Goal: Task Accomplishment & Management: Use online tool/utility

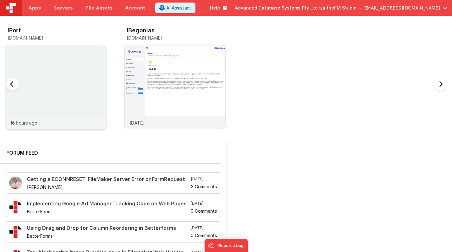
click at [65, 69] on div at bounding box center [55, 80] width 101 height 71
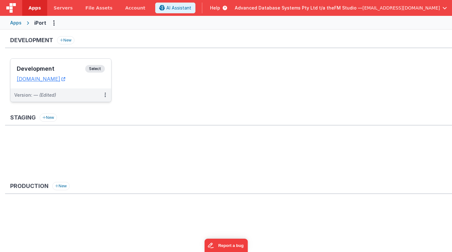
click at [42, 68] on h3 "Development" at bounding box center [51, 69] width 68 height 6
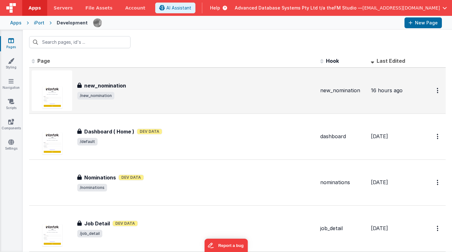
click at [133, 91] on div "new_nomination new_nomination /new_nomination" at bounding box center [196, 91] width 238 height 18
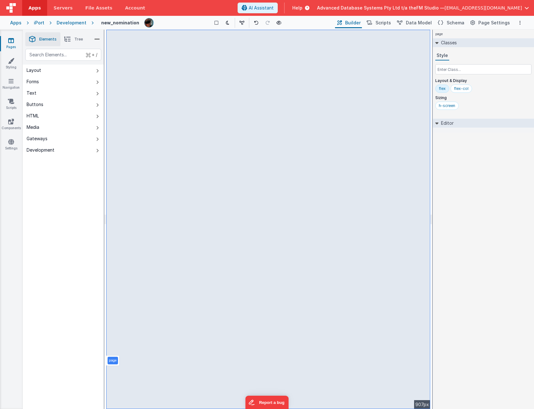
click at [12, 41] on icon at bounding box center [11, 40] width 6 height 6
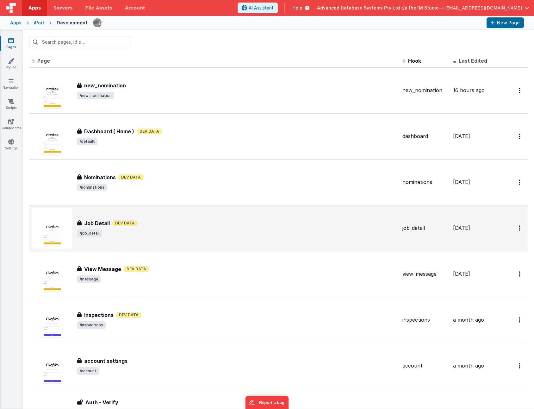
click at [165, 225] on div "Job Detail Dev Data" at bounding box center [237, 223] width 320 height 8
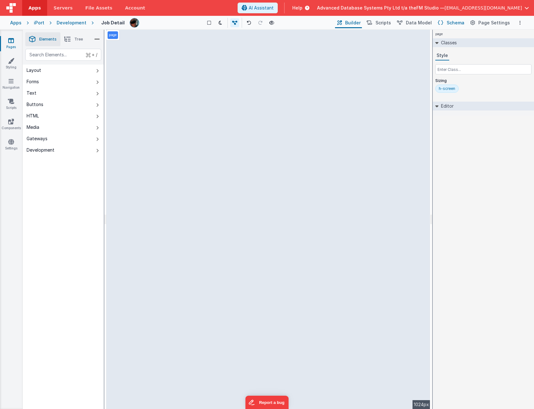
click at [451, 23] on span "Schema" at bounding box center [456, 23] width 18 height 6
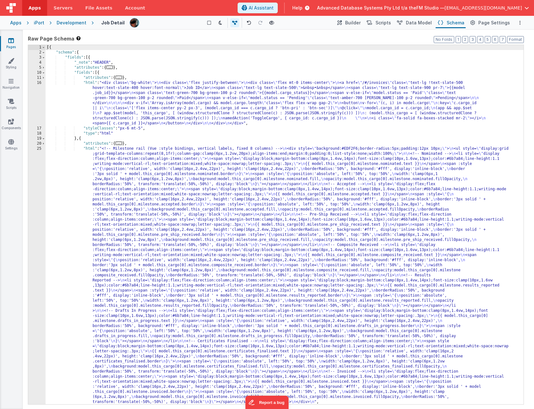
click at [167, 148] on div "[{ "schema" : { "fields" : [{ "_note" : "HEADER" , "attributes" : { ... } , "fi…" at bounding box center [285, 229] width 478 height 369
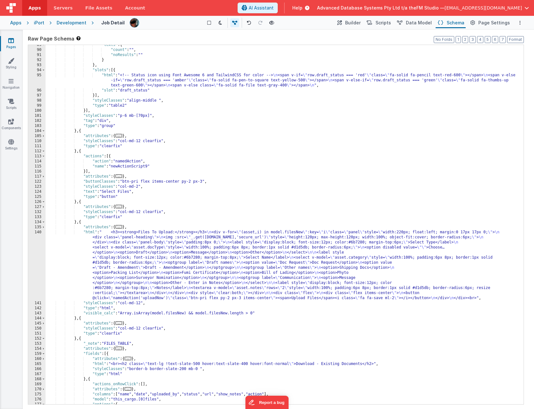
scroll to position [620, 0]
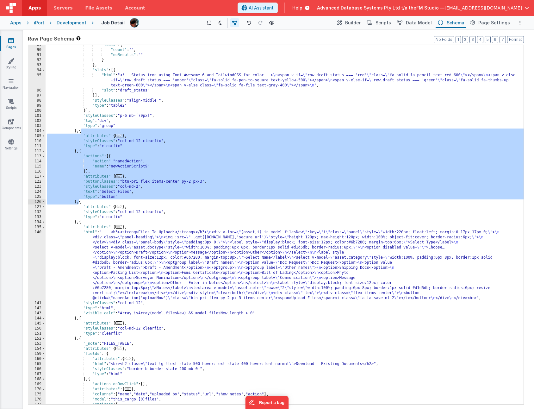
drag, startPoint x: 81, startPoint y: 132, endPoint x: 79, endPoint y: 202, distance: 70.6
click at [79, 202] on div ""texts" : { "count" : "" , "noResults" : "" } } , "slots" : [{ "html" : "<!-- S…" at bounding box center [285, 226] width 478 height 369
click at [79, 251] on div ""texts" : { "count" : "" , "noResults" : "" } } , "slots" : [{ "html" : "<!-- S…" at bounding box center [285, 226] width 478 height 369
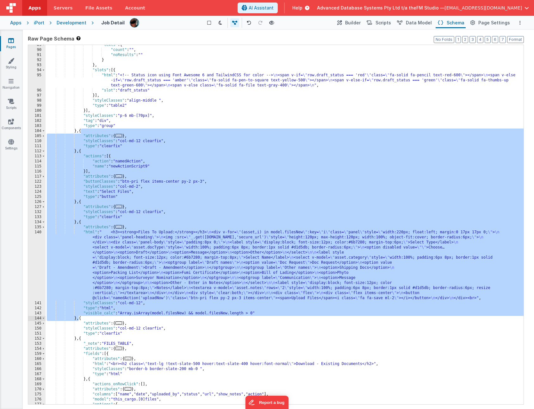
click at [13, 39] on icon at bounding box center [11, 40] width 6 height 6
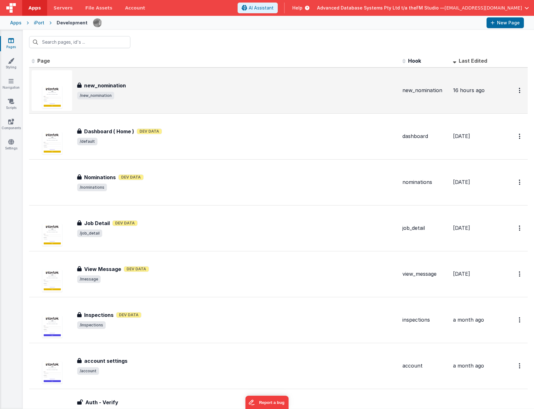
click at [110, 84] on h3 "new_nomination" at bounding box center [105, 86] width 42 height 8
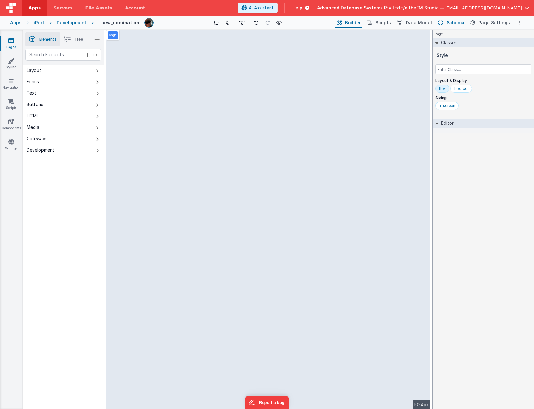
click at [450, 22] on span "Schema" at bounding box center [456, 23] width 18 height 6
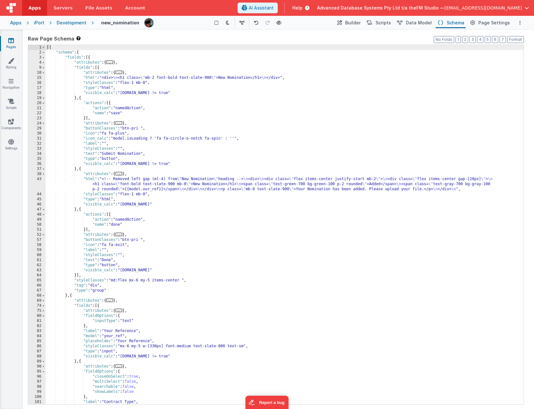
click at [212, 245] on div "[{ "schema" : { "fields" : [{ "attributes" : { ... } , "fields" : [{ "attribute…" at bounding box center [285, 229] width 478 height 369
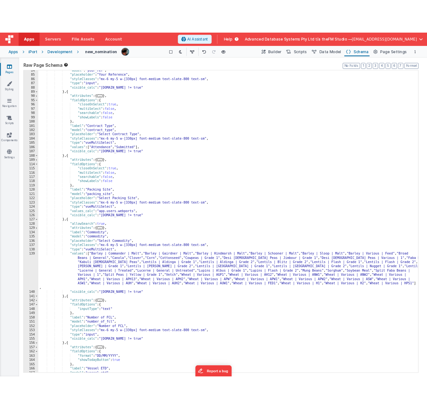
scroll to position [296, 0]
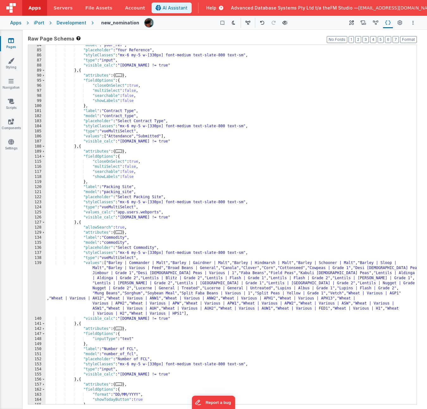
click at [118, 178] on div ""model" : "your_ref" , "placeholder" : "Your Reference" , "styleClasses" : "mx-…" at bounding box center [231, 227] width 371 height 369
click at [144, 251] on div ""model" : "your_ref" , "placeholder" : "Your Reference" , "styleClasses" : "mx-…" at bounding box center [231, 227] width 371 height 369
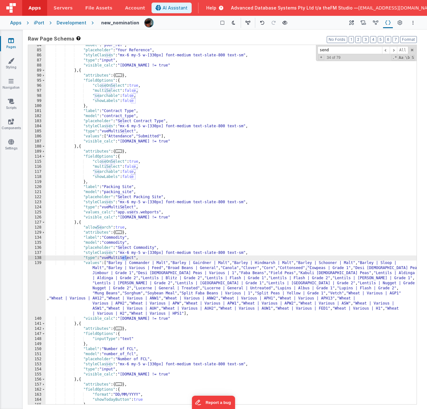
scroll to position [792, 0]
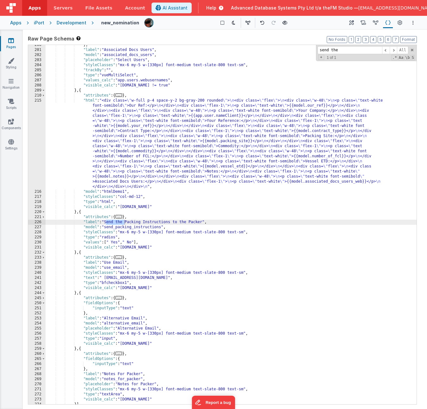
type input "send the"
click at [80, 212] on div "} , "label" : "Associated Docs Users" , "model" : "associated_docs_users" , "pl…" at bounding box center [231, 226] width 371 height 369
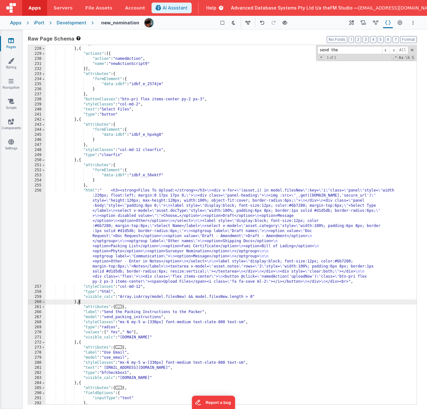
scroll to position [996, 0]
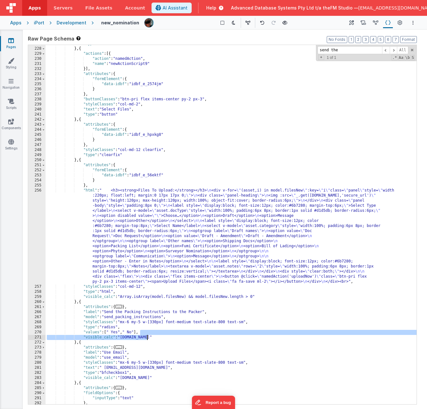
drag, startPoint x: 141, startPoint y: 333, endPoint x: 149, endPoint y: 336, distance: 9.1
click at [149, 251] on div ""type" : "clearfix" } , { "actions" : [{ "action" : "namedAction" , "name" : "n…" at bounding box center [231, 225] width 371 height 369
click at [123, 116] on div ""type" : "clearfix" } , { "actions" : [{ "action" : "namedAction" , "name" : "n…" at bounding box center [231, 225] width 371 height 369
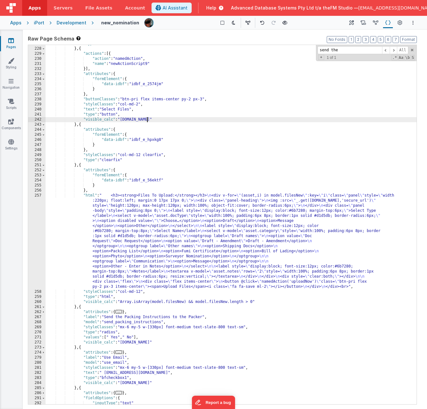
click at [185, 236] on div ""type" : "clearfix" } , { "actions" : [{ "action" : "namedAction" , "name" : "n…" at bounding box center [231, 225] width 371 height 369
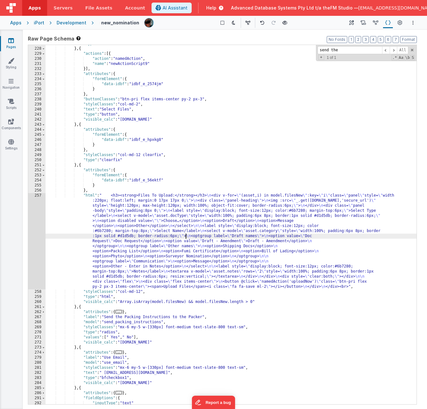
click at [38, 223] on div "257" at bounding box center [36, 241] width 17 height 96
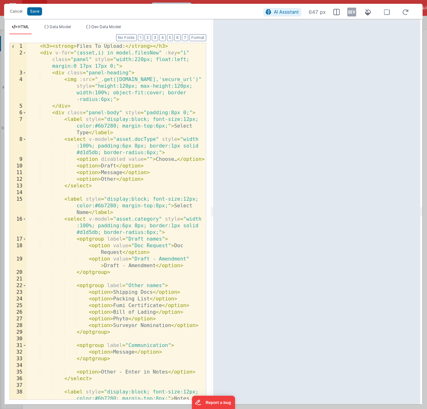
scroll to position [0, 0]
click at [122, 236] on div "< h3 > < strong > Files To Upload: </ strong > </ h3 > < div v-for = "(asset,i)…" at bounding box center [116, 234] width 179 height 383
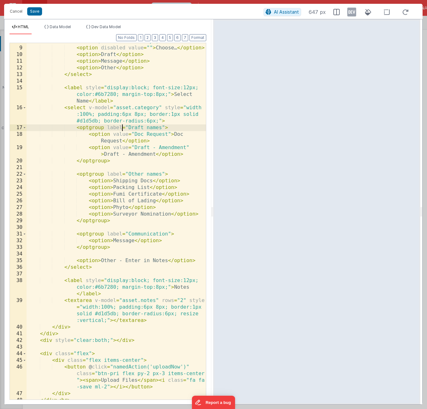
scroll to position [116, 0]
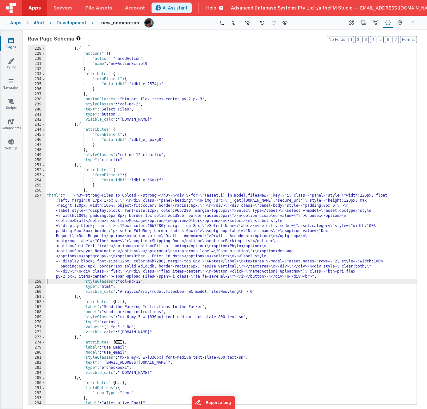
click at [142, 140] on div ""type" : "clearfix" } , { "actions" : [{ "action" : "namedAction" , "name" : "n…" at bounding box center [231, 225] width 371 height 369
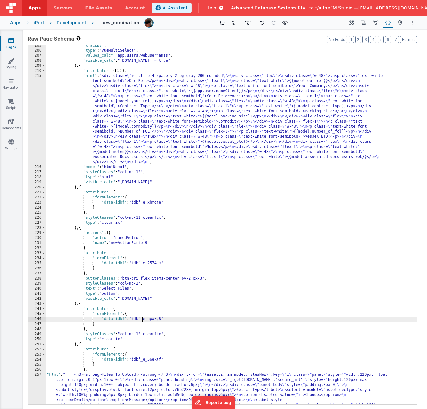
scroll to position [817, 0]
click at [142, 110] on div ""trackBy" : "" , "type" : "vueMultiSelect" , "values_calc" : "app.users.webuser…" at bounding box center [231, 268] width 371 height 450
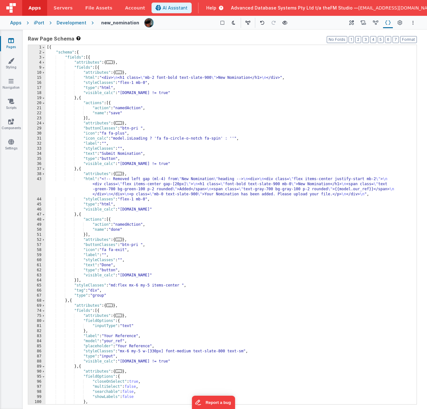
scroll to position [0, 0]
drag, startPoint x: 104, startPoint y: 78, endPoint x: 128, endPoint y: 78, distance: 24.1
click at [128, 78] on div "[{ "schema" : { "fields" : [{ "attributes" : { ... } , "fields" : [{ "attribute…" at bounding box center [231, 229] width 371 height 369
click at [134, 77] on div "[{ "schema" : { "fields" : [{ "attributes" : { ... } , "fields" : [{ "attribute…" at bounding box center [231, 229] width 371 height 369
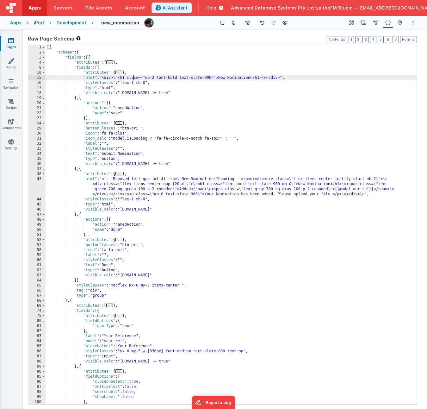
click at [134, 77] on div "[{ "schema" : { "fields" : [{ "attributes" : { ... } , "fields" : [{ "attribute…" at bounding box center [231, 229] width 371 height 369
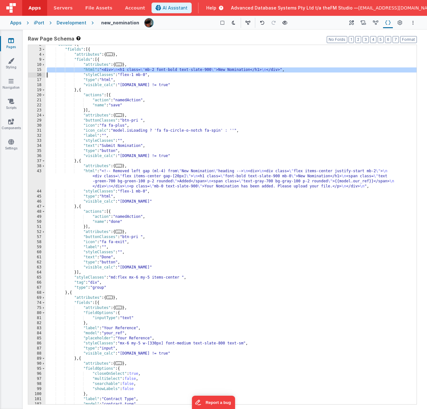
scroll to position [8, 0]
click at [32, 70] on div "15" at bounding box center [36, 69] width 17 height 5
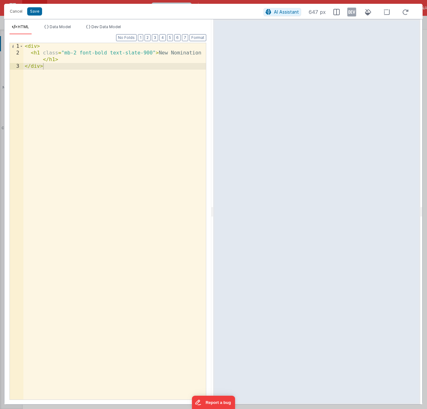
click at [52, 76] on div "< div > < h1 class = "mb-2 font-bold text-slate-900" > New Nomination </ h1 > <…" at bounding box center [114, 228] width 183 height 370
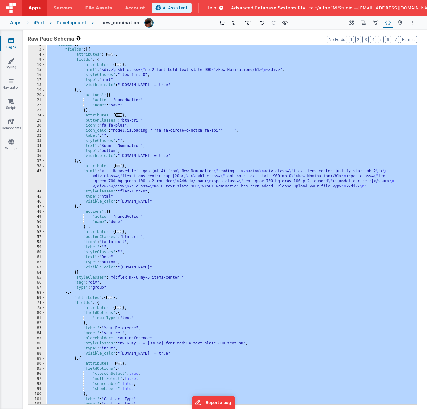
click at [116, 146] on div ""schema" : { "fields" : [{ "attributes" : { ... } , "fields" : [{ "attributes" …" at bounding box center [231, 226] width 371 height 369
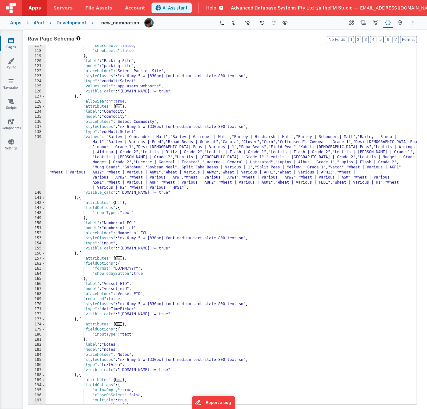
scroll to position [422, 0]
click at [166, 234] on div ""searchable" : false , "showLabels" : false } , "label" : "Packing Site" , "mod…" at bounding box center [231, 227] width 371 height 369
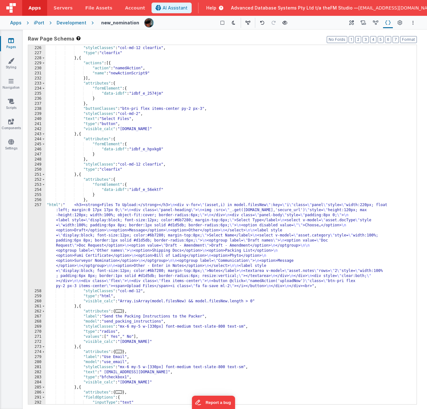
scroll to position [991, 0]
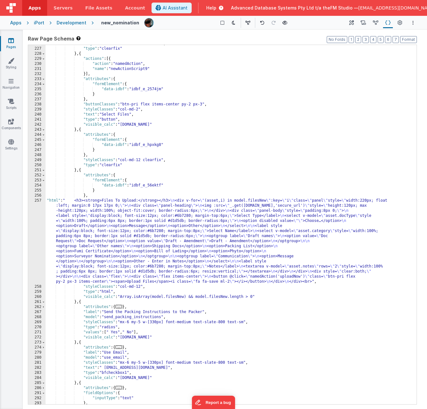
click at [119, 209] on div ""styleClasses" : "col-md-12 clearfix" , "type" : "clearfix" } , { "actions" : […" at bounding box center [231, 225] width 371 height 369
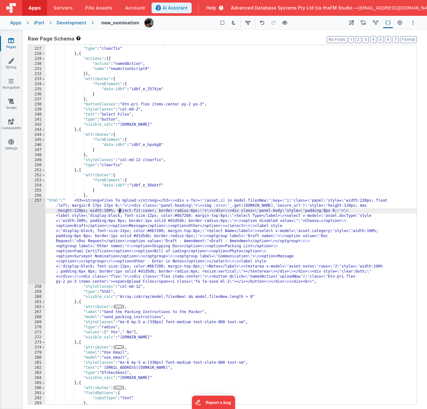
click at [38, 223] on div "257" at bounding box center [36, 241] width 17 height 86
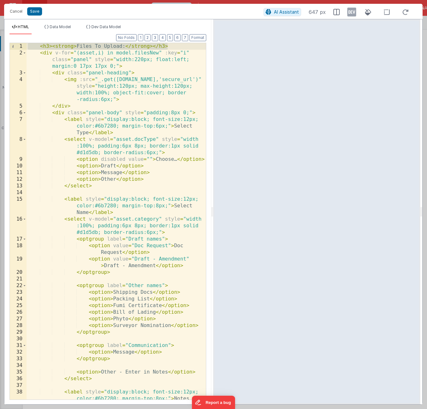
drag, startPoint x: 169, startPoint y: 46, endPoint x: 27, endPoint y: 45, distance: 141.8
click at [27, 45] on div "< h3 > < strong > Files To Upload: </ strong > </ h3 > < div v-for = "(asset,i)…" at bounding box center [116, 234] width 179 height 383
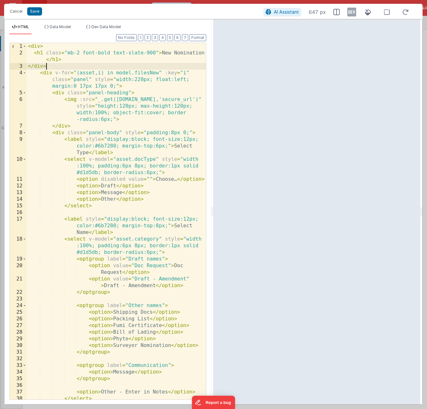
click at [162, 53] on div "< div > < h1 class = "mb-2 font-bold text-slate-900" > New Nomination </ h1 > <…" at bounding box center [116, 228] width 179 height 370
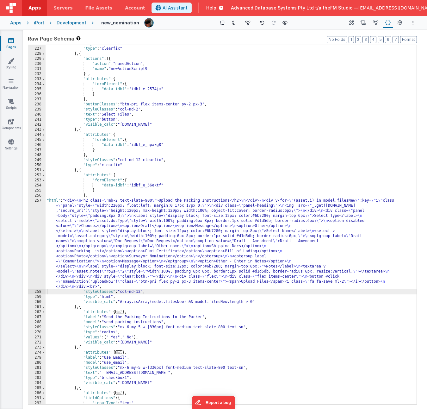
click at [121, 236] on div ""styleClasses" : "col-md-12 clearfix" , "type" : "clearfix" } , { "actions" : […" at bounding box center [231, 225] width 371 height 369
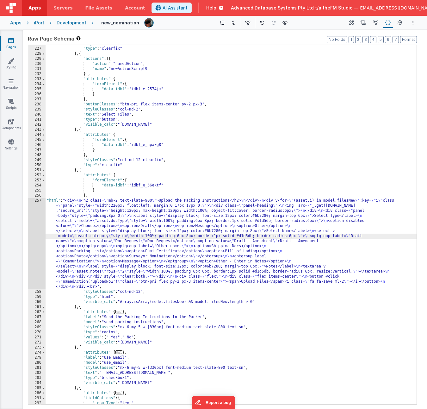
click at [35, 237] on div "257" at bounding box center [36, 243] width 17 height 91
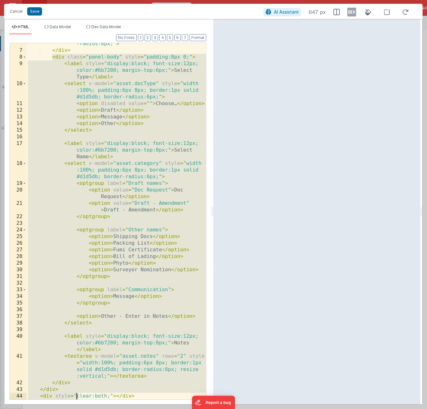
scroll to position [135, 0]
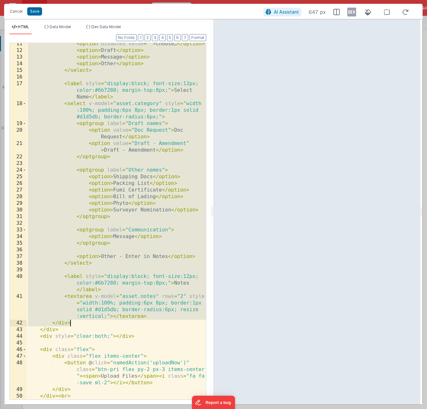
drag, startPoint x: 53, startPoint y: 133, endPoint x: 95, endPoint y: 321, distance: 193.2
click at [95, 251] on div "< option disabled value = "" > Choose… </ option > < option > Draft </ option >…" at bounding box center [116, 226] width 179 height 370
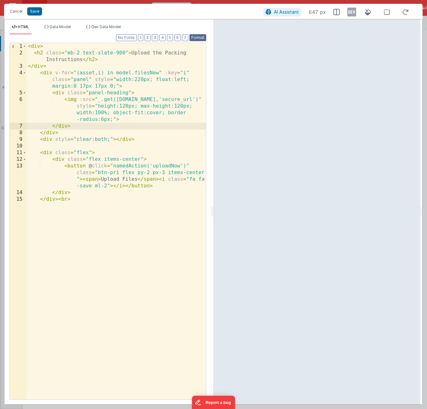
click at [198, 39] on button "Format" at bounding box center [198, 37] width 17 height 7
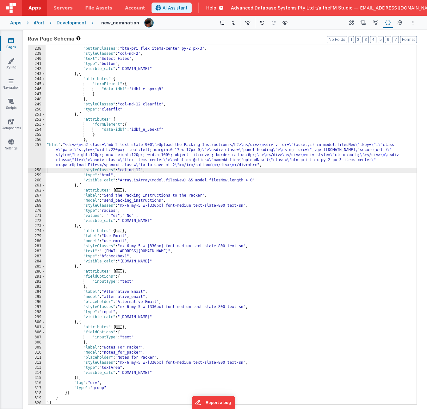
scroll to position [910, 0]
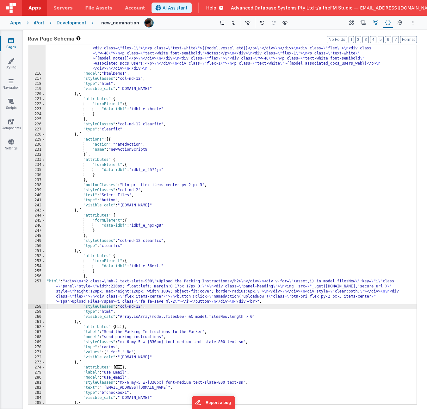
click at [375, 21] on icon at bounding box center [375, 23] width 5 height 7
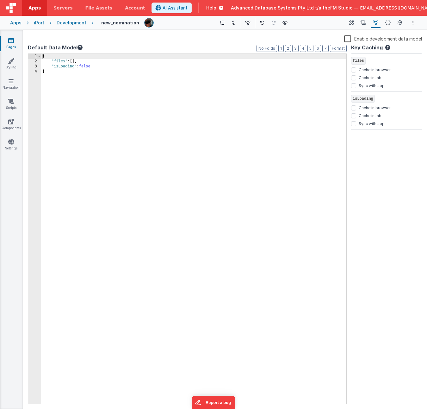
click at [53, 62] on div "{ "files" : [ ] , "isLoading" : false }" at bounding box center [193, 234] width 305 height 360
click at [388, 23] on icon at bounding box center [387, 23] width 5 height 7
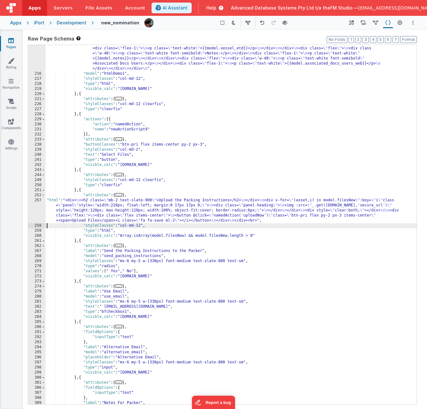
click at [86, 236] on div ""html" : "<div class= \" w-full p-4 space-y-2 bg-gray-200 rounded \" > \n <div …" at bounding box center [231, 207] width 371 height 455
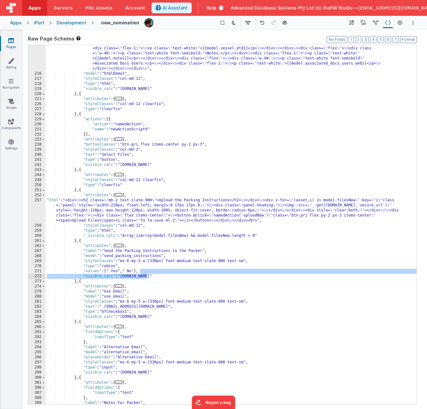
drag, startPoint x: 140, startPoint y: 271, endPoint x: 149, endPoint y: 275, distance: 9.3
click at [149, 251] on div ""html" : "<div class= \" w-full p-4 space-y-2 bg-gray-200 rounded \" > \n <div …" at bounding box center [231, 207] width 371 height 455
click at [265, 234] on div ""html" : "<div class= \" w-full p-4 space-y-2 bg-gray-200 rounded \" > \n <div …" at bounding box center [231, 207] width 371 height 455
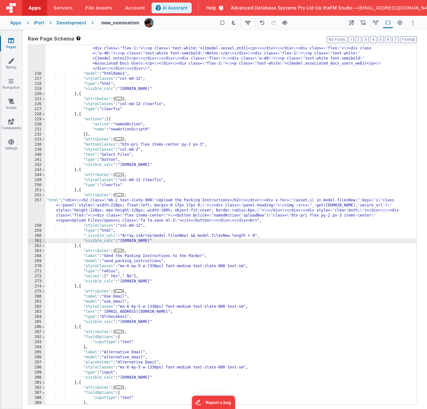
click at [10, 41] on icon at bounding box center [11, 40] width 6 height 6
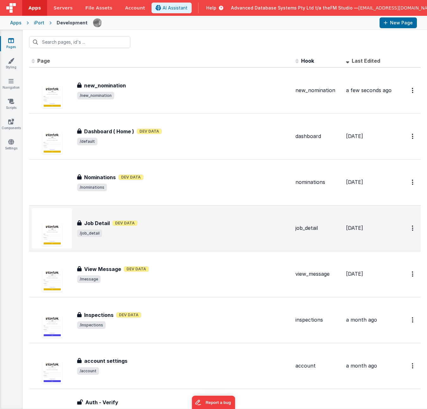
click at [150, 232] on span "/job_detail" at bounding box center [183, 233] width 213 height 8
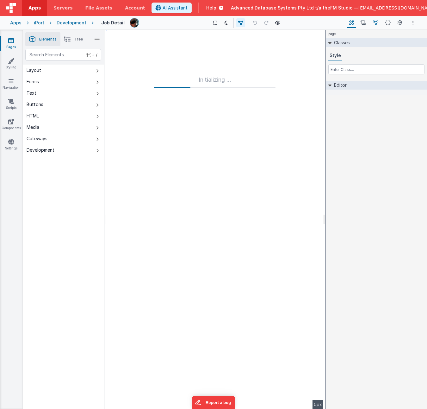
click at [374, 23] on icon at bounding box center [375, 23] width 5 height 7
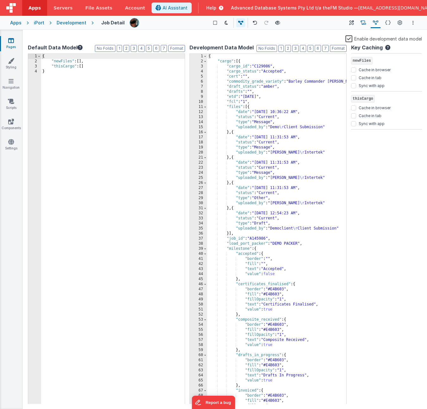
click at [363, 22] on icon at bounding box center [363, 23] width 5 height 7
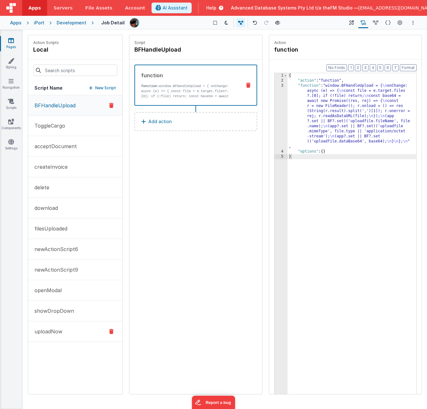
click at [59, 251] on p "uploadNow" at bounding box center [47, 332] width 32 height 8
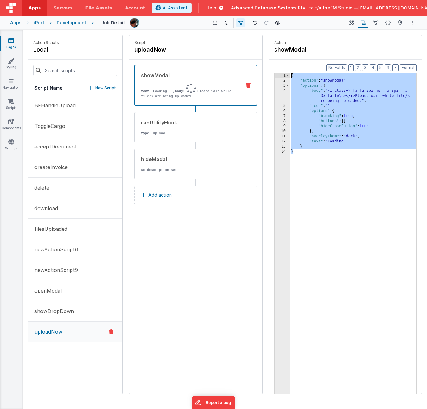
drag, startPoint x: 300, startPoint y: 153, endPoint x: 291, endPoint y: 73, distance: 80.5
click at [291, 73] on div "{ "action" : "showModal" , "options" : { "body" : "<i class= \" fa fa-spinner f…" at bounding box center [353, 248] width 127 height 351
click at [204, 159] on div "hideModal" at bounding box center [189, 159] width 96 height 8
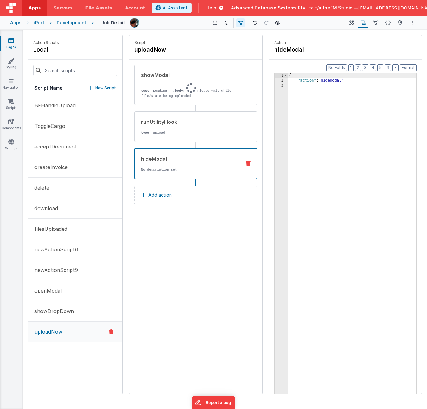
click at [9, 42] on icon at bounding box center [11, 40] width 6 height 6
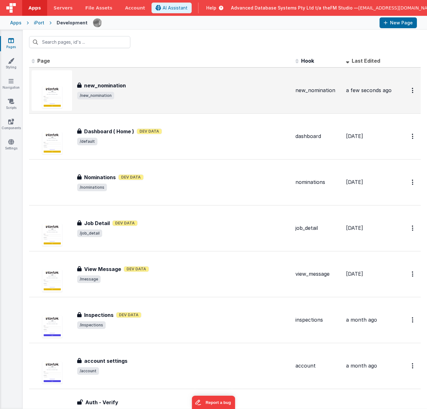
click at [130, 86] on div "new_nomination" at bounding box center [183, 86] width 213 height 8
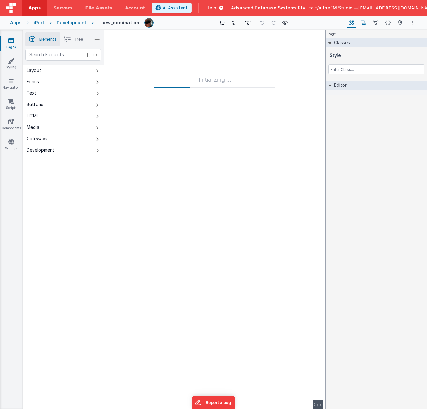
click at [366, 23] on icon at bounding box center [363, 23] width 5 height 7
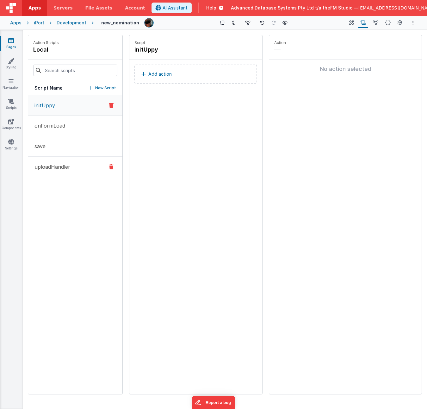
click at [58, 167] on p "uploadHandler" at bounding box center [51, 167] width 40 height 8
click at [99, 88] on p "New Script" at bounding box center [105, 88] width 21 height 6
type input "uploadNow"
click at [169, 73] on p "Add action" at bounding box center [159, 74] width 23 height 8
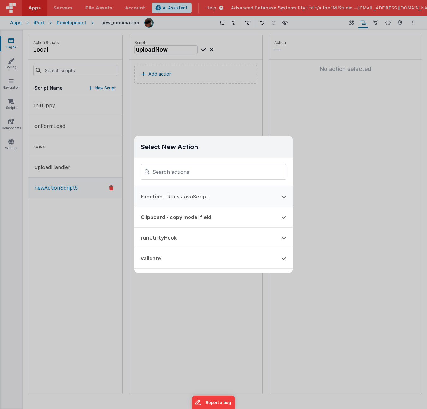
click at [183, 198] on button "Function - Runs JavaScript" at bounding box center [204, 196] width 140 height 20
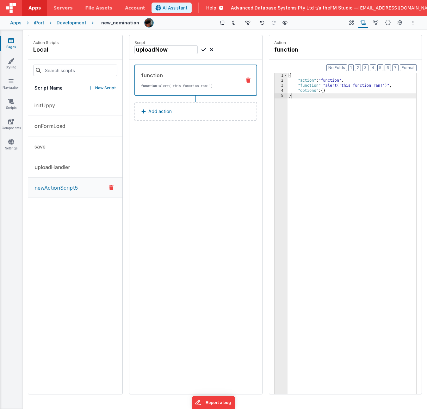
click at [330, 91] on div "{ "action" : "function" , "function" : "alert('this function ran!')" , "options…" at bounding box center [352, 248] width 129 height 351
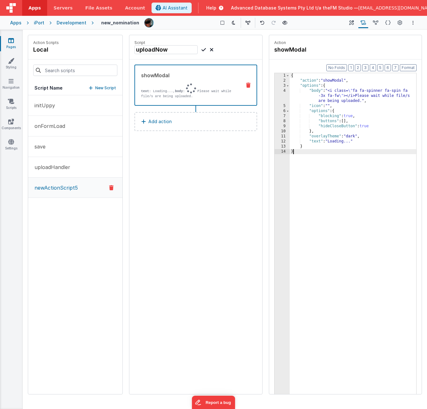
click at [163, 122] on p "Add action" at bounding box center [159, 122] width 23 height 8
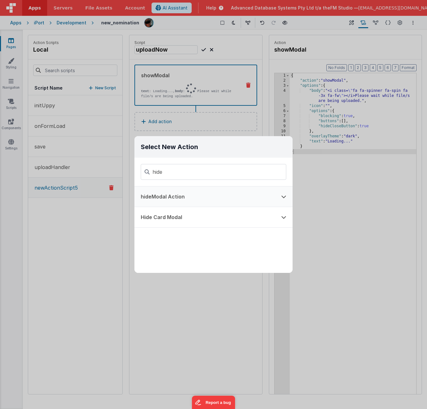
type input "hide"
click at [169, 196] on button "hideModal Action" at bounding box center [204, 196] width 140 height 20
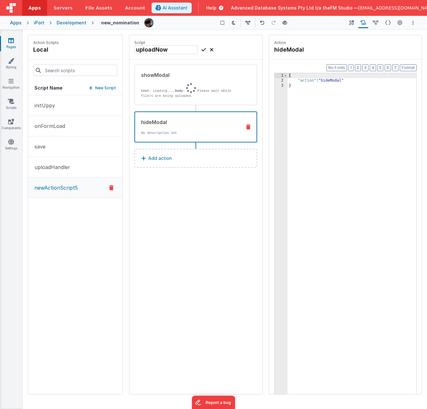
click at [156, 158] on p "Add action" at bounding box center [159, 158] width 23 height 8
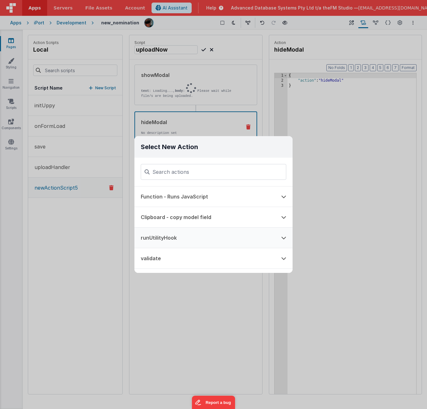
click at [167, 236] on button "runUtilityHook" at bounding box center [204, 238] width 140 height 20
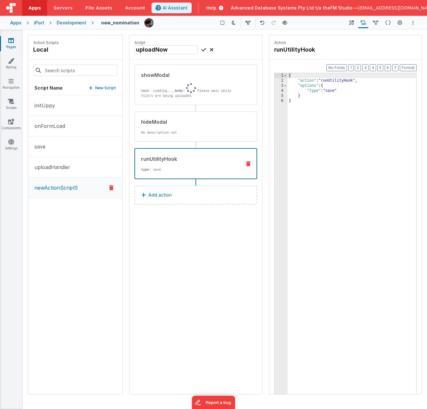
click at [331, 92] on div "{ "action" : "runUtilityHook" , "options" : { "type" : "save" } }" at bounding box center [352, 248] width 129 height 351
click at [330, 91] on div "{ "action" : "runUtilityHook" , "options" : { "type" : "save" } }" at bounding box center [352, 248] width 129 height 351
click at [333, 155] on div "{ "action" : "runUtilityHook" , "options" : { "type" : "upload" } }" at bounding box center [352, 248] width 129 height 351
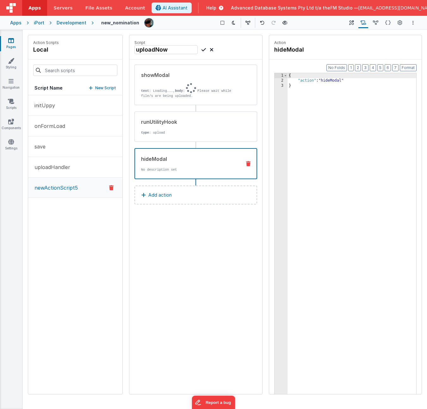
click at [202, 48] on icon at bounding box center [204, 50] width 4 height 8
click at [173, 86] on p "text : Loading..., body : Please wait while file/s are being uploaded." at bounding box center [189, 90] width 96 height 15
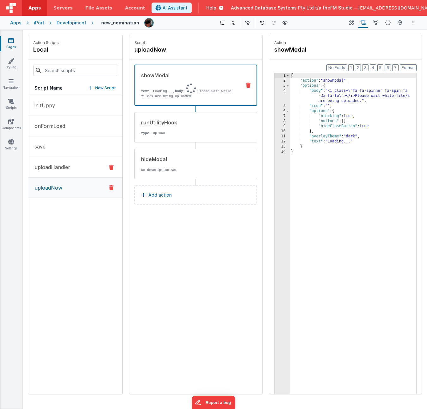
click at [57, 165] on p "uploadHandler" at bounding box center [51, 167] width 40 height 8
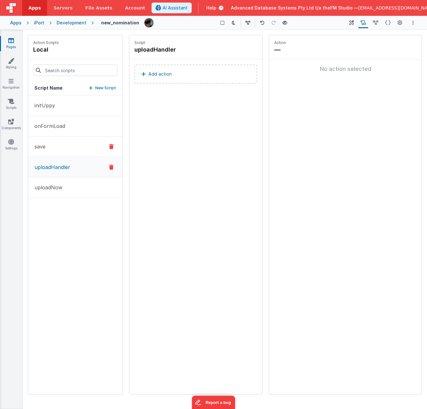
click at [51, 146] on button "save" at bounding box center [75, 146] width 94 height 21
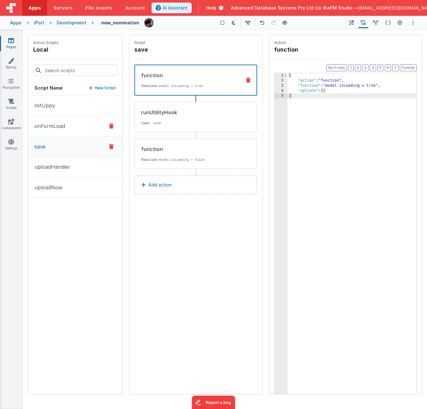
click at [54, 123] on p "onFormLoad" at bounding box center [48, 126] width 34 height 8
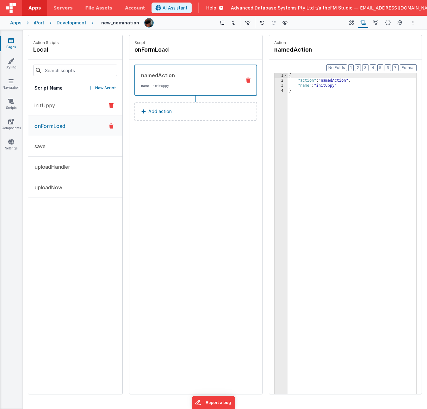
click at [50, 106] on p "initUppy" at bounding box center [43, 106] width 24 height 8
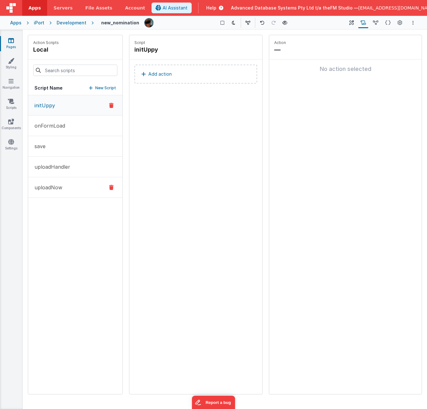
click at [48, 186] on p "uploadNow" at bounding box center [47, 188] width 32 height 8
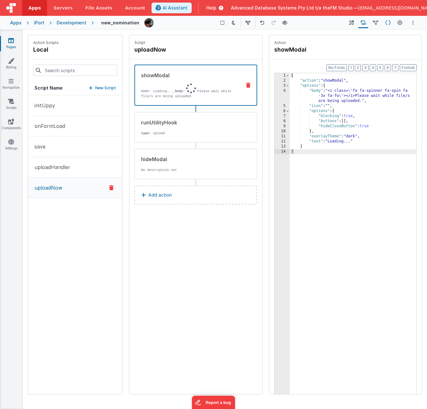
click at [387, 23] on icon at bounding box center [387, 23] width 5 height 7
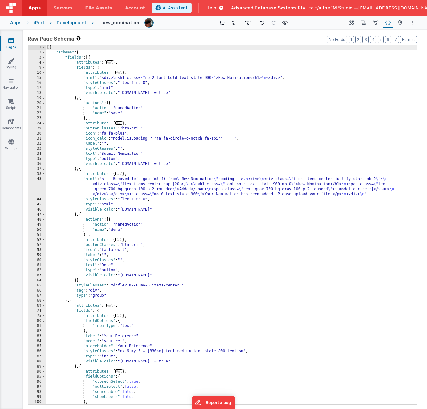
click at [272, 217] on div "[{ "schema" : { "fields" : [{ "attributes" : { ... } , "fields" : [{ "attribute…" at bounding box center [231, 229] width 371 height 369
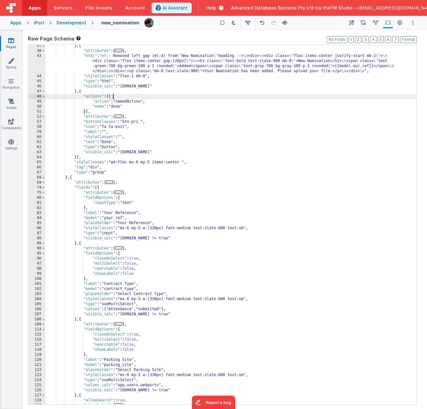
scroll to position [123, 0]
click at [272, 251] on div "} , { "attributes" : { ... } , "html" : "<!-- Removed left gap (ml-4) from \" N…" at bounding box center [231, 227] width 371 height 369
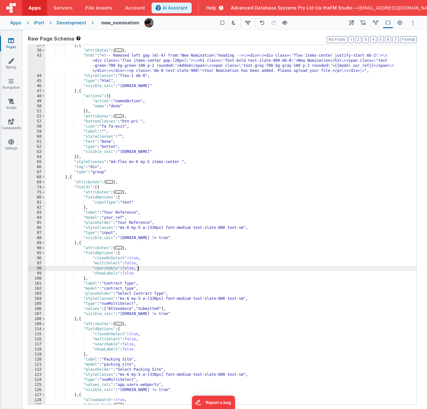
scroll to position [123, 0]
click at [272, 251] on div "} , { "attributes" : { ... } , "html" : "<!-- Removed left gap (ml-4) from \" N…" at bounding box center [231, 227] width 371 height 369
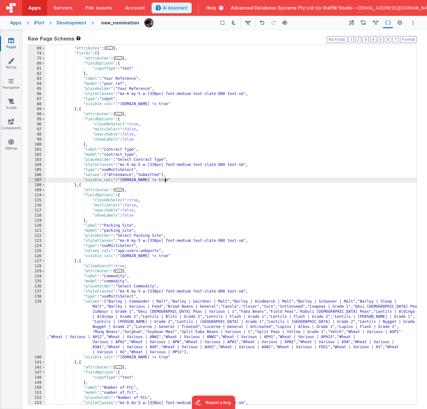
scroll to position [298, 0]
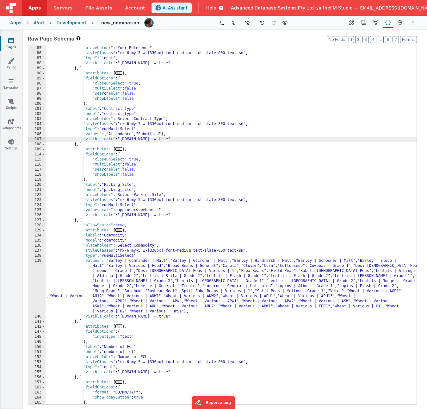
click at [247, 251] on div ""model" : "your_ref" , "placeholder" : "Your Reference" , "styleClasses" : "mx-…" at bounding box center [231, 225] width 371 height 369
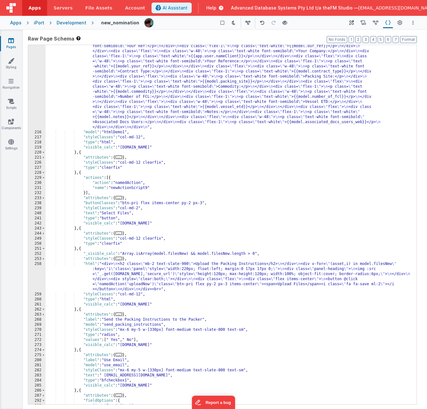
scroll to position [854, 0]
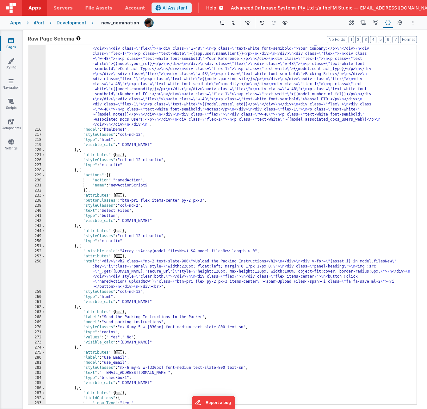
click at [243, 251] on div ""html" : "<div class= \" w-full p-4 space-y-2 bg-gray-200 rounded \" > \n <div …" at bounding box center [231, 263] width 371 height 455
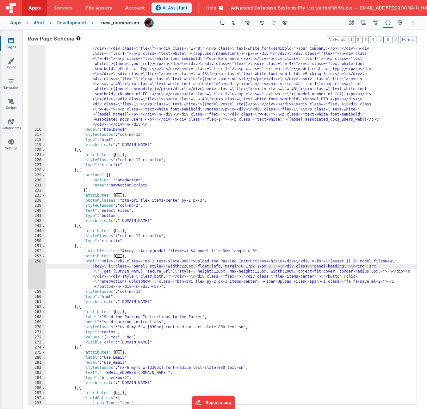
click at [130, 184] on div ""html" : "<div class= \" w-full p-4 space-y-2 bg-gray-200 rounded \" > \n <div …" at bounding box center [231, 263] width 371 height 455
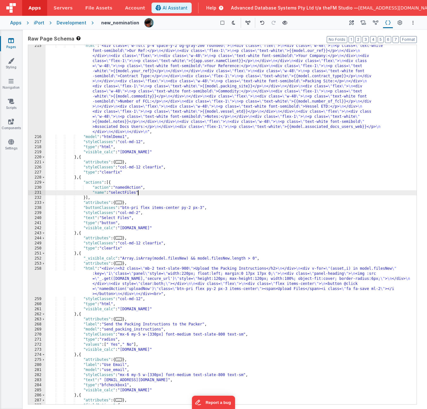
scroll to position [839, 0]
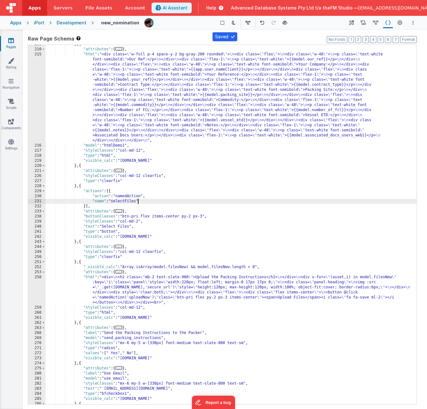
click at [9, 41] on icon at bounding box center [11, 40] width 6 height 6
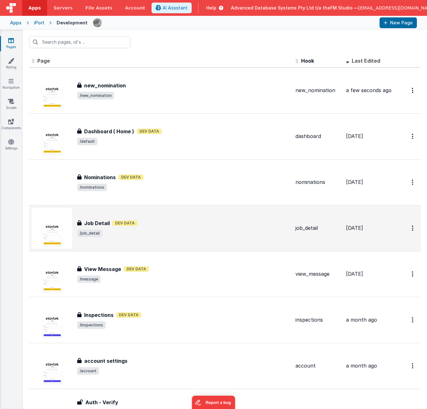
click at [179, 227] on div "Job Detail Job Detail Dev Data /job_detail" at bounding box center [183, 228] width 213 height 18
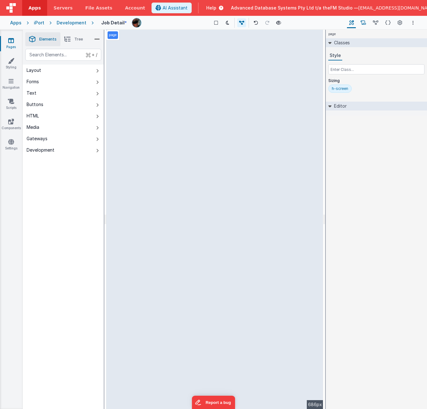
click at [365, 23] on icon at bounding box center [363, 23] width 5 height 7
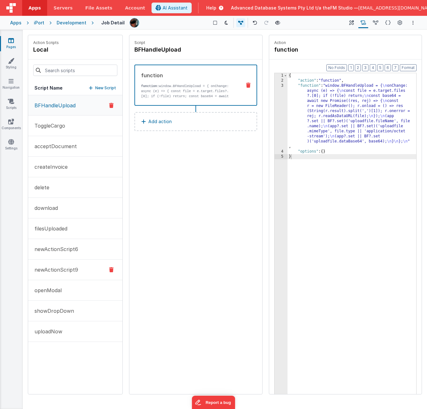
click at [69, 251] on p "newActionScript9" at bounding box center [54, 270] width 47 height 8
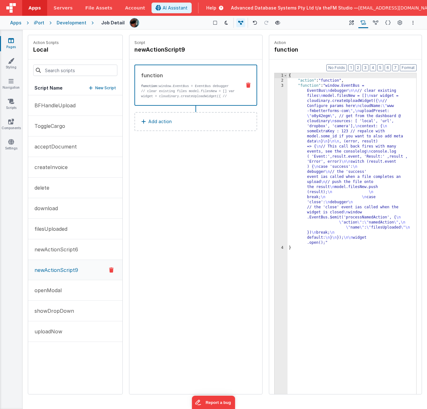
click at [366, 167] on div "{ "action" : "function" , "function" : "window.EventBus = EventBus \n debugger …" at bounding box center [352, 248] width 129 height 351
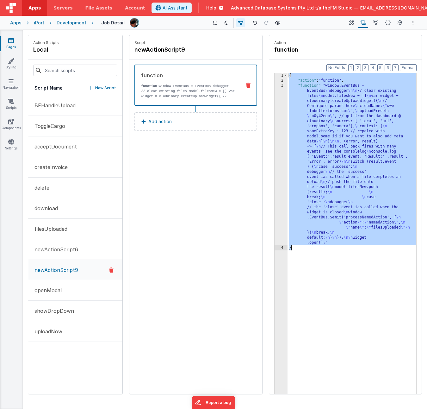
click at [359, 251] on div "{ "action" : "function" , "function" : "window.EventBus = EventBus \n debugger …" at bounding box center [352, 248] width 129 height 351
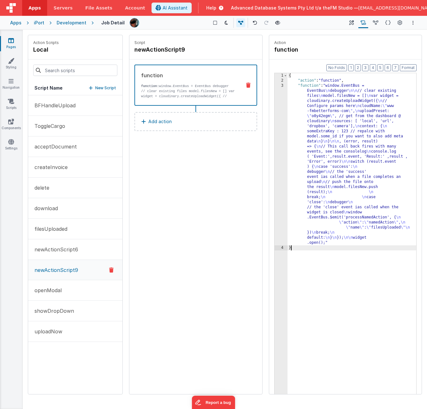
click at [12, 41] on icon at bounding box center [11, 40] width 6 height 6
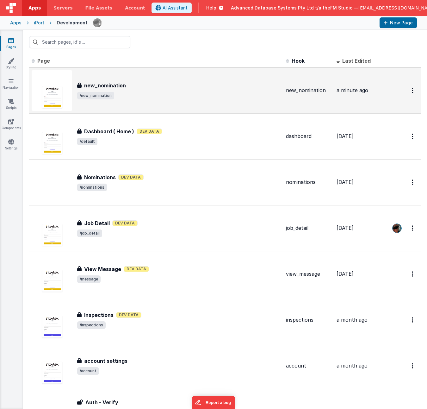
click at [144, 91] on div "new_nomination new_nomination /new_nomination" at bounding box center [179, 91] width 204 height 18
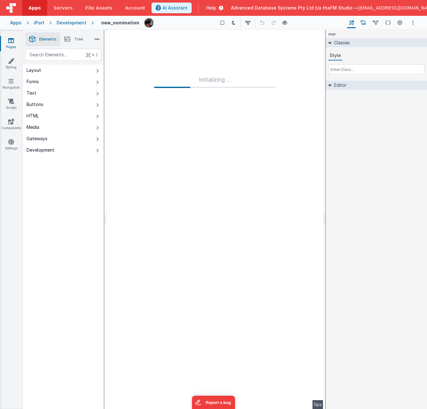
click at [365, 23] on icon at bounding box center [363, 23] width 5 height 7
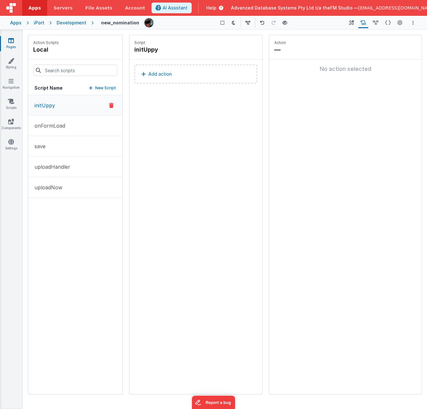
click at [100, 87] on p "New Script" at bounding box center [105, 88] width 21 height 6
type input "selectFile"
click at [203, 49] on icon at bounding box center [204, 50] width 4 height 8
click at [162, 74] on p "Add action" at bounding box center [159, 74] width 23 height 8
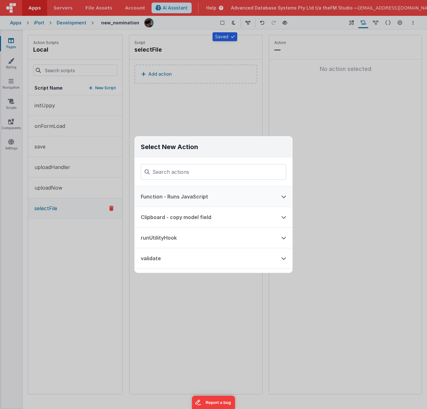
click at [182, 196] on button "Function - Runs JavaScript" at bounding box center [204, 196] width 140 height 20
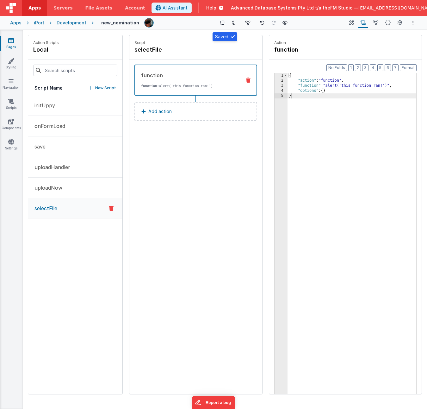
click at [329, 123] on div "{ "action" : "function" , "function" : "alert('this function ran!')" , "options…" at bounding box center [352, 248] width 129 height 351
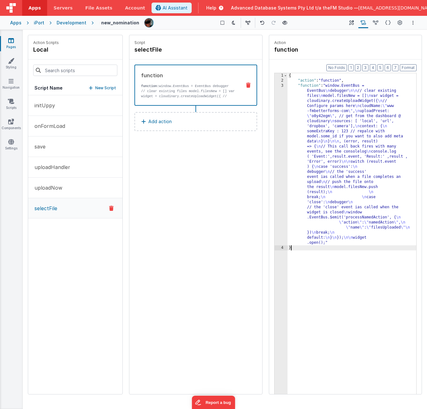
click at [280, 136] on div "3" at bounding box center [281, 164] width 13 height 162
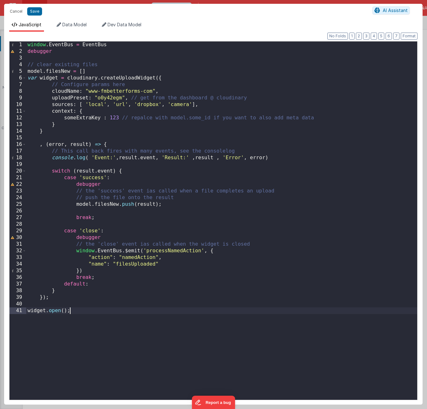
click at [151, 191] on div "window . EventBus = EventBus debugger // clear existing files model . filesNew …" at bounding box center [221, 227] width 391 height 372
click at [146, 246] on div "window . EventBus = EventBus debugger // clear existing files model . filesNew …" at bounding box center [221, 227] width 391 height 372
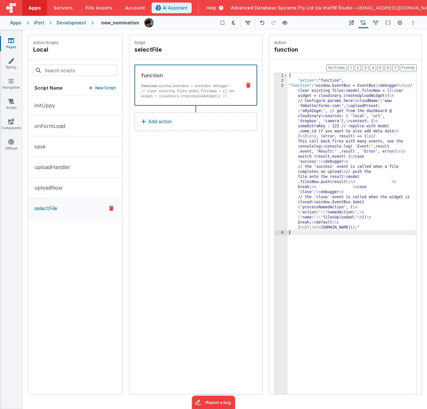
click at [12, 43] on icon at bounding box center [11, 40] width 6 height 6
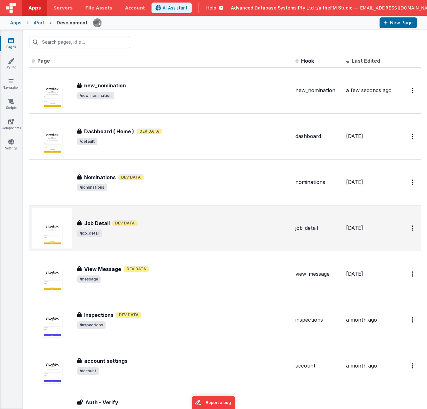
click at [168, 225] on div "Job Detail Dev Data" at bounding box center [183, 223] width 213 height 8
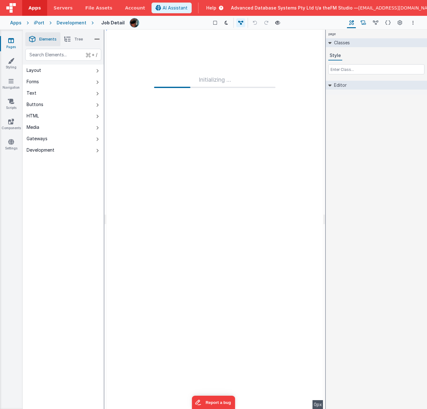
click at [365, 21] on icon at bounding box center [363, 23] width 5 height 7
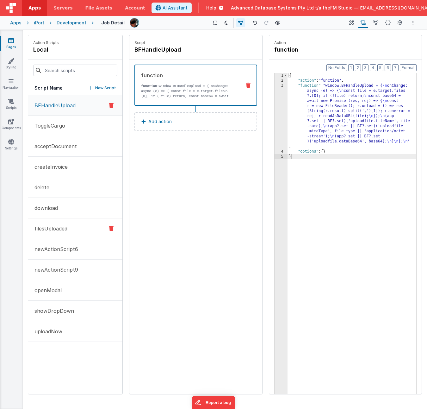
click at [66, 229] on p "filesUploaded" at bounding box center [49, 229] width 37 height 8
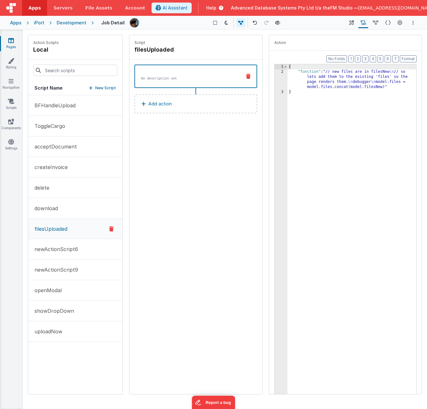
click at [320, 78] on div "{ "function" : "// new files are in filesNew \n // so lets add them to the exis…" at bounding box center [352, 239] width 129 height 351
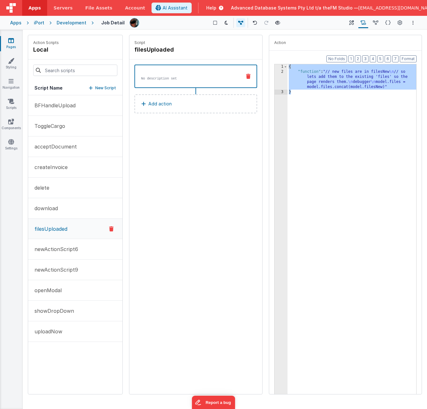
click at [13, 43] on icon at bounding box center [11, 40] width 6 height 6
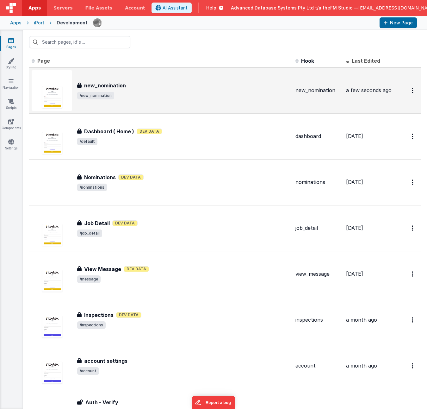
click at [144, 92] on span "/new_nomination" at bounding box center [183, 96] width 213 height 8
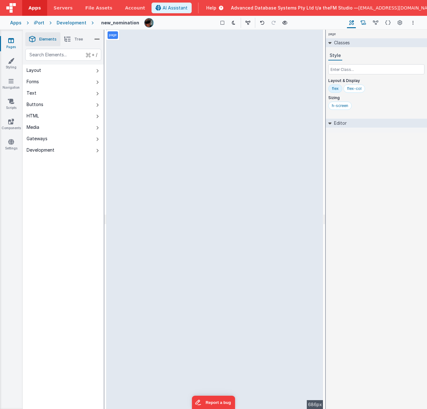
click at [363, 23] on icon at bounding box center [363, 23] width 5 height 7
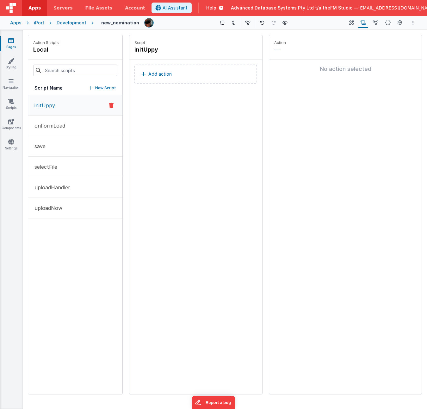
click at [98, 89] on p "New Script" at bounding box center [105, 88] width 21 height 6
type input "filesUploaded"
click at [202, 48] on icon at bounding box center [204, 50] width 4 height 8
click at [157, 76] on p "Add action" at bounding box center [159, 74] width 23 height 8
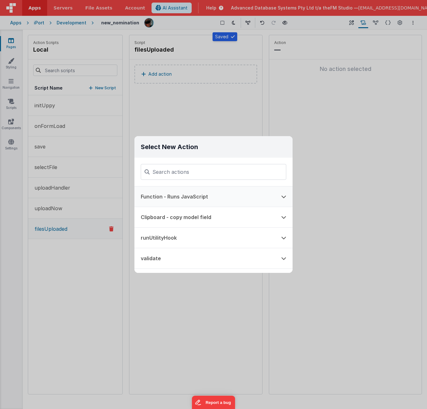
click at [184, 197] on button "Function - Runs JavaScript" at bounding box center [204, 196] width 140 height 20
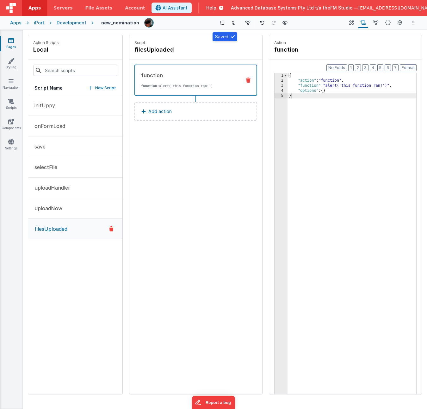
click at [337, 102] on div "{ "action" : "function" , "function" : "alert('this function ran!')" , "options…" at bounding box center [352, 248] width 129 height 351
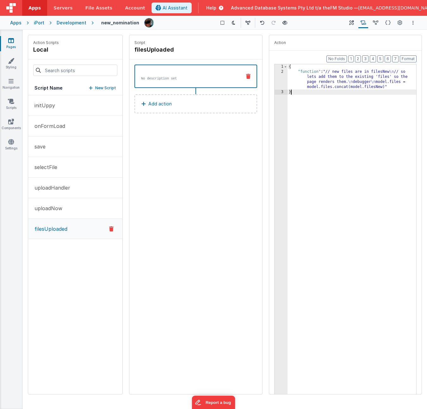
click at [297, 71] on div "{ "function" : "// new files are in filesNew \n // so lets add them to the exis…" at bounding box center [352, 239] width 129 height 351
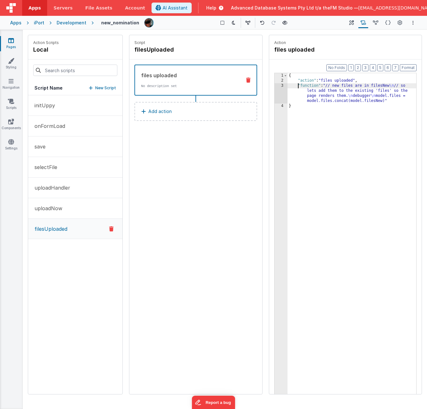
click at [12, 40] on icon at bounding box center [11, 40] width 6 height 6
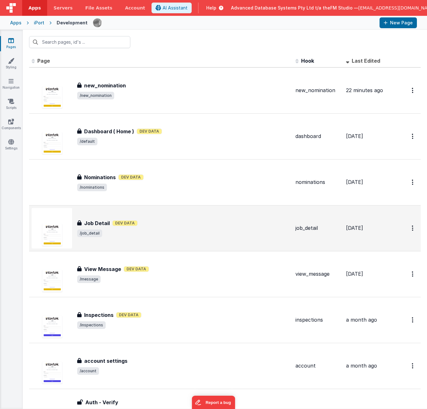
click at [170, 232] on span "/job_detail" at bounding box center [183, 233] width 213 height 8
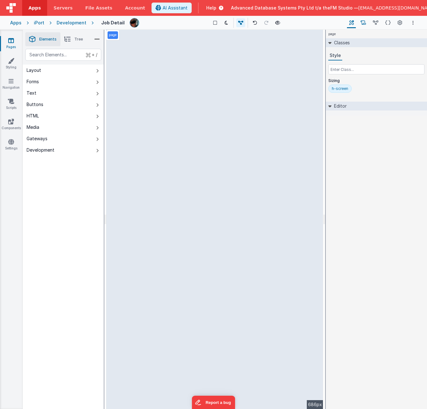
click at [365, 21] on icon at bounding box center [363, 23] width 5 height 7
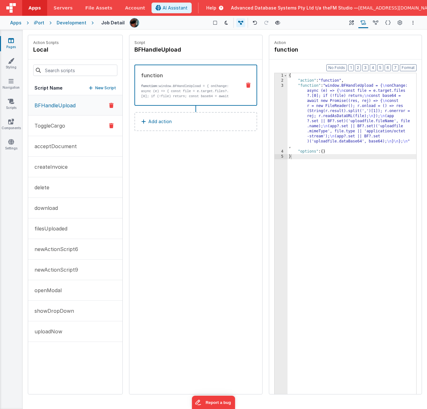
click at [69, 125] on button "ToggleCargo" at bounding box center [75, 126] width 94 height 21
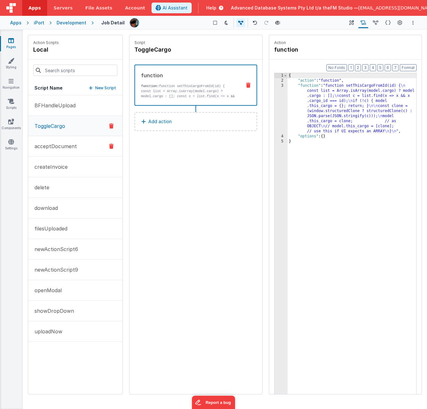
click at [66, 148] on p "acceptDocument" at bounding box center [54, 146] width 46 height 8
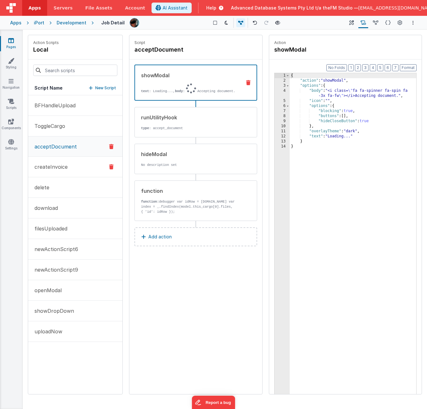
click at [47, 167] on p "createInvoice" at bounding box center [49, 167] width 37 height 8
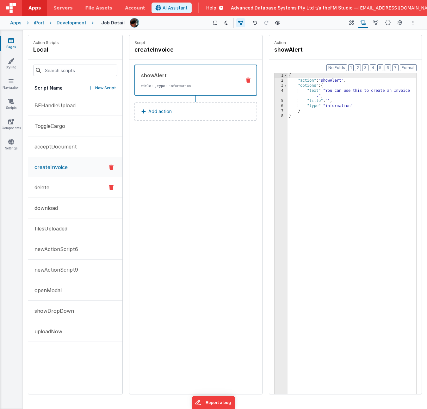
click at [53, 189] on button "delete" at bounding box center [75, 187] width 94 height 21
click at [54, 207] on p "download" at bounding box center [44, 208] width 27 height 8
click at [53, 229] on p "filesUploaded" at bounding box center [49, 229] width 37 height 8
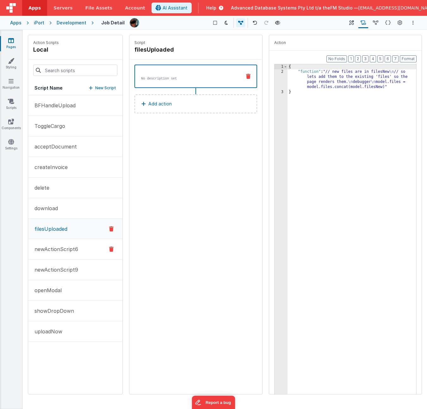
click at [59, 251] on p "newActionScript6" at bounding box center [54, 249] width 47 height 8
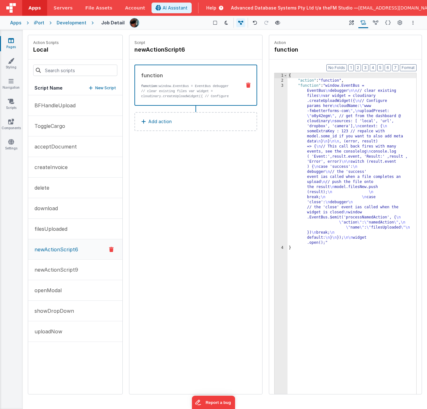
click at [353, 154] on div "{ "action" : "function" , "function" : "window.EventBus = EventBus \n debugger …" at bounding box center [352, 248] width 129 height 351
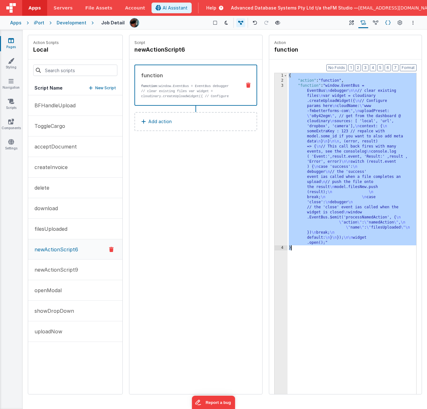
click at [388, 22] on icon at bounding box center [387, 23] width 5 height 7
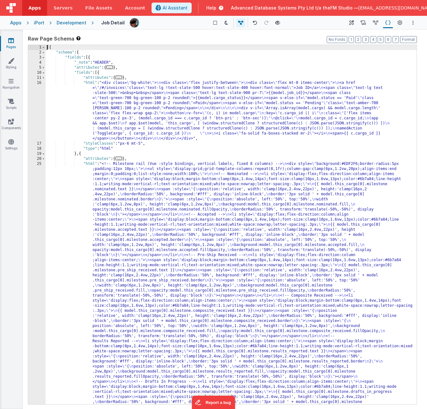
click at [208, 239] on div "[{ "schema" : { "fields" : [{ "_note" : "HEADER" , "attributes" : { ... } , "fi…" at bounding box center [231, 399] width 371 height 709
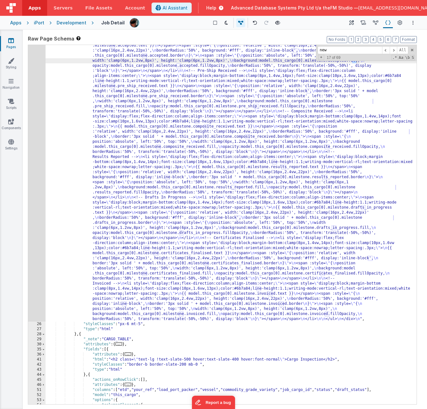
scroll to position [671, 0]
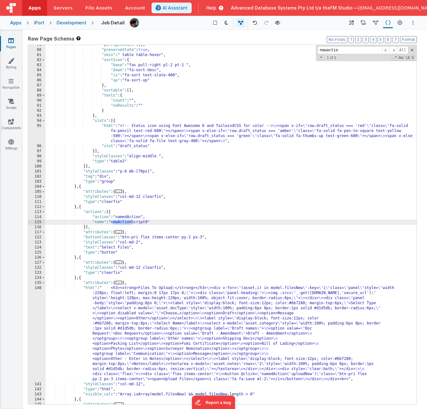
type input "newaction"
click at [364, 23] on icon at bounding box center [363, 23] width 5 height 7
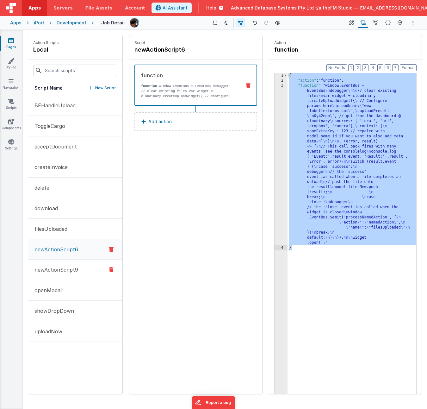
click at [80, 251] on button "newActionScript9" at bounding box center [75, 269] width 94 height 21
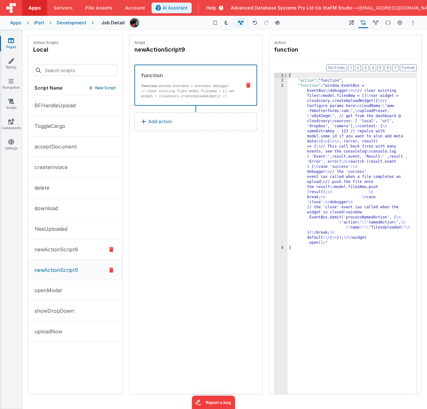
click at [75, 250] on p "newActionScript6" at bounding box center [54, 250] width 47 height 8
click at [73, 251] on button "newActionScript9" at bounding box center [75, 269] width 94 height 21
click at [73, 248] on p "newActionScript6" at bounding box center [54, 250] width 47 height 8
click at [68, 251] on p "newActionScript9" at bounding box center [54, 270] width 47 height 8
click at [365, 148] on div "{ "action" : "function" , "function" : "window.EventBus = EventBus \n debugger …" at bounding box center [352, 248] width 129 height 351
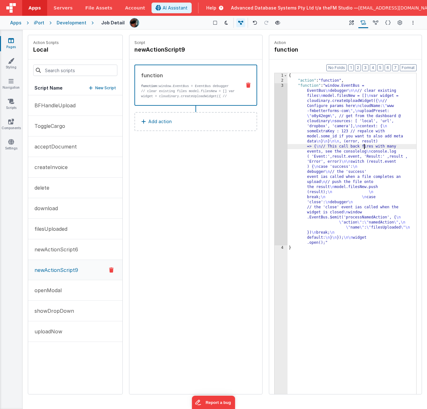
click at [280, 153] on div "3" at bounding box center [281, 164] width 13 height 162
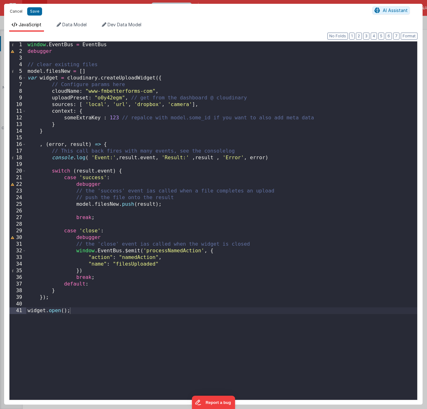
click at [13, 12] on button "Cancel" at bounding box center [16, 11] width 19 height 9
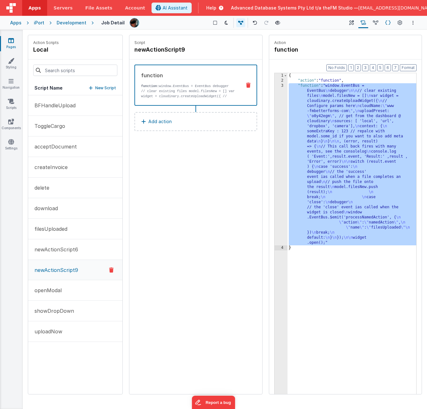
click at [388, 22] on icon at bounding box center [387, 23] width 5 height 7
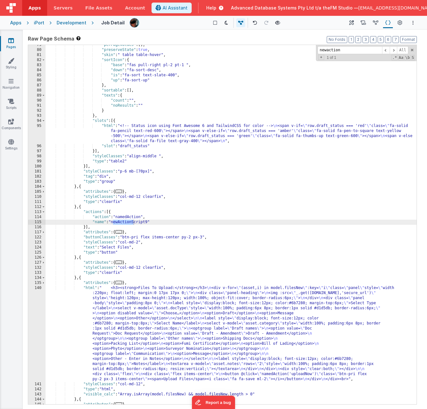
click at [81, 207] on div ""perPageValues" : [ ] , "preserveState" : true , "skin" : " table table-hover" …" at bounding box center [231, 226] width 371 height 369
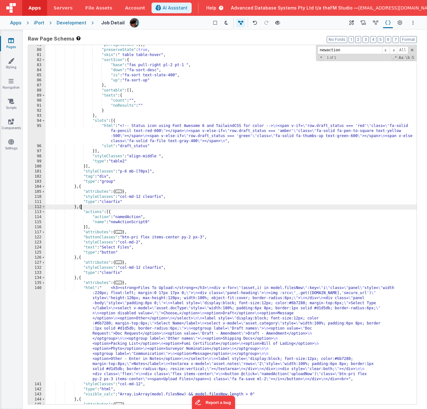
click at [81, 207] on div ""perPageValues" : [ ] , "preserveState" : true , "skin" : " table table-hover" …" at bounding box center [231, 226] width 371 height 369
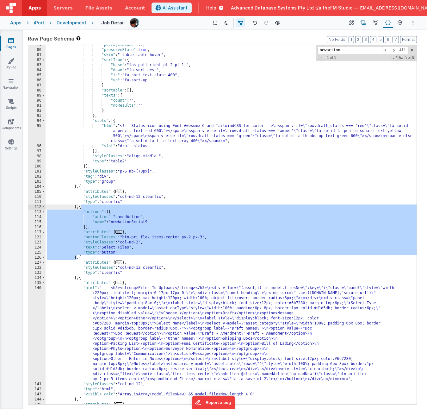
click at [363, 23] on icon at bounding box center [363, 23] width 5 height 7
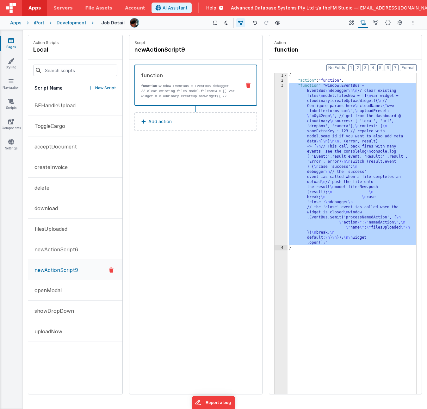
click at [280, 156] on div "3" at bounding box center [281, 164] width 13 height 162
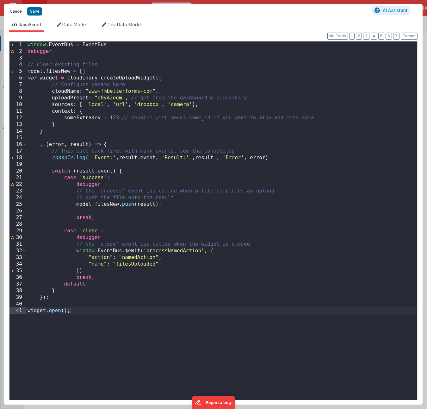
click at [18, 12] on button "Cancel" at bounding box center [16, 11] width 19 height 9
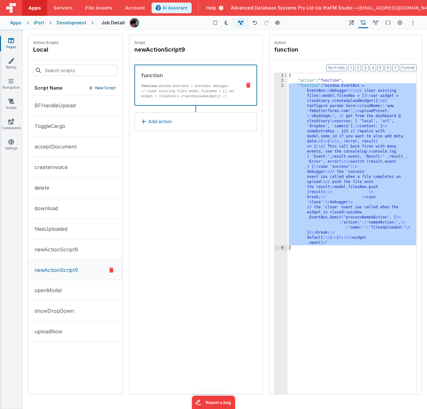
click at [10, 43] on icon at bounding box center [11, 40] width 6 height 6
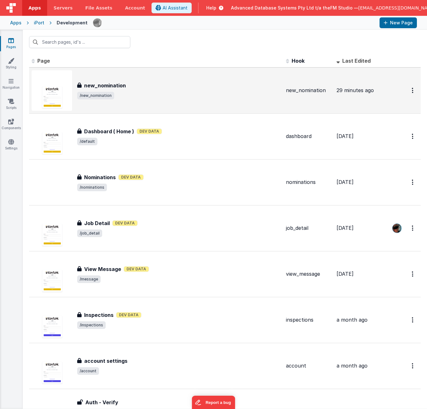
click at [129, 89] on div "new_nomination new_nomination /new_nomination" at bounding box center [179, 91] width 204 height 18
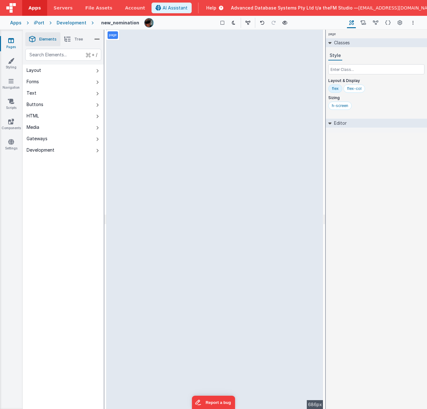
click at [388, 22] on icon at bounding box center [387, 23] width 5 height 7
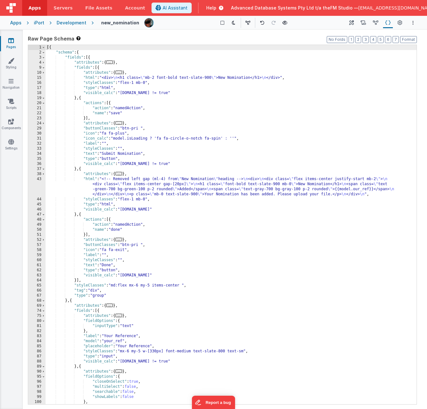
click at [212, 251] on div "[{ "schema" : { "fields" : [{ "attributes" : { ... } , "fields" : [{ "attribute…" at bounding box center [231, 229] width 371 height 369
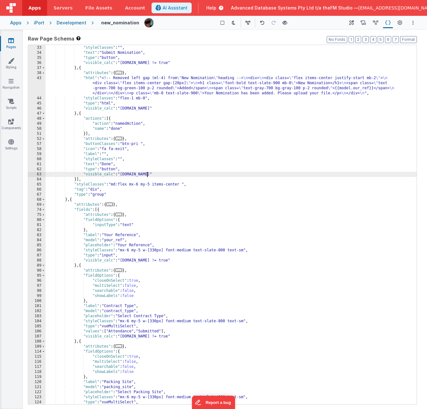
scroll to position [129, 0]
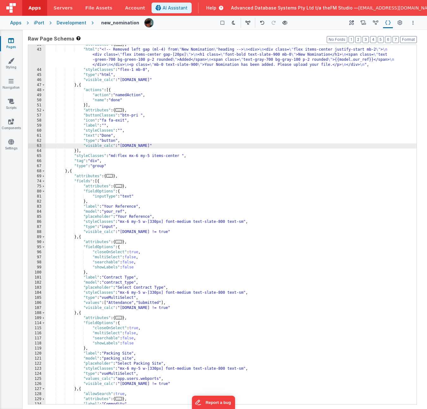
click at [212, 251] on div ""attributes" : { ... } , "html" : "<!-- Removed left gap (ml-4) from \" New Nom…" at bounding box center [231, 226] width 371 height 369
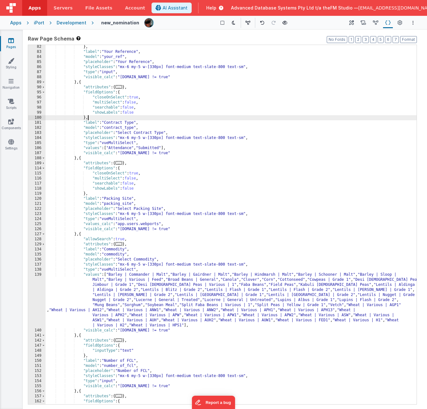
scroll to position [285, 0]
click at [197, 251] on div "} , "label" : "Your Reference" , "model" : "your_ref" , "placeholder" : "Your R…" at bounding box center [231, 228] width 371 height 369
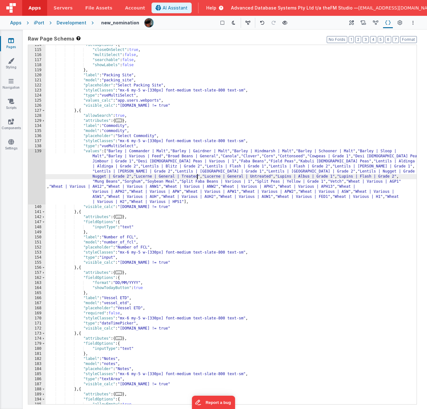
scroll to position [456, 0]
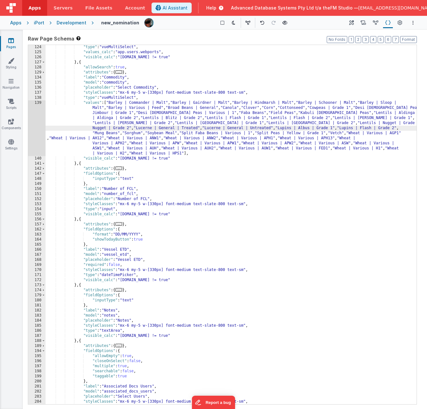
click at [197, 251] on div ""type" : "vueMultiSelect" , "values_calc" : "app.users.webports" , "visible_cal…" at bounding box center [231, 229] width 371 height 369
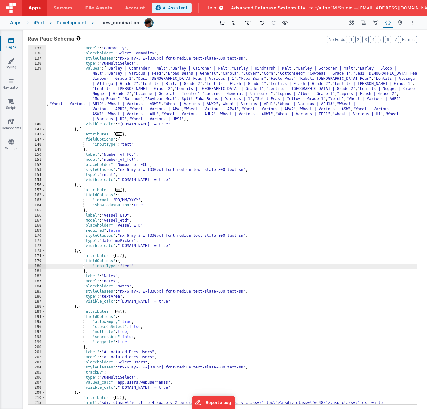
scroll to position [591, 0]
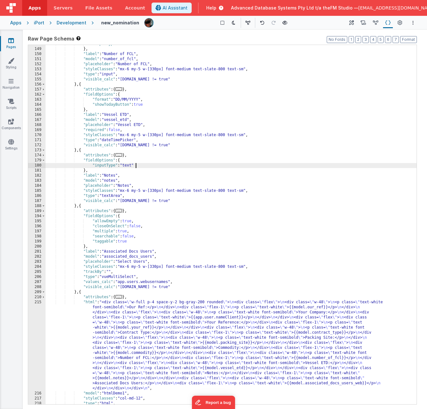
click at [195, 251] on div ""inputType" : "text" } , "label" : "Number of FCL" , "model" : "number_of_fcl" …" at bounding box center [231, 225] width 371 height 369
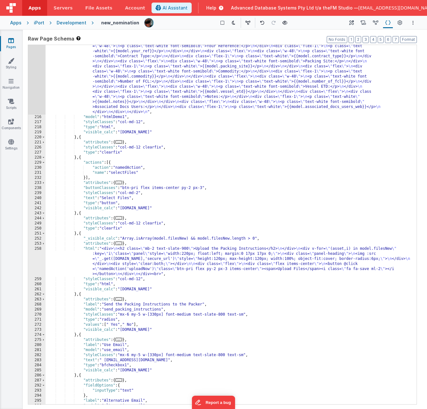
scroll to position [867, 0]
click at [128, 172] on div ""html" : "<div class= \" w-full p-4 space-y-2 bg-gray-200 rounded \" > \n <div …" at bounding box center [231, 250] width 371 height 455
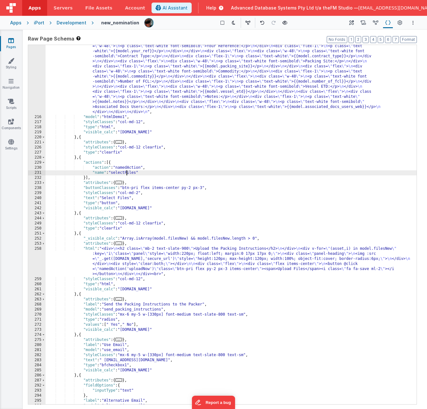
click at [128, 172] on div ""html" : "<div class= \" w-full p-4 space-y-2 bg-gray-200 rounded \" > \n <div …" at bounding box center [231, 250] width 371 height 455
click at [81, 158] on div ""html" : "<div class= \" w-full p-4 space-y-2 bg-gray-200 rounded \" > \n <div …" at bounding box center [231, 250] width 371 height 455
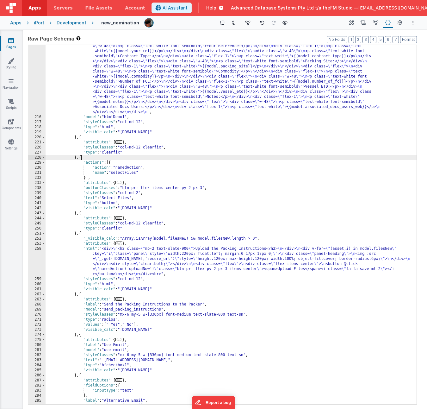
click at [81, 158] on div ""html" : "<div class= \" w-full p-4 space-y-2 bg-gray-200 rounded \" > \n <div …" at bounding box center [231, 250] width 371 height 455
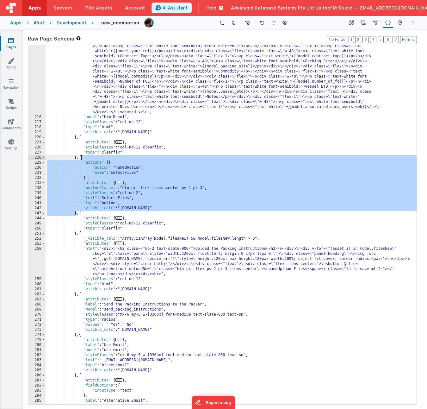
click at [121, 182] on span "..." at bounding box center [119, 182] width 7 height 3
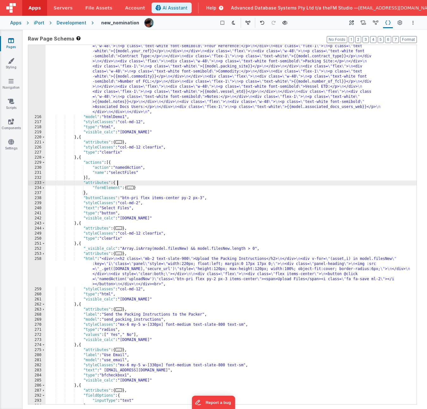
click at [132, 188] on span "..." at bounding box center [130, 187] width 7 height 3
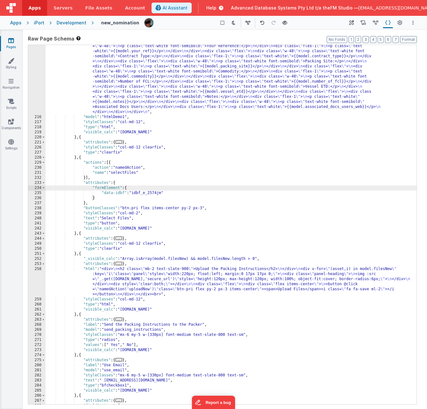
click at [148, 192] on div ""html" : "<div class= \" w-full p-4 space-y-2 bg-gray-200 rounded \" > \n <div …" at bounding box center [231, 250] width 371 height 455
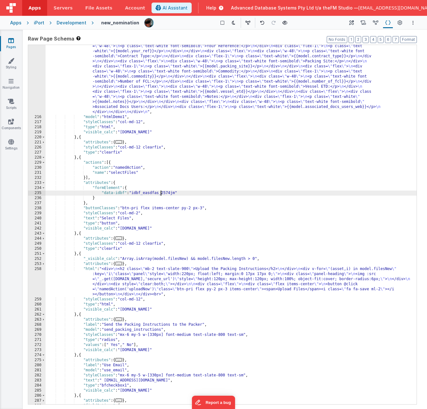
click at [80, 158] on div ""html" : "<div class= \" w-full p-4 space-y-2 bg-gray-200 rounded \" > \n <div …" at bounding box center [231, 250] width 371 height 455
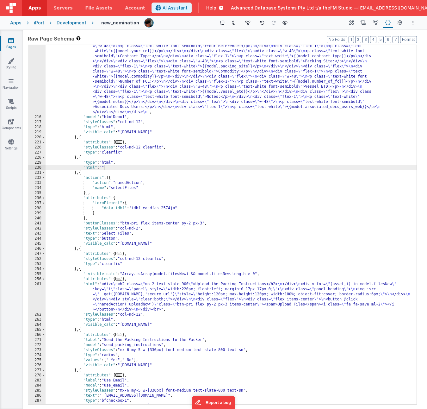
click at [107, 228] on div ""html" : "<div class= \" w-full p-4 space-y-2 bg-gray-200 rounded \" > \n <div …" at bounding box center [231, 250] width 371 height 455
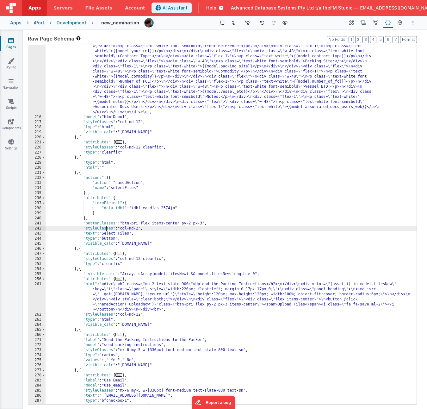
click at [107, 228] on div ""html" : "<div class= \" w-full p-4 space-y-2 bg-gray-200 rounded \" > \n <div …" at bounding box center [231, 250] width 371 height 455
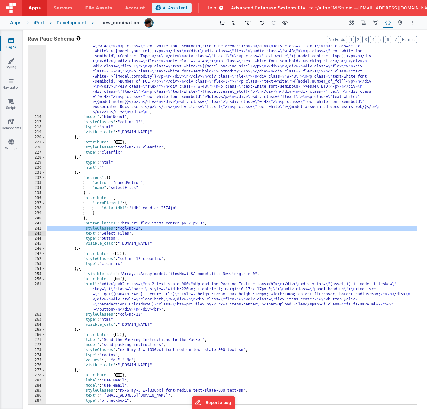
click at [116, 164] on div ""html" : "<div class= \" w-full p-4 space-y-2 bg-gray-200 rounded \" > \n <div …" at bounding box center [231, 250] width 371 height 455
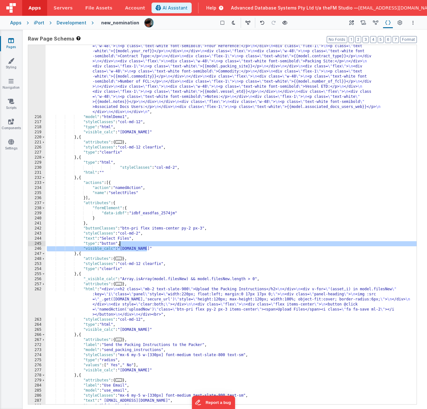
drag, startPoint x: 149, startPoint y: 248, endPoint x: 120, endPoint y: 244, distance: 29.1
click at [120, 244] on div ""html" : "<div class= \" w-full p-4 space-y-2 bg-gray-200 rounded \" > \n <div …" at bounding box center [231, 250] width 371 height 455
click at [115, 172] on div ""html" : "<div class= \" w-full p-4 space-y-2 bg-gray-200 rounded \" > \n <div …" at bounding box center [231, 250] width 371 height 455
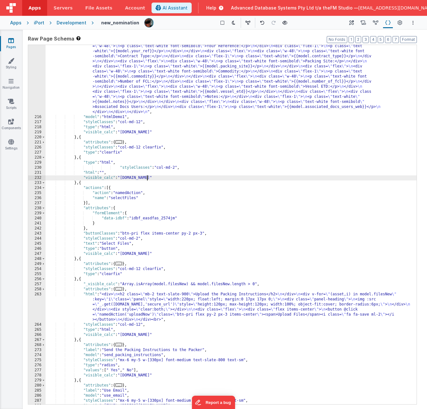
click at [174, 251] on div ""html" : "<div class= \" w-full p-4 space-y-2 bg-gray-200 rounded \" > \n <div …" at bounding box center [231, 250] width 371 height 455
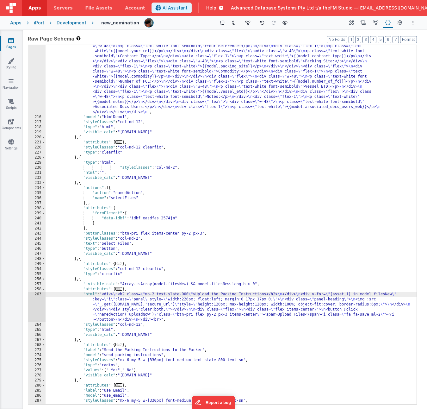
click at [37, 251] on div "263" at bounding box center [36, 307] width 17 height 30
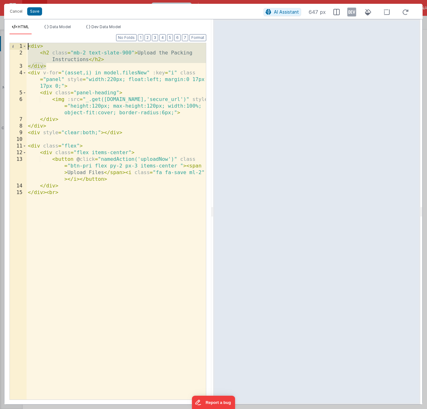
drag, startPoint x: 53, startPoint y: 66, endPoint x: 26, endPoint y: 47, distance: 33.0
click at [26, 47] on div "1 2 3 4 5 6 7 8 9 10 11 12 13 14 15 < div > < h2 class = "mb-2 text-slate-900" …" at bounding box center [107, 221] width 197 height 357
click at [16, 11] on button "Cancel" at bounding box center [16, 11] width 19 height 9
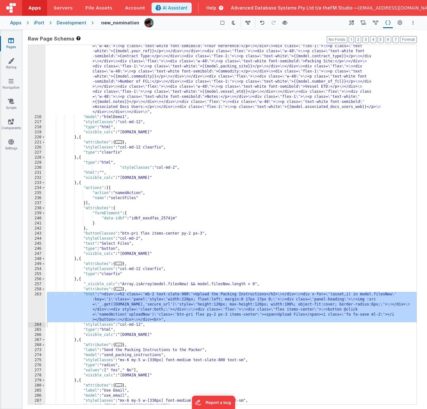
click at [98, 173] on div ""html" : "<div class= \" w-full p-4 space-y-2 bg-gray-200 rounded \" > \n <div …" at bounding box center [231, 250] width 371 height 455
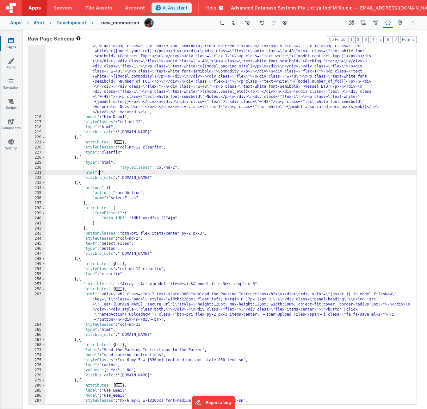
click at [30, 172] on div "231" at bounding box center [36, 172] width 17 height 5
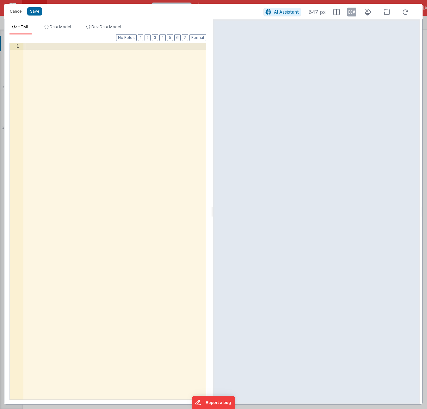
click at [105, 113] on div at bounding box center [114, 228] width 183 height 370
click at [62, 79] on div at bounding box center [114, 228] width 183 height 370
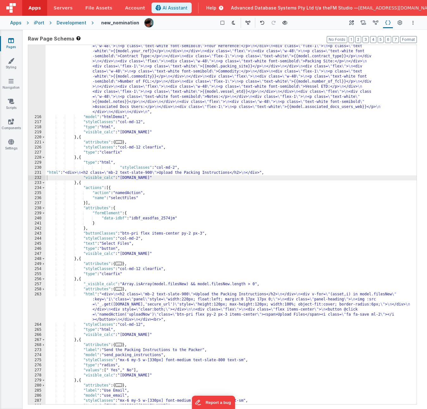
click at [175, 168] on div ""html" : "<div class= \" w-full p-4 space-y-2 bg-gray-200 rounded \" > \n <div …" at bounding box center [231, 250] width 371 height 455
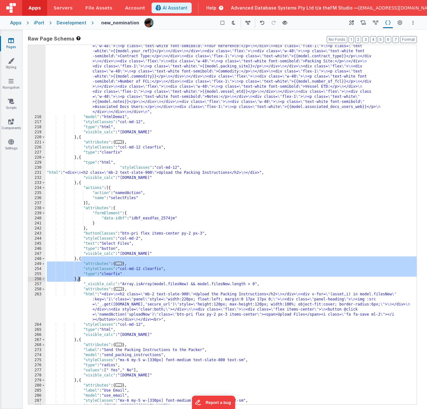
drag, startPoint x: 81, startPoint y: 259, endPoint x: 79, endPoint y: 279, distance: 19.4
click at [79, 251] on div ""html" : "<div class= \" w-full p-4 space-y-2 bg-gray-200 rounded \" > \n <div …" at bounding box center [231, 250] width 371 height 455
click at [138, 238] on div ""html" : "<div class= \" w-full p-4 space-y-2 bg-gray-200 rounded \" > \n <div …" at bounding box center [231, 250] width 371 height 455
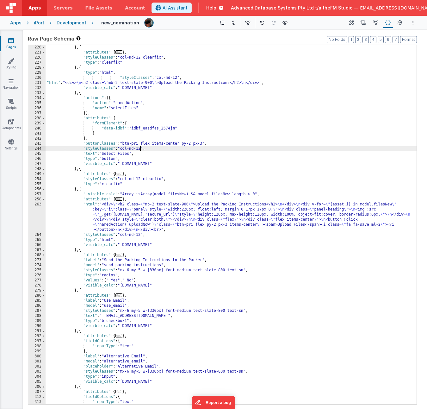
scroll to position [957, 0]
click at [164, 231] on div "} , { "attributes" : { ... } , "styleClasses" : "col-md-12 clearfix" , "type" :…" at bounding box center [231, 229] width 371 height 369
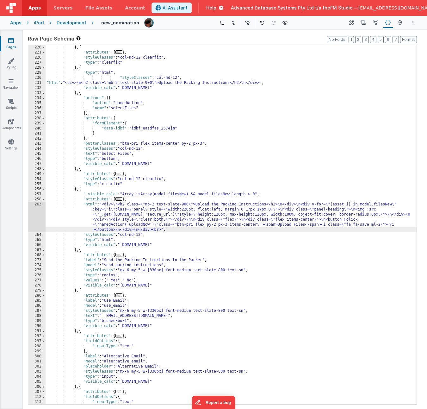
click at [81, 189] on div "} , { "attributes" : { ... } , "styleClasses" : "col-md-12 clearfix" , "type" :…" at bounding box center [231, 229] width 371 height 369
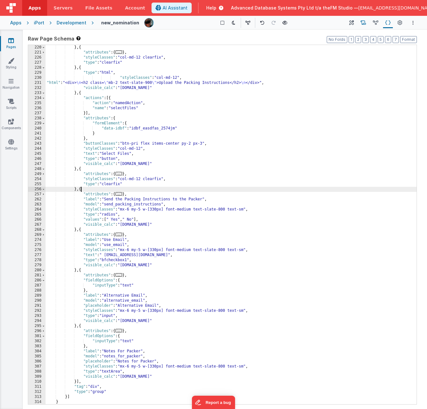
click at [365, 22] on icon at bounding box center [363, 23] width 5 height 7
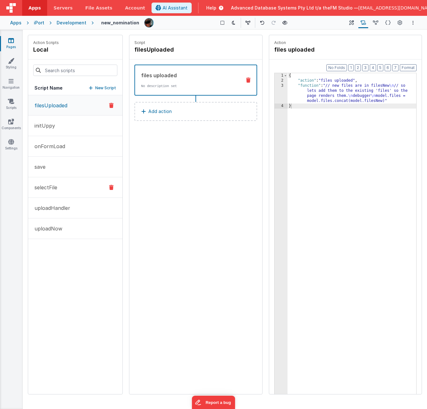
click at [52, 186] on p "selectFile" at bounding box center [44, 188] width 27 height 8
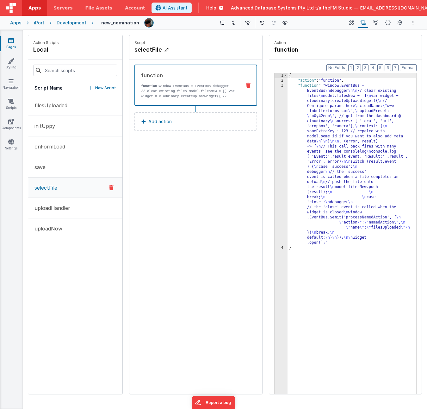
click at [159, 50] on h4 "selectFile" at bounding box center [181, 49] width 95 height 9
click at [165, 50] on input "selectFile" at bounding box center [165, 49] width 63 height 9
type input "selectFiles"
click at [203, 50] on icon at bounding box center [204, 50] width 4 height 8
click at [363, 121] on div "{ "action" : "function" , "function" : "window.EventBus = EventBus \n debugger …" at bounding box center [352, 248] width 129 height 351
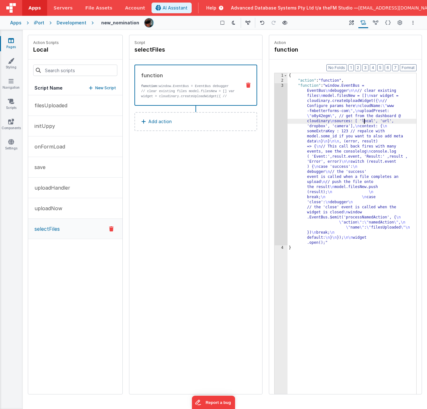
click at [279, 132] on div "3" at bounding box center [281, 164] width 13 height 162
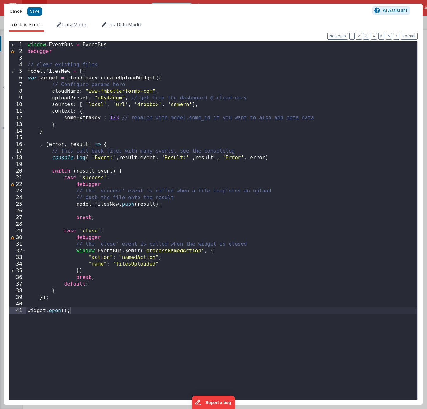
click at [16, 12] on button "Cancel" at bounding box center [16, 11] width 19 height 9
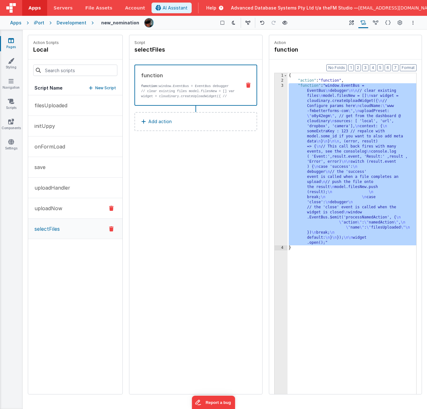
click at [73, 209] on button "uploadNow" at bounding box center [75, 208] width 94 height 21
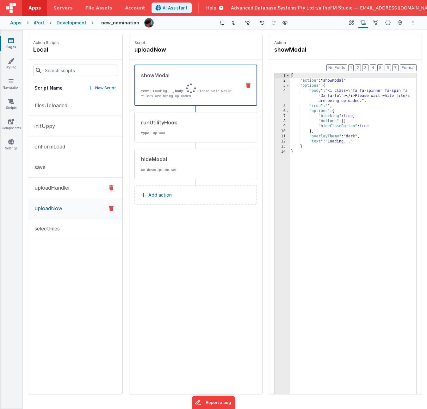
click at [64, 188] on p "uploadHandler" at bounding box center [51, 188] width 40 height 8
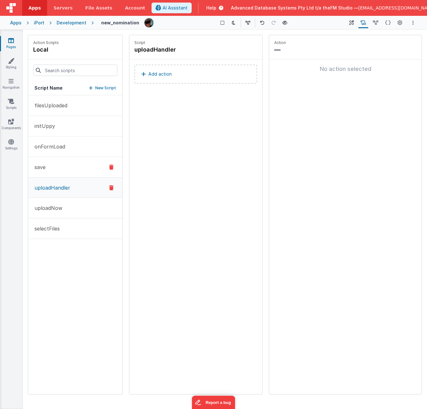
click at [55, 165] on button "save" at bounding box center [75, 167] width 94 height 21
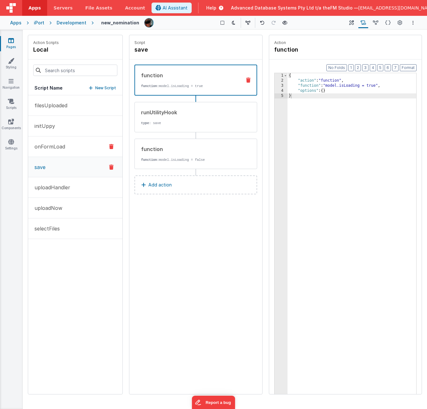
click at [58, 148] on p "onFormLoad" at bounding box center [48, 147] width 34 height 8
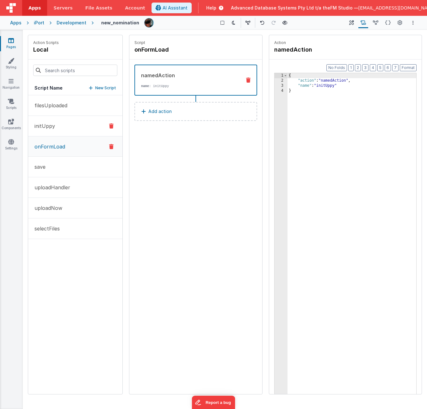
click at [56, 128] on button "initUppy" at bounding box center [75, 126] width 94 height 21
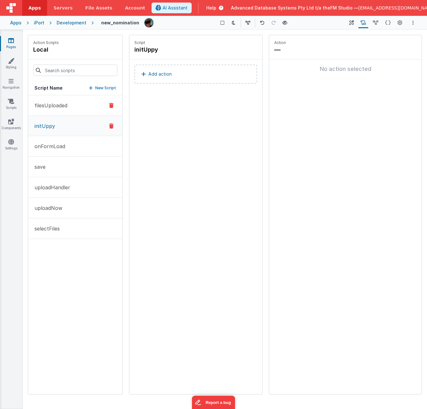
click at [54, 106] on p "filesUploaded" at bounding box center [49, 106] width 37 height 8
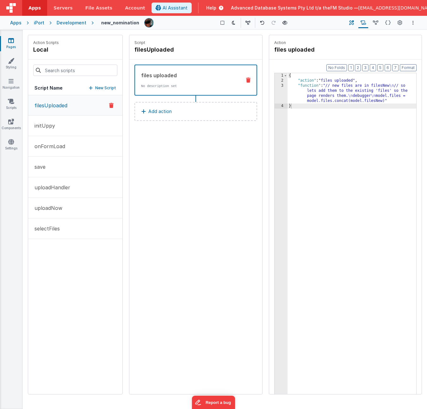
click at [350, 22] on icon at bounding box center [351, 23] width 5 height 7
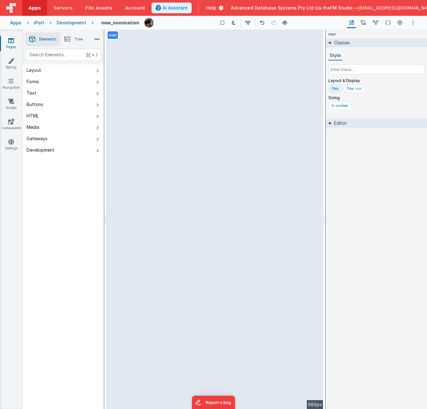
click at [388, 22] on icon at bounding box center [387, 23] width 5 height 7
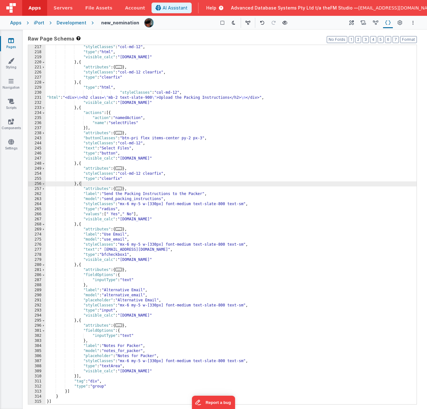
click at [180, 251] on div ""styleClasses" : "col-md-12" , "type" : "html" , "visible_calc" : "[DOMAIN_NAME…" at bounding box center [231, 229] width 371 height 369
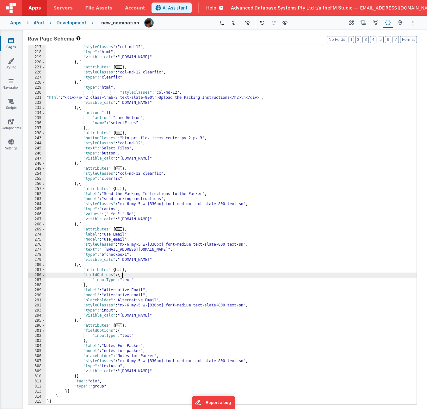
click at [180, 251] on div ""styleClasses" : "col-md-12" , "type" : "html" , "visible_calc" : "[DOMAIN_NAME…" at bounding box center [231, 229] width 371 height 369
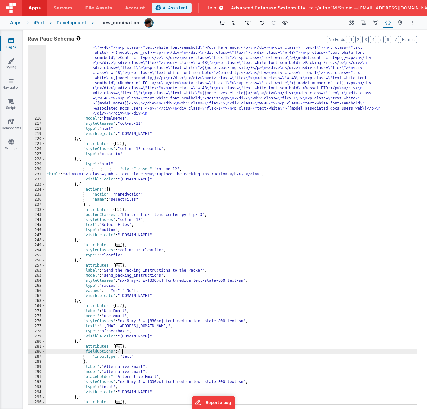
scroll to position [865, 0]
click at [126, 196] on div ""html" : "<div class= \" w-full p-4 space-y-2 bg-gray-200 rounded \" > \n <div …" at bounding box center [231, 252] width 371 height 455
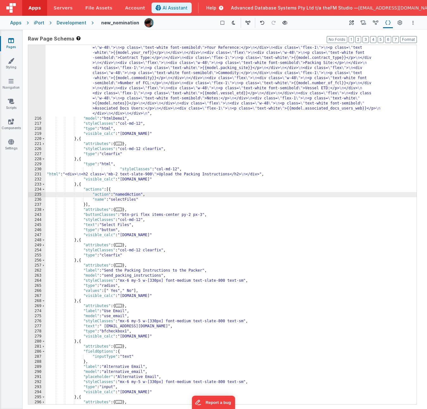
click at [125, 200] on div ""html" : "<div class= \" w-full p-4 space-y-2 bg-gray-200 rounded \" > \n <div …" at bounding box center [231, 252] width 371 height 455
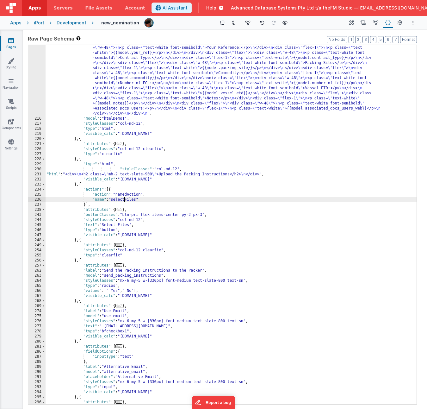
click at [125, 200] on div ""html" : "<div class= \" w-full p-4 space-y-2 bg-gray-200 rounded \" > \n <div …" at bounding box center [231, 252] width 371 height 455
click at [122, 201] on div ""html" : "<div class= \" w-full p-4 space-y-2 bg-gray-200 rounded \" > \n <div …" at bounding box center [231, 252] width 371 height 455
click at [364, 23] on icon at bounding box center [363, 23] width 5 height 7
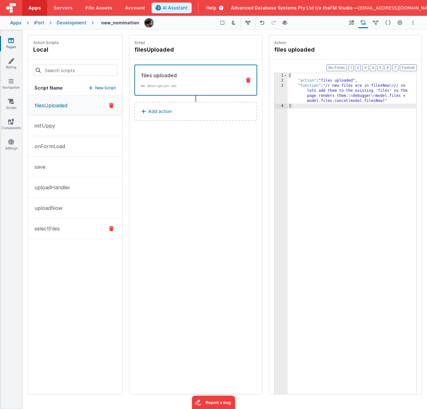
click at [57, 229] on p "selectFiles" at bounding box center [45, 229] width 29 height 8
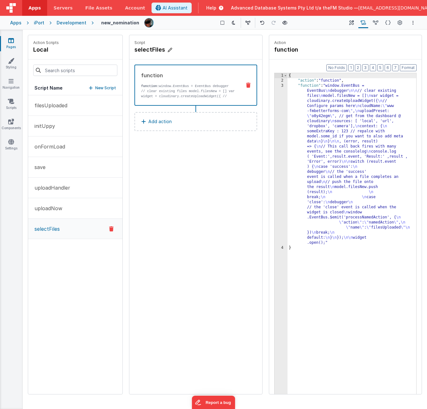
click at [171, 49] on icon at bounding box center [170, 50] width 4 height 6
click at [169, 49] on input "selectFiles" at bounding box center [165, 49] width 63 height 9
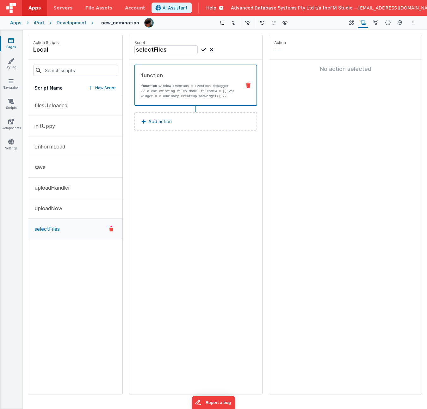
click at [203, 49] on icon at bounding box center [204, 50] width 4 height 8
click at [169, 48] on icon at bounding box center [170, 50] width 4 height 6
click at [172, 49] on input "selectFiles" at bounding box center [165, 49] width 63 height 9
type input "selectFiles1"
click at [203, 50] on icon at bounding box center [204, 50] width 4 height 8
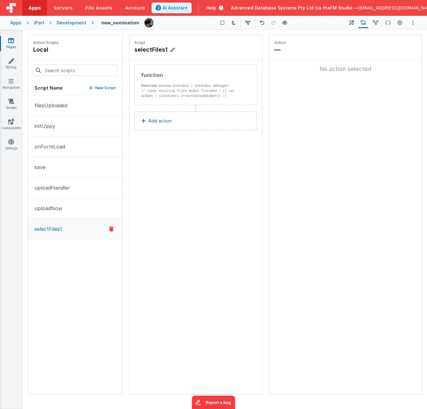
click at [171, 50] on icon at bounding box center [172, 50] width 4 height 6
click at [171, 50] on input "selectFiles1" at bounding box center [165, 49] width 63 height 9
type input "selectFiles"
click at [203, 48] on icon at bounding box center [204, 50] width 4 height 8
click at [375, 22] on icon at bounding box center [375, 23] width 5 height 7
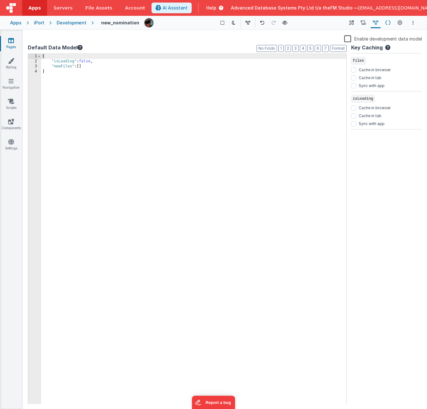
click at [389, 21] on icon at bounding box center [387, 23] width 5 height 7
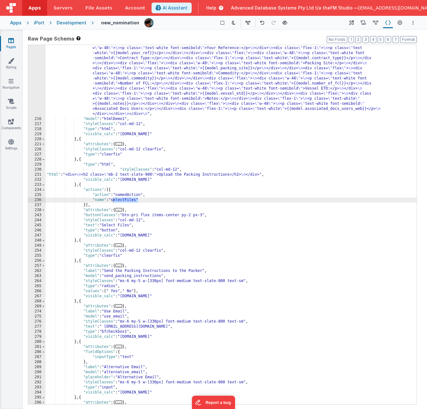
click at [388, 104] on div ""html" : "<div class= \" w-full p-4 space-y-2 bg-gray-200 rounded \" > \n <div …" at bounding box center [231, 252] width 371 height 455
type input "selectFiles"
click at [122, 200] on div ""html" : "<div class= \" w-full p-4 space-y-2 bg-gray-200 rounded \" > \n <div …" at bounding box center [231, 252] width 371 height 455
click at [79, 185] on div ""html" : "<div class= \" w-full p-4 space-y-2 bg-gray-200 rounded \" > \n <div …" at bounding box center [231, 252] width 371 height 455
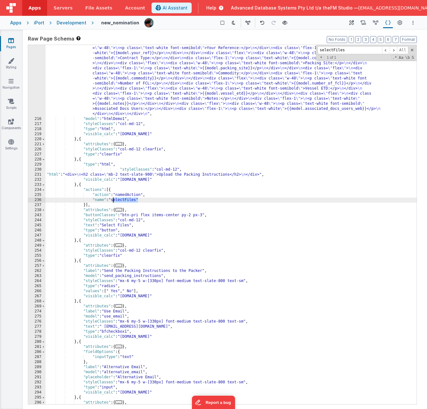
click at [79, 185] on div ""html" : "<div class= \" w-full p-4 space-y-2 bg-gray-200 rounded \" > \n <div …" at bounding box center [231, 252] width 371 height 455
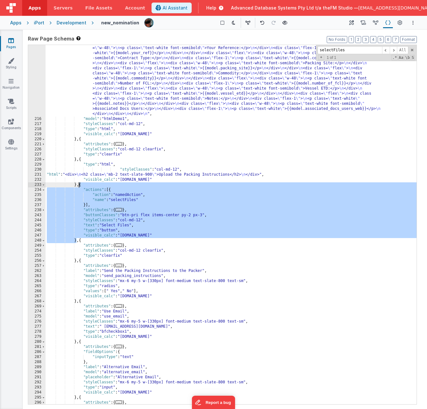
click at [124, 200] on div ""html" : "<div class= \" w-full p-4 space-y-2 bg-gray-200 rounded \" > \n <div …" at bounding box center [231, 252] width 371 height 455
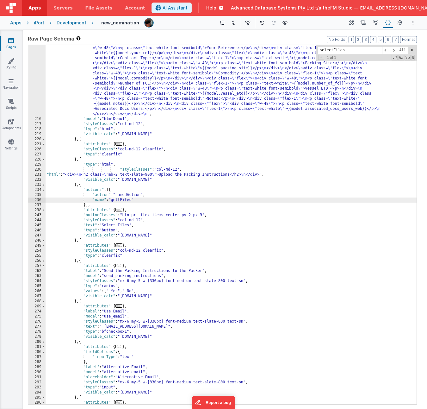
click at [145, 209] on div ""html" : "<div class= \" w-full p-4 space-y-2 bg-gray-200 rounded \" > \n <div …" at bounding box center [231, 252] width 371 height 455
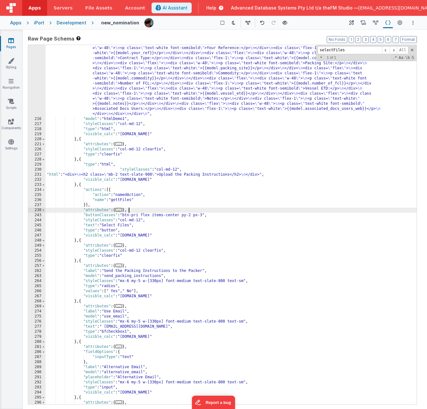
click at [145, 209] on div ""html" : "<div class= \" w-full p-4 space-y-2 bg-gray-200 rounded \" > \n <div …" at bounding box center [231, 252] width 371 height 455
click at [122, 202] on div ""html" : "<div class= \" w-full p-4 space-y-2 bg-gray-200 rounded \" > \n <div …" at bounding box center [231, 252] width 371 height 455
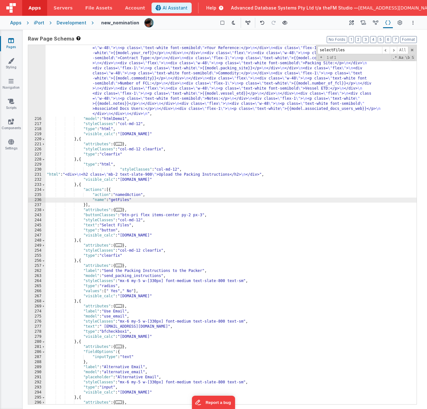
click at [122, 202] on div ""html" : "<div class= \" w-full p-4 space-y-2 bg-gray-200 rounded \" > \n <div …" at bounding box center [231, 252] width 371 height 455
click at [393, 49] on span at bounding box center [394, 50] width 8 height 8
click at [386, 51] on span at bounding box center [386, 50] width 8 height 8
click at [375, 22] on icon at bounding box center [375, 23] width 5 height 7
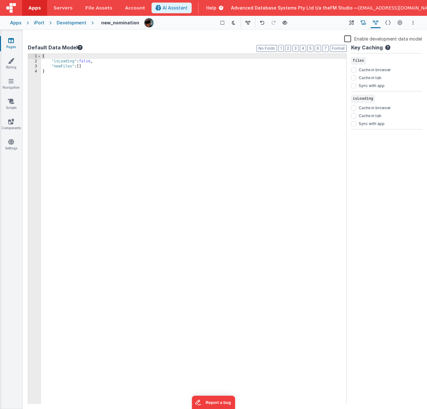
click at [364, 23] on icon at bounding box center [363, 23] width 5 height 7
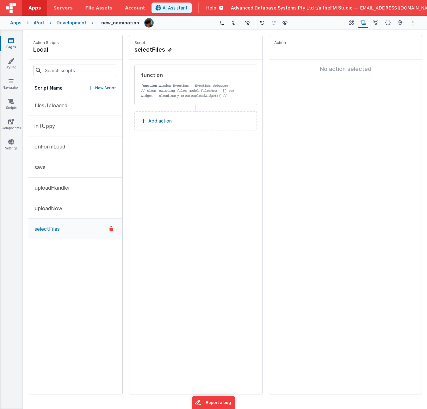
click at [168, 50] on icon at bounding box center [170, 50] width 4 height 6
click at [168, 50] on input "selectFiles" at bounding box center [165, 49] width 63 height 9
paste input "ge"
type input "getFiles"
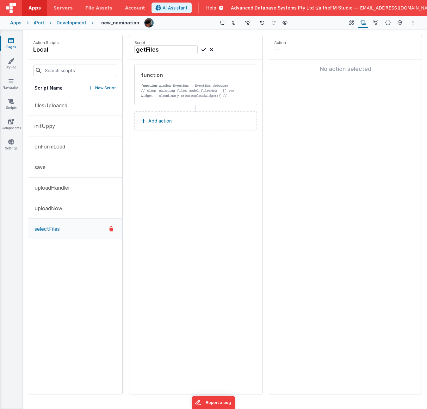
click at [202, 50] on icon at bounding box center [204, 50] width 4 height 8
click at [72, 205] on button "uploadNow" at bounding box center [75, 208] width 94 height 21
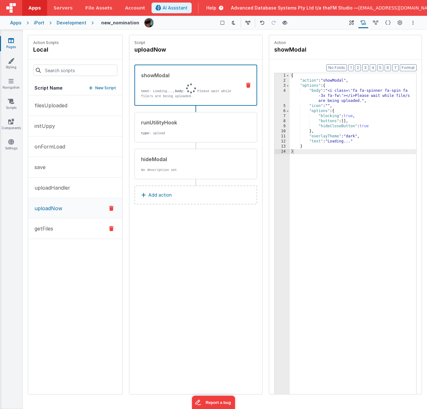
click at [63, 230] on button "getFiles" at bounding box center [75, 228] width 94 height 21
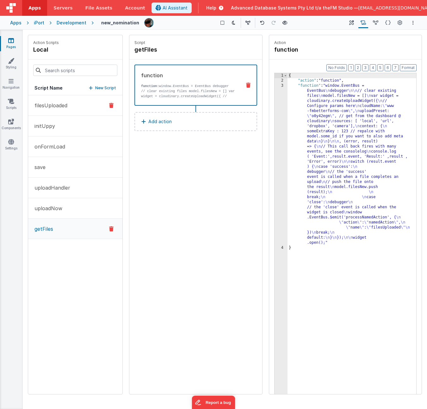
click at [61, 102] on p "filesUploaded" at bounding box center [49, 106] width 37 height 8
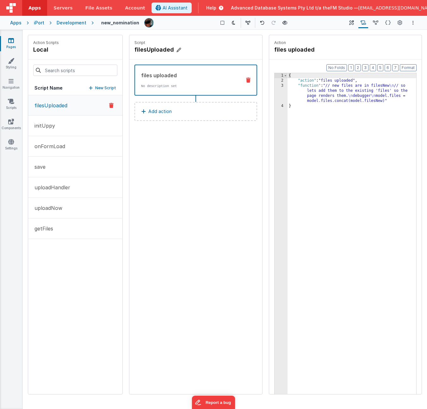
click at [156, 50] on h4 "filesUploaded" at bounding box center [181, 49] width 95 height 9
click at [177, 49] on input "filesUploaded" at bounding box center [165, 49] width 63 height 9
type input "fileUpload"
click at [203, 50] on icon at bounding box center [204, 50] width 4 height 8
click at [386, 23] on icon at bounding box center [387, 23] width 5 height 7
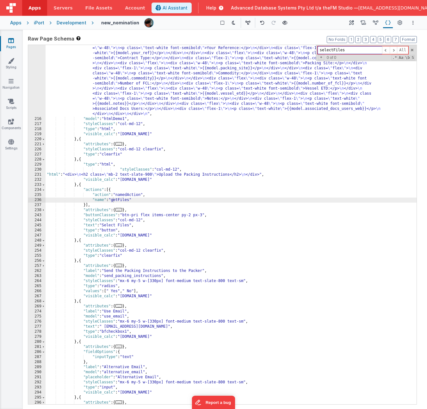
click at [347, 51] on input "selectFiles" at bounding box center [350, 50] width 65 height 8
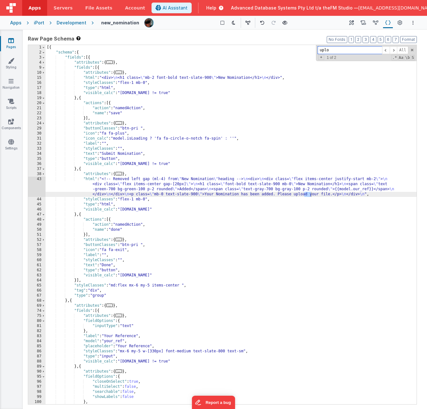
scroll to position [0, 0]
type input "upload"
click at [393, 49] on span at bounding box center [394, 50] width 8 height 8
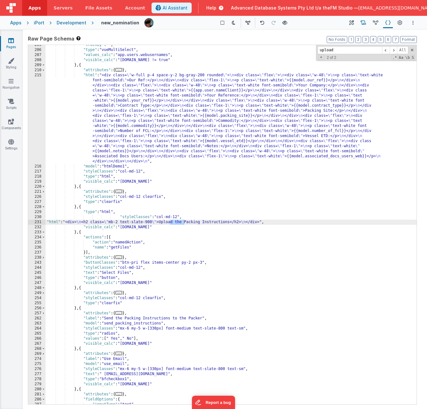
click at [365, 24] on icon at bounding box center [363, 23] width 5 height 7
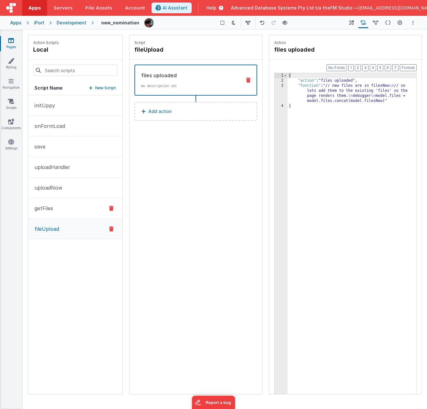
click at [64, 209] on button "getFiles" at bounding box center [75, 208] width 94 height 21
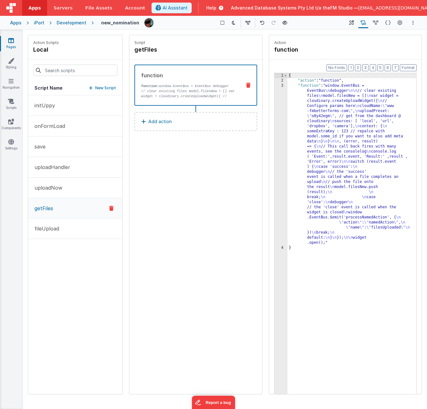
click at [349, 154] on div "{ "action" : "function" , "function" : "window.EventBus = EventBus \n debugger …" at bounding box center [352, 248] width 129 height 351
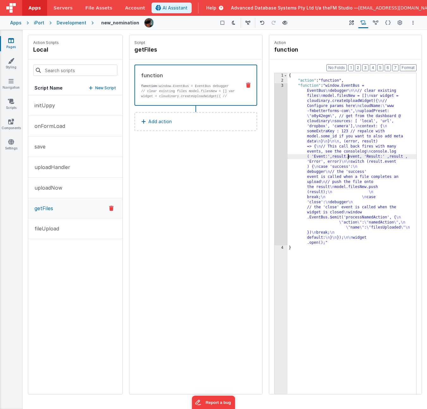
click at [275, 160] on div "3" at bounding box center [281, 164] width 13 height 162
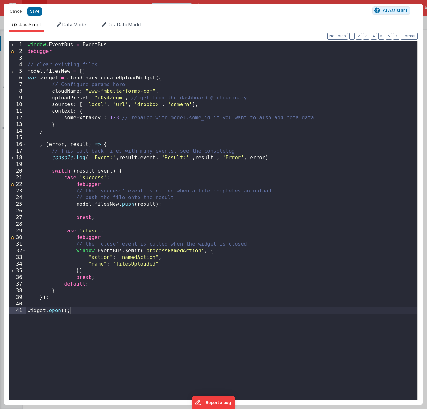
click at [128, 251] on div "window . EventBus = EventBus debugger // clear existing files model . filesNew …" at bounding box center [221, 227] width 391 height 372
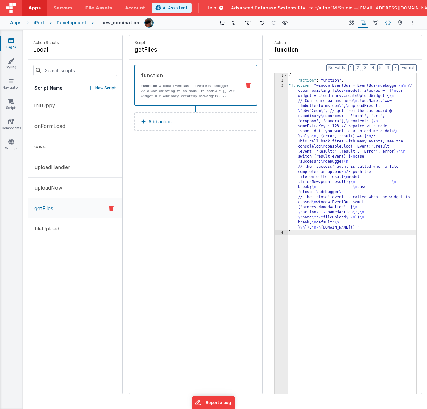
click at [388, 23] on icon at bounding box center [387, 23] width 5 height 7
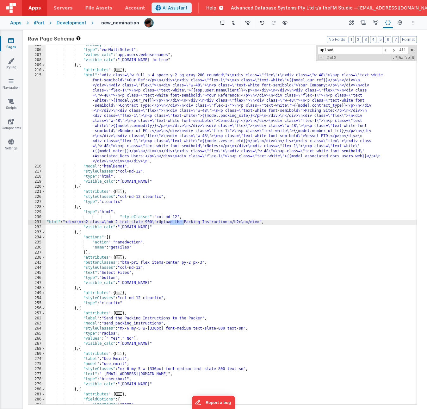
click at [239, 209] on div ""trackBy" : "" , "type" : "vueMultiSelect" , "values_calc" : "app.users.webuser…" at bounding box center [231, 226] width 371 height 369
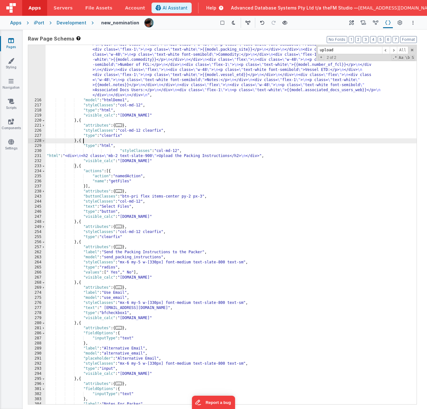
scroll to position [884, 0]
click at [222, 251] on div ""html" : "<div class= \" w-full p-4 space-y-2 bg-gray-200 rounded \" > \n <div …" at bounding box center [231, 233] width 371 height 455
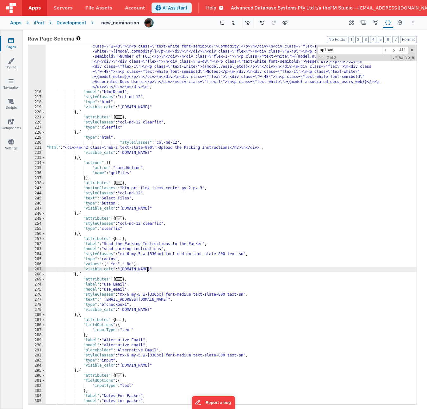
scroll to position [892, 0]
click at [363, 21] on icon at bounding box center [363, 23] width 5 height 7
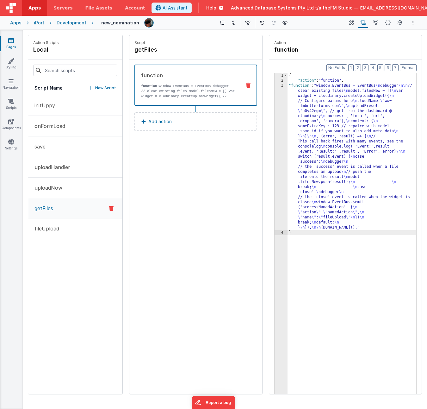
click at [322, 165] on div "{ "action" : "function" , "function" : "window.EventBus = EventBus \n debugger …" at bounding box center [352, 248] width 129 height 351
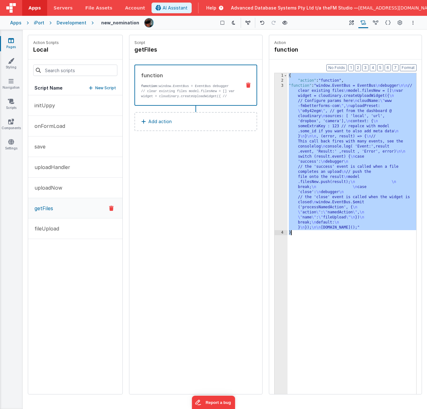
click at [321, 165] on div "{ "action" : "function" , "function" : "window.EventBus = EventBus \n debugger …" at bounding box center [352, 248] width 129 height 351
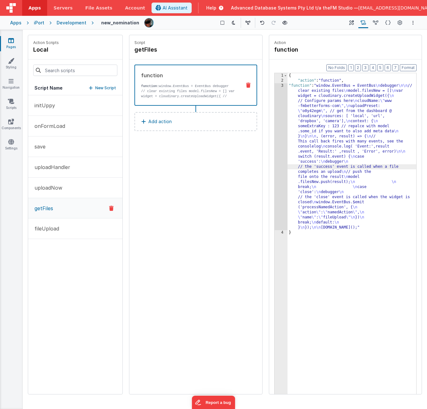
click at [283, 159] on div "3" at bounding box center [281, 156] width 13 height 147
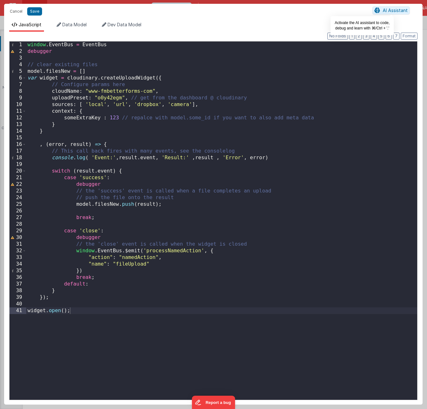
click at [386, 8] on span "AI Assistant" at bounding box center [395, 10] width 25 height 5
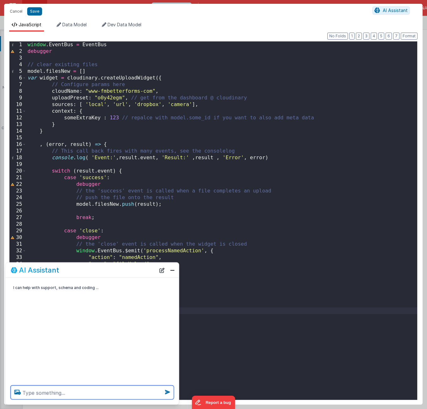
click at [65, 251] on textarea at bounding box center [92, 392] width 163 height 14
click at [226, 249] on div "window . EventBus = EventBus debugger // clear existing files model . filesNew …" at bounding box center [221, 227] width 391 height 372
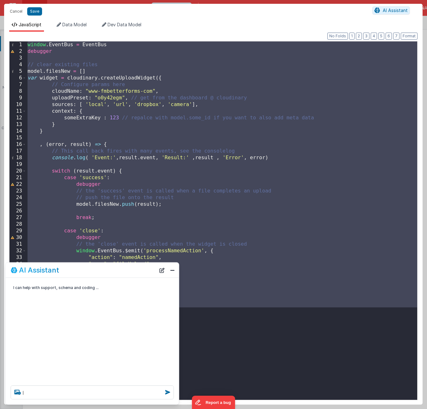
click at [107, 251] on div "I can help with support, schema and coding ..." at bounding box center [92, 329] width 173 height 103
click at [56, 251] on textarea "I" at bounding box center [92, 392] width 163 height 14
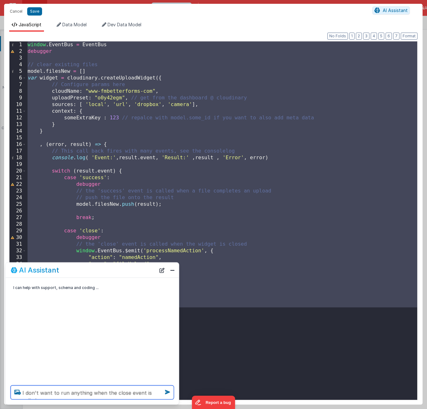
type textarea "I don't want to run anything when the close event is called"
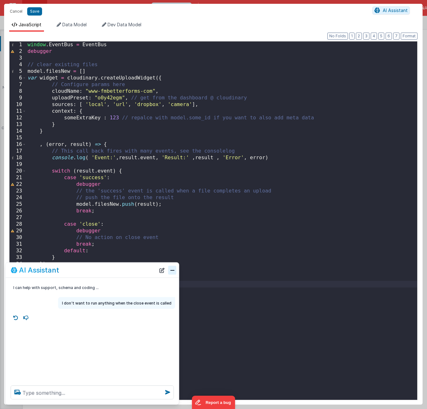
click at [172, 251] on button "Close" at bounding box center [172, 269] width 8 height 9
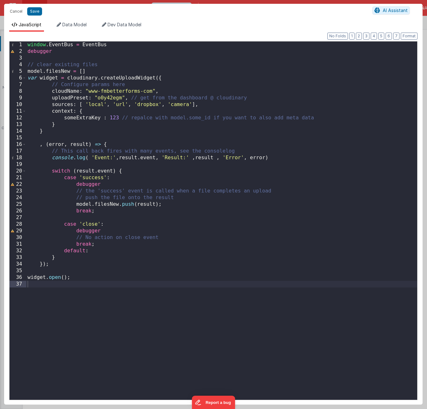
click at [220, 225] on div "window . EventBus = EventBus debugger // clear existing files model . filesNew …" at bounding box center [221, 227] width 391 height 372
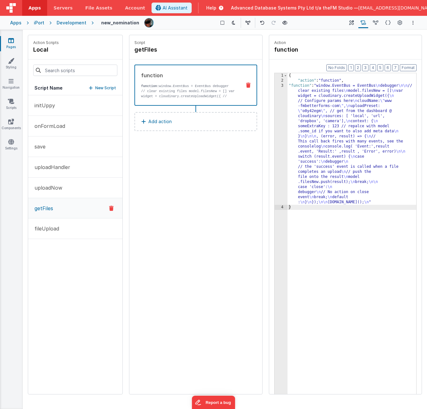
click at [184, 117] on button "Add action" at bounding box center [195, 121] width 123 height 19
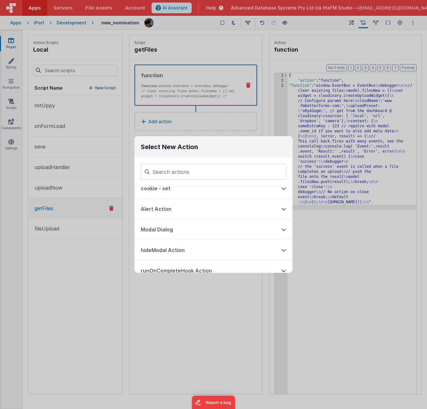
scroll to position [92, 0]
click at [282, 207] on icon at bounding box center [283, 206] width 5 height 5
click at [156, 210] on button "Alert Action" at bounding box center [204, 209] width 140 height 20
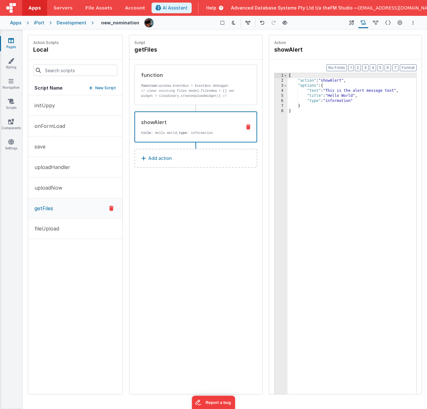
click at [329, 91] on div "{ "action" : "showAlert" , "options" : { "text" : "This is the alert message te…" at bounding box center [352, 248] width 129 height 351
click at [332, 90] on div "{ "action" : "showAlert" , "options" : { "text" : "This is the alert message te…" at bounding box center [352, 248] width 129 height 351
click at [335, 101] on div "{ "action" : "showAlert" , "options" : { "text" : "The file has been saved, com…" at bounding box center [352, 248] width 129 height 351
click at [59, 228] on button "fileUpload" at bounding box center [75, 228] width 94 height 21
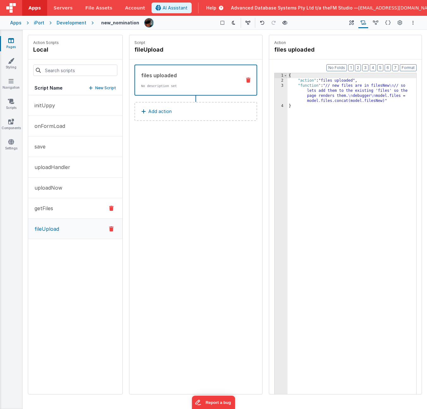
click at [62, 207] on button "getFiles" at bounding box center [75, 208] width 94 height 21
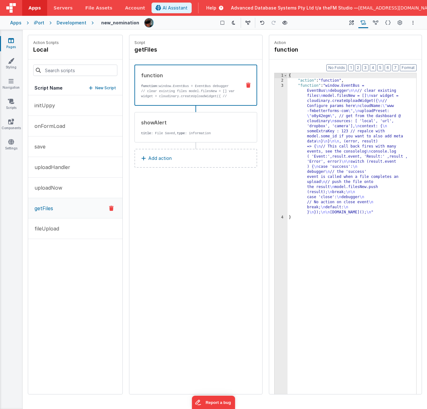
click at [342, 95] on div "{ "action" : "function" , "function" : "window.EventBus = EventBus \n debugger …" at bounding box center [352, 248] width 129 height 351
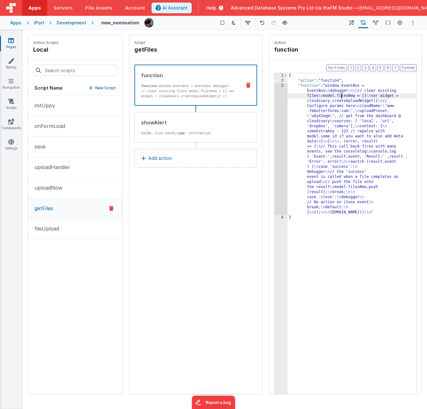
click at [342, 95] on div "{ "action" : "function" , "function" : "window.EventBus = EventBus \n debugger …" at bounding box center [352, 248] width 129 height 351
click at [377, 23] on icon at bounding box center [375, 23] width 5 height 7
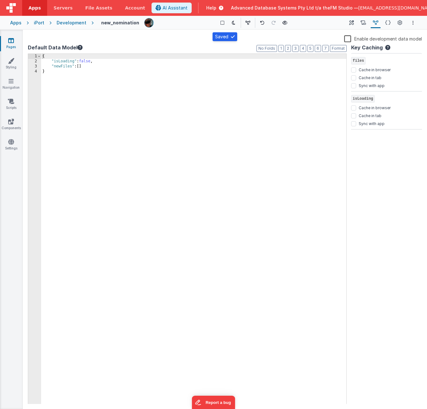
click at [59, 66] on div "{ "isLoading" : false , "newFiles" : [ ] }" at bounding box center [193, 234] width 305 height 360
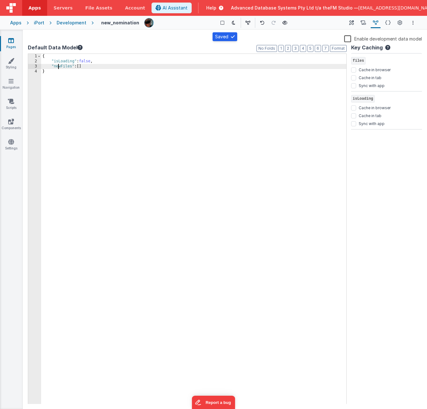
click at [59, 66] on div "{ "isLoading" : false , "newFiles" : [ ] }" at bounding box center [193, 234] width 305 height 360
click at [364, 22] on icon at bounding box center [363, 23] width 5 height 7
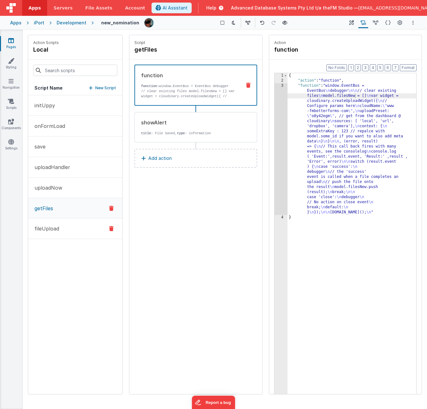
click at [66, 228] on button "fileUpload" at bounding box center [75, 228] width 94 height 21
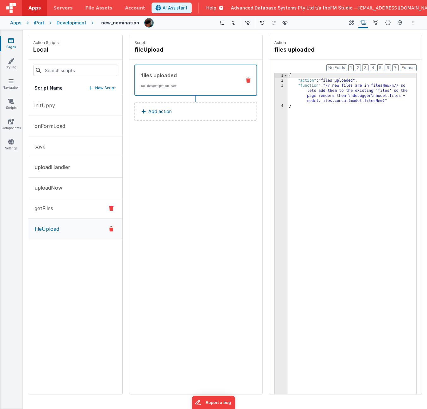
click at [61, 209] on button "getFiles" at bounding box center [75, 208] width 94 height 21
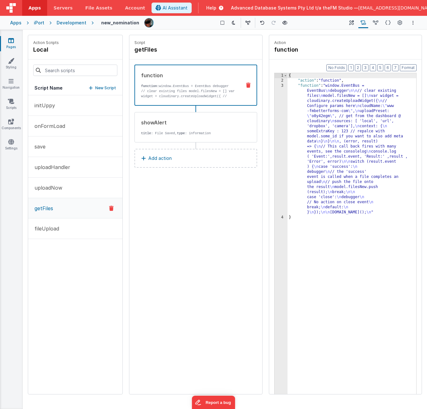
click at [194, 32] on div "Saved Duplicating Page" at bounding box center [236, 32] width 427 height 5
click at [248, 125] on icon at bounding box center [249, 127] width 4 height 5
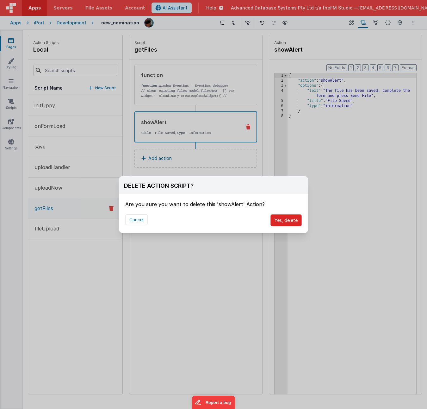
click at [287, 218] on button "Yes, delete" at bounding box center [286, 220] width 31 height 12
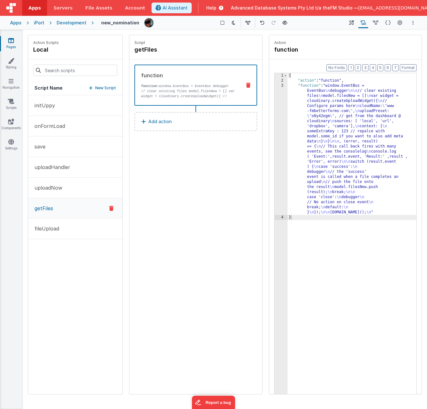
click at [12, 41] on icon at bounding box center [11, 40] width 6 height 6
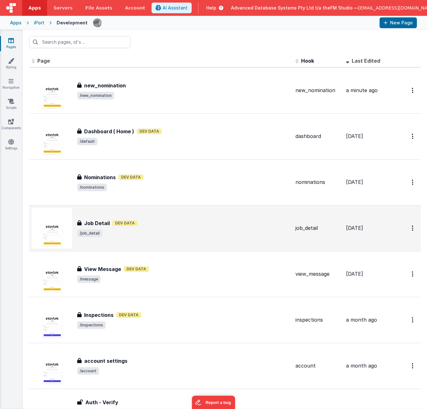
click at [177, 231] on span "/job_detail" at bounding box center [183, 233] width 213 height 8
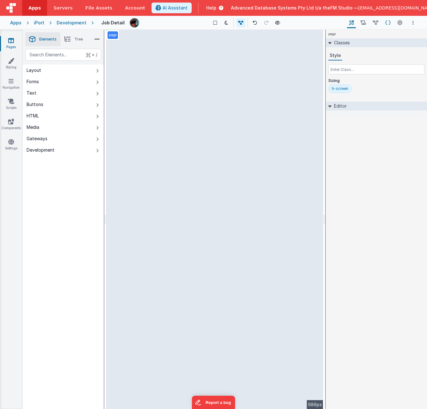
click at [386, 20] on icon at bounding box center [387, 23] width 5 height 7
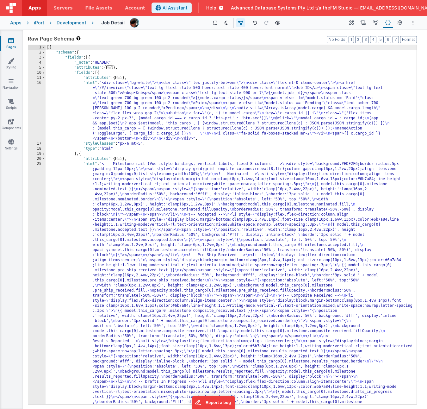
click at [246, 220] on div "[{ "schema" : { "fields" : [{ "_note" : "HEADER" , "attributes" : { ... } , "fi…" at bounding box center [231, 399] width 371 height 709
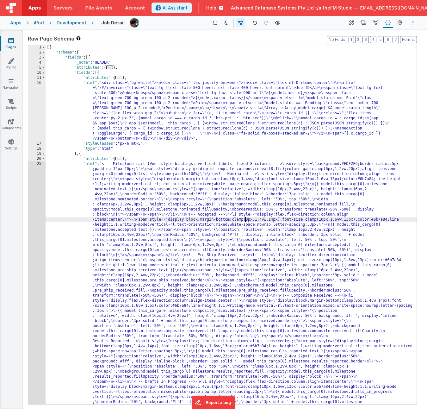
click at [210, 198] on div "[{ "schema" : { "fields" : [{ "_note" : "HEADER" , "attributes" : { ... } , "fi…" at bounding box center [231, 399] width 371 height 709
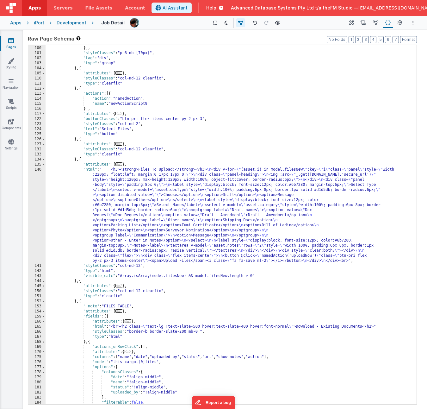
scroll to position [789, 0]
click at [289, 229] on div ""type" : "table2" }] , "styleClasses" : "p-6 mb-[70px]" , "tag" : "div" , "type…" at bounding box center [231, 225] width 371 height 369
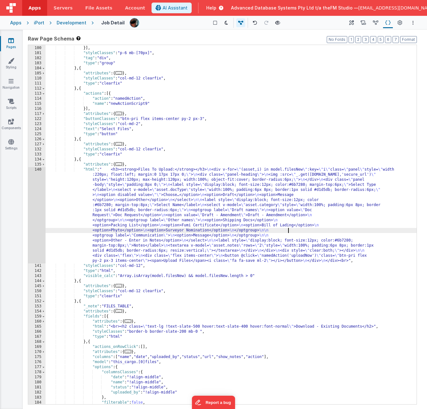
click at [32, 201] on div "140" at bounding box center [36, 215] width 17 height 96
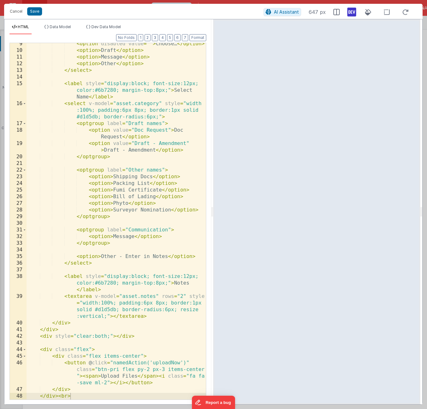
scroll to position [116, 0]
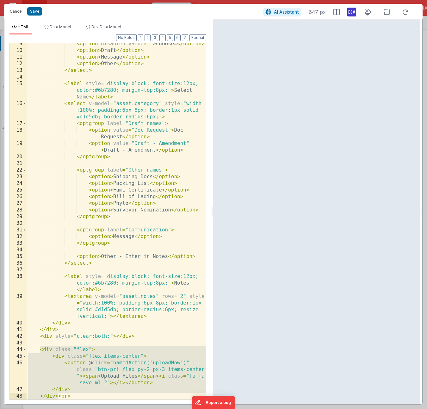
drag, startPoint x: 41, startPoint y: 349, endPoint x: 58, endPoint y: 396, distance: 48.9
click at [58, 251] on div "< option disabled value = "" > Choose… </ option > < option > Draft </ option >…" at bounding box center [116, 226] width 179 height 370
click at [17, 10] on button "Cancel" at bounding box center [16, 11] width 19 height 9
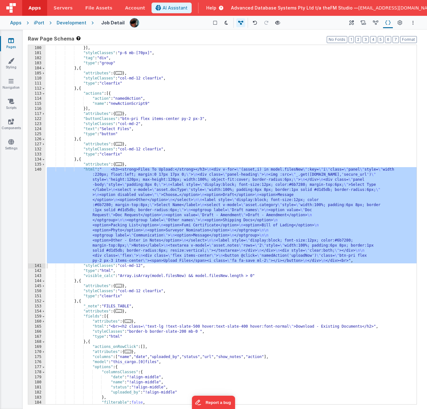
click at [11, 41] on icon at bounding box center [11, 40] width 6 height 6
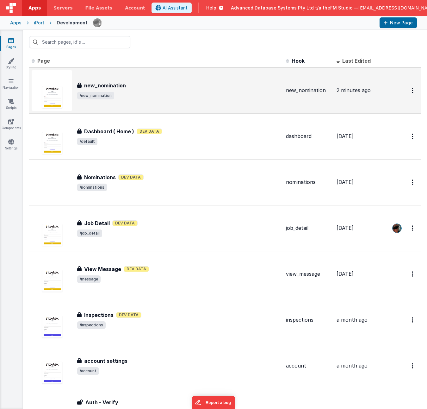
click at [148, 90] on div "new_nomination new_nomination /new_nomination" at bounding box center [179, 91] width 204 height 18
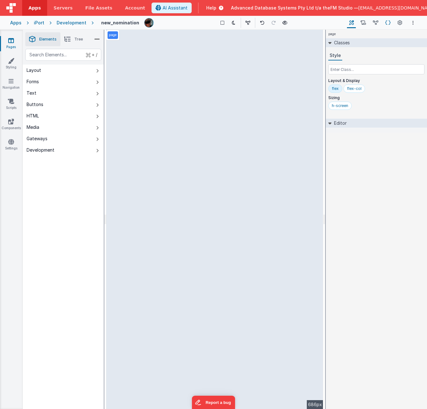
click at [386, 22] on icon at bounding box center [387, 23] width 5 height 7
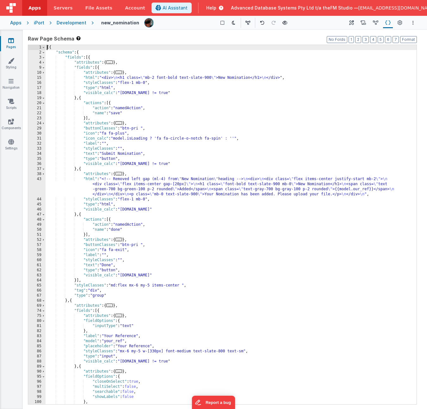
click at [301, 223] on div "[{ "schema" : { "fields" : [{ "attributes" : { ... } , "fields" : [{ "attribute…" at bounding box center [231, 229] width 371 height 369
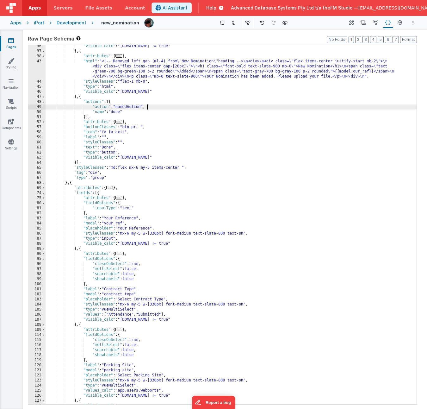
scroll to position [146, 0]
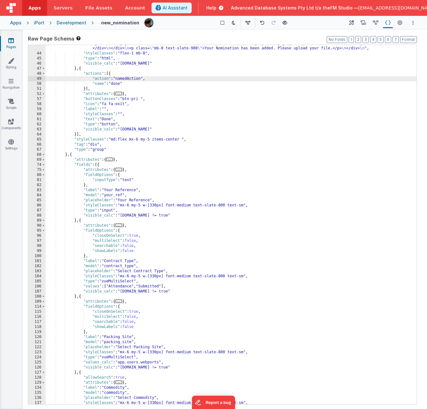
click at [249, 251] on div ""html" : "<!-- Removed left gap (ml-4) from \" New Nomination \" heading --> \n…" at bounding box center [231, 223] width 371 height 384
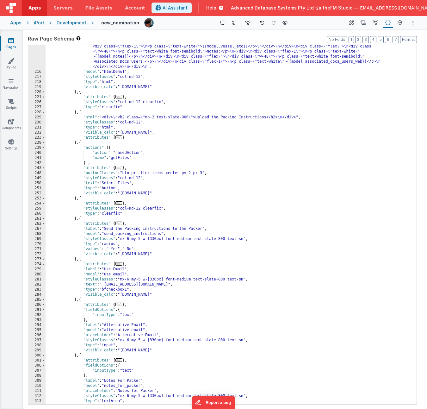
scroll to position [947, 0]
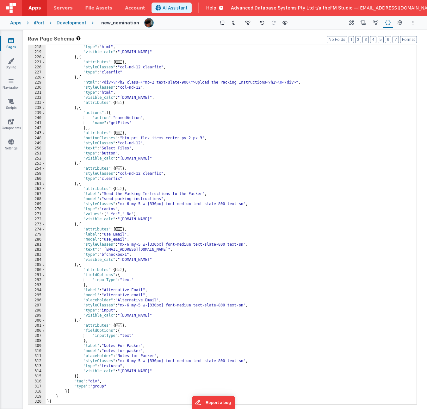
click at [77, 251] on div ""type" : "html" , "visible_calc" : "[DOMAIN_NAME]" } , { "attributes" : { ... }…" at bounding box center [231, 229] width 371 height 369
click at [409, 39] on button "Format" at bounding box center [408, 39] width 17 height 7
click at [135, 251] on div ""type" : "html" , "visible_calc" : "[DOMAIN_NAME]" } , { "attributes" : { ... }…" at bounding box center [231, 229] width 371 height 369
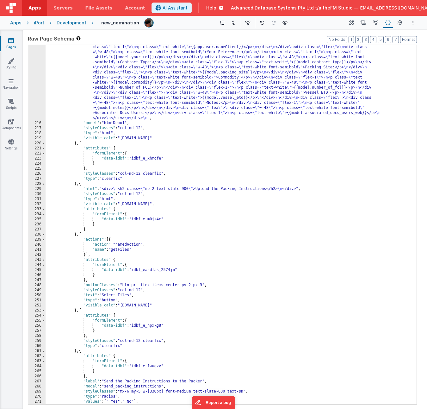
click at [142, 251] on div ""html" : "<div class= \" w-full p-4 space-y-2 bg-gray-200 rounded \" > \n <div …" at bounding box center [231, 256] width 371 height 455
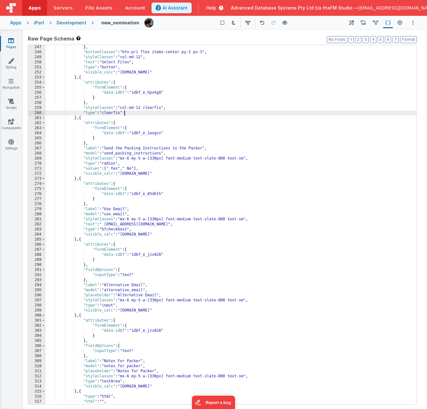
scroll to position [1433, 0]
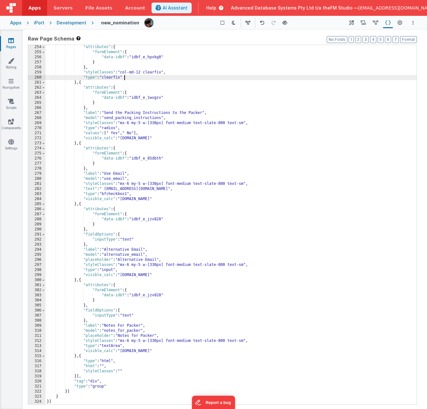
click at [105, 251] on div ""attributes" : { "formElement" : { "data-idbf" : "idbf_e_hpxkg8" } } , "styleCl…" at bounding box center [231, 229] width 371 height 369
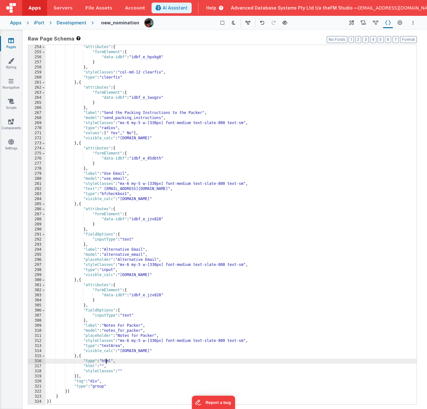
click at [102, 251] on div ""attributes" : { "formElement" : { "data-idbf" : "idbf_e_hpxkg8" } } , "styleCl…" at bounding box center [231, 229] width 371 height 369
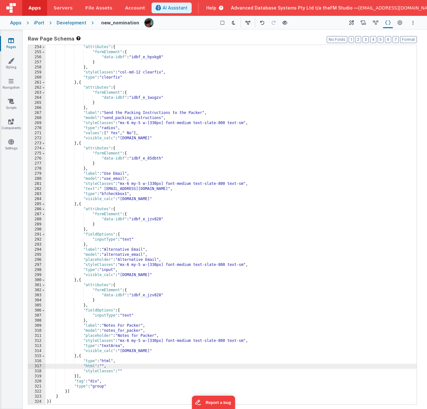
click at [30, 251] on div "317" at bounding box center [36, 366] width 17 height 5
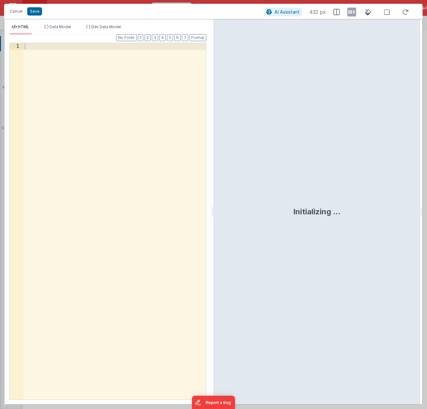
click at [110, 94] on div at bounding box center [114, 228] width 183 height 370
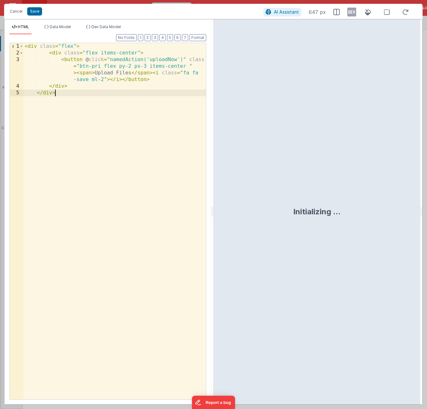
click at [106, 73] on div "< div class = "flex" > < div class = "flex items-center" > < button @ click = "…" at bounding box center [114, 228] width 183 height 370
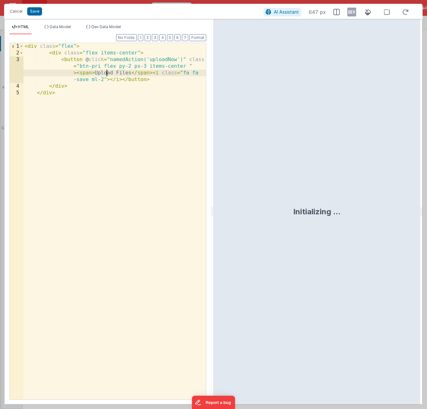
click at [106, 73] on div "< div class = "flex" > < div class = "flex items-center" > < button @ click = "…" at bounding box center [114, 228] width 183 height 370
click at [103, 80] on div "< div class = "flex" > < div class = "flex items-center" > < button @ click = "…" at bounding box center [114, 228] width 183 height 370
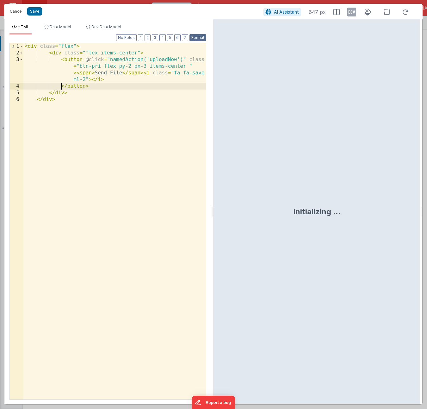
click at [199, 36] on button "Format" at bounding box center [198, 37] width 17 height 7
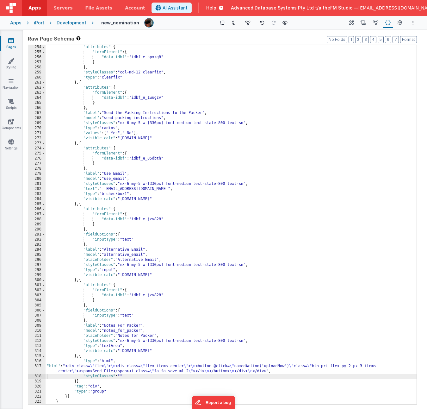
click at [9, 43] on icon at bounding box center [11, 40] width 6 height 6
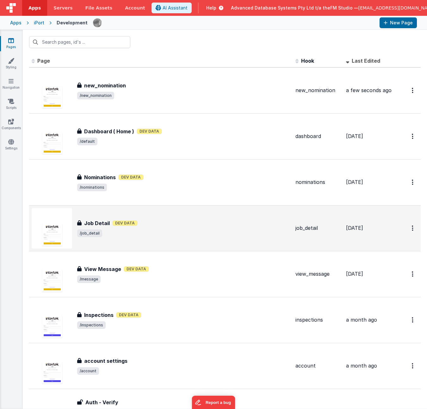
click at [194, 227] on div "Job Detail Job Detail Dev Data /job_detail" at bounding box center [183, 228] width 213 height 18
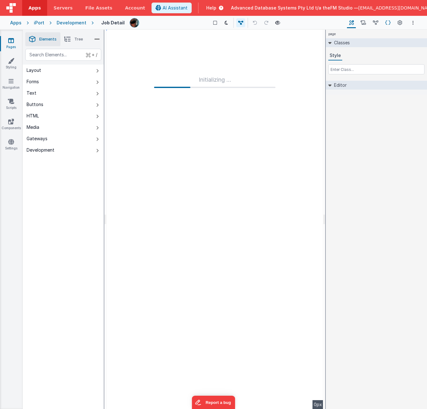
click at [389, 22] on icon at bounding box center [387, 23] width 5 height 7
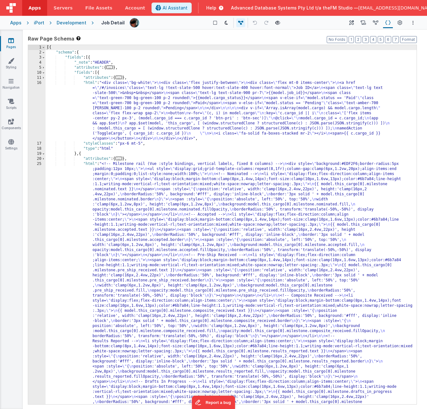
click at [221, 215] on div "[{ "schema" : { "fields" : [{ "_note" : "HEADER" , "attributes" : { ... } , "fi…" at bounding box center [231, 399] width 371 height 709
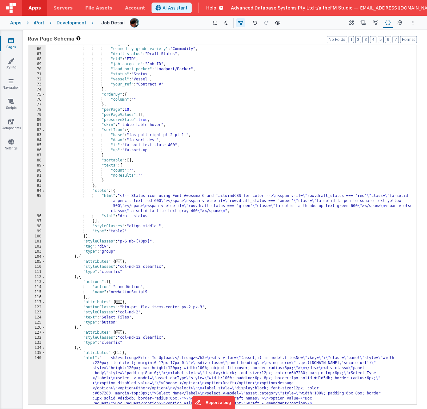
scroll to position [602, 0]
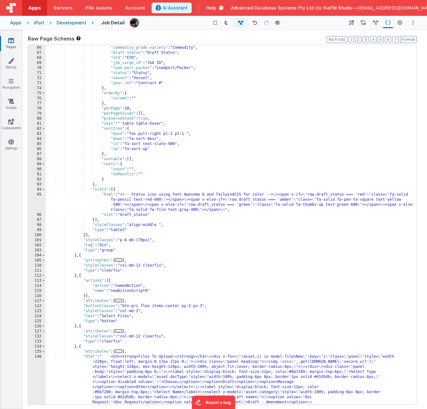
click at [222, 251] on div ""headings" : { "commodity_grade_variety" : "Commodity" , "draft_status" : "Draf…" at bounding box center [231, 270] width 371 height 460
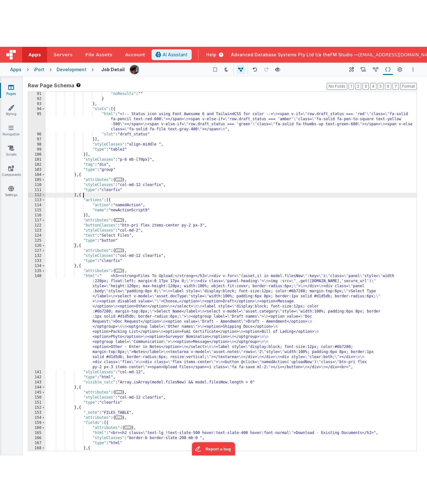
scroll to position [777, 0]
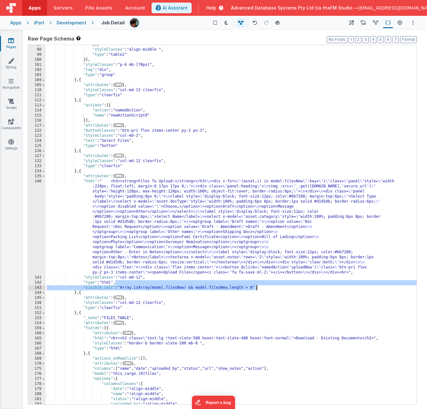
drag, startPoint x: 116, startPoint y: 283, endPoint x: 261, endPoint y: 288, distance: 146.0
click at [261, 251] on div "}] , "styleClasses" : "align-middle " , "type" : "table2" }] , "styleClasses" :…" at bounding box center [231, 226] width 371 height 369
click at [10, 41] on icon at bounding box center [11, 40] width 6 height 6
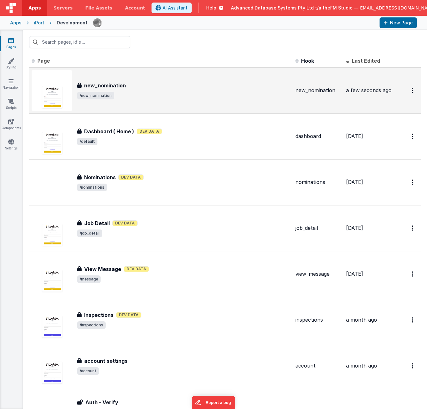
click at [233, 90] on div "new_nomination new_nomination /new_nomination" at bounding box center [183, 91] width 213 height 18
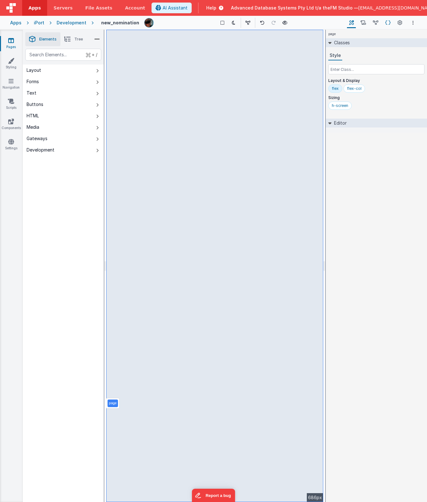
click at [388, 24] on icon at bounding box center [387, 23] width 5 height 7
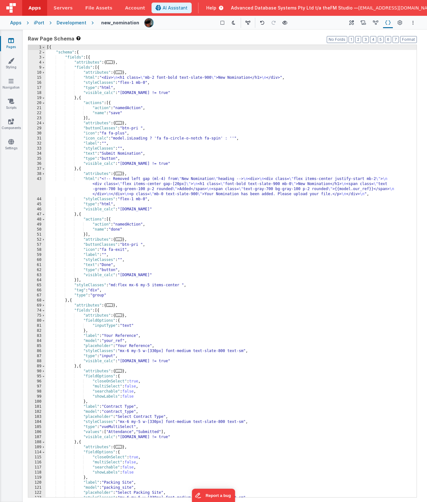
click at [299, 196] on div "[{ "schema" : { "fields" : [{ "attributes" : { ... } , "fields" : [{ "attribute…" at bounding box center [231, 276] width 371 height 463
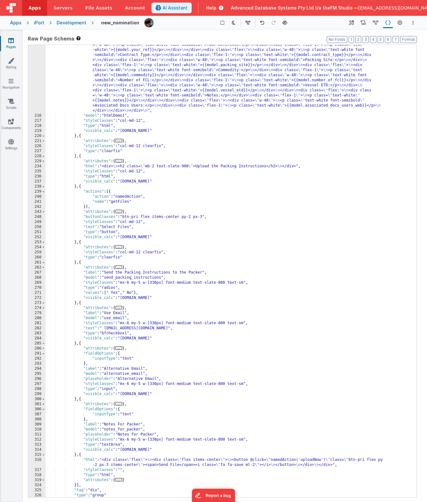
scroll to position [884, 0]
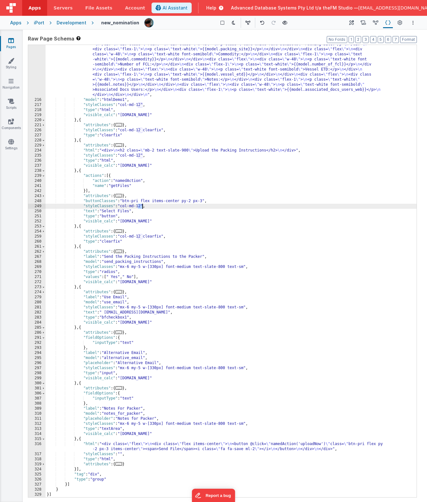
drag, startPoint x: 138, startPoint y: 207, endPoint x: 142, endPoint y: 207, distance: 4.1
click at [142, 207] on div ""html" : "<div class= \" w-full p-4 space-y-2 bg-gray-200 rounded \" > \n <div …" at bounding box center [231, 280] width 371 height 549
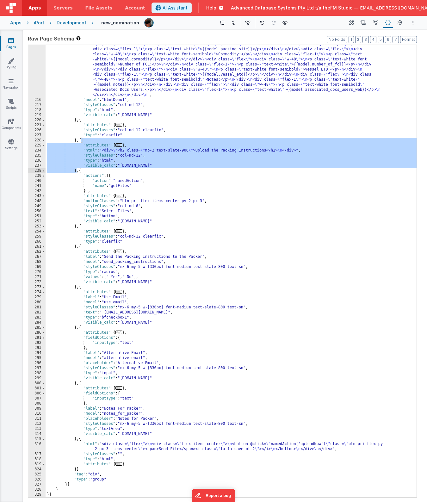
drag, startPoint x: 81, startPoint y: 141, endPoint x: 77, endPoint y: 171, distance: 30.1
click at [77, 171] on div ""html" : "<div class= \" w-full p-4 space-y-2 bg-gray-200 rounded \" > \n <div …" at bounding box center [231, 280] width 371 height 549
click at [80, 227] on div ""html" : "<div class= \" w-full p-4 space-y-2 bg-gray-200 rounded \" > \n <div …" at bounding box center [231, 280] width 371 height 549
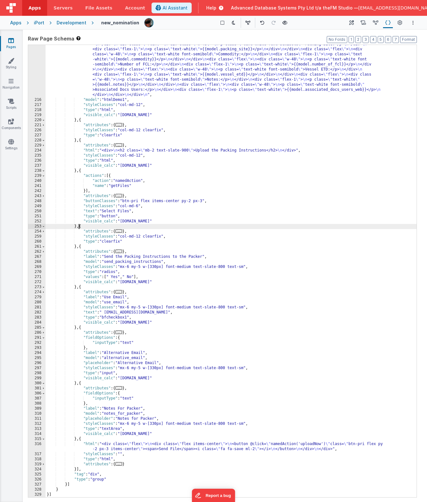
paste textarea
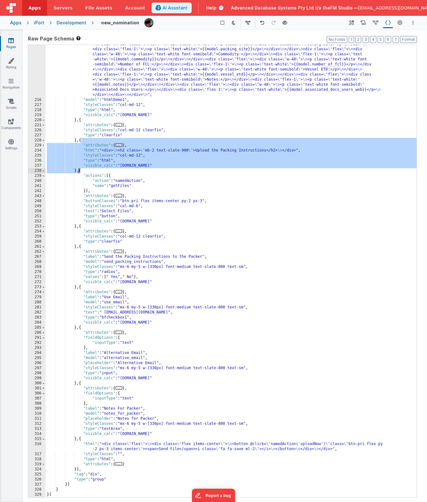
drag, startPoint x: 81, startPoint y: 142, endPoint x: 79, endPoint y: 170, distance: 28.5
click at [79, 170] on div ""html" : "<div class= \" w-full p-4 space-y-2 bg-gray-200 rounded \" > \n <div …" at bounding box center [231, 280] width 371 height 549
click at [80, 227] on div ""html" : "<div class= \" w-full p-4 space-y-2 bg-gray-200 rounded \" > \n <div …" at bounding box center [231, 280] width 371 height 549
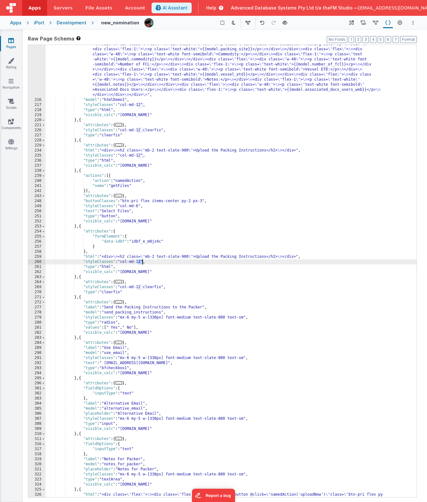
click at [141, 251] on div ""html" : "<div class= \" w-full p-4 space-y-2 bg-gray-200 rounded \" > \n <div …" at bounding box center [231, 283] width 371 height 554
click at [179, 251] on div ""html" : "<div class= \" w-full p-4 space-y-2 bg-gray-200 rounded \" > \n <div …" at bounding box center [231, 283] width 371 height 554
click at [30, 251] on div "259" at bounding box center [36, 256] width 17 height 5
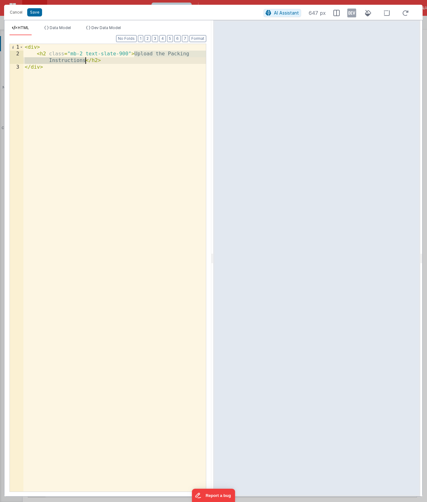
drag, startPoint x: 133, startPoint y: 53, endPoint x: 86, endPoint y: 62, distance: 47.6
click at [86, 62] on div "< div > < h2 class = "mb-2 text-slate-900" > Upload the Packing Instructions </…" at bounding box center [114, 274] width 183 height 461
click at [45, 54] on div "< div > < h2 class = "mb-2 text-slate-900" > Upload the Packing Instructions </…" at bounding box center [114, 274] width 183 height 461
drag, startPoint x: 94, startPoint y: 61, endPoint x: 97, endPoint y: 61, distance: 3.2
click at [97, 61] on div "< div > < h4 class = "mb-2 text-slate-900" > Upload the Packing Instructions </…" at bounding box center [114, 274] width 183 height 461
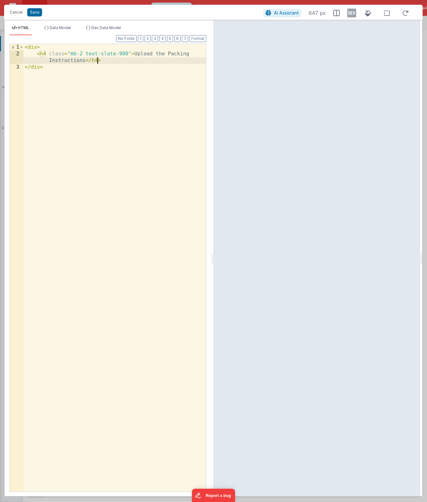
click at [134, 54] on div "< div > < h4 class = "mb-2 text-slate-900" > Upload the Packing Instructions </…" at bounding box center [114, 274] width 183 height 461
drag, startPoint x: 139, startPoint y: 55, endPoint x: 103, endPoint y: 60, distance: 36.2
click at [103, 60] on div "< div > < h4 class = "mb-2 text-slate-900" > {{model.filesNew[0] .original_file…" at bounding box center [114, 274] width 183 height 461
click at [118, 61] on div "< div > < h4 class = "mb-2 text-slate-900" > {{model.filesNew[0] .original_file…" at bounding box center [114, 274] width 183 height 461
click at [78, 66] on div "< div > < h4 class = "mb-2 text-slate-900" > {{model.filesNew[0] .original_file…" at bounding box center [114, 274] width 183 height 461
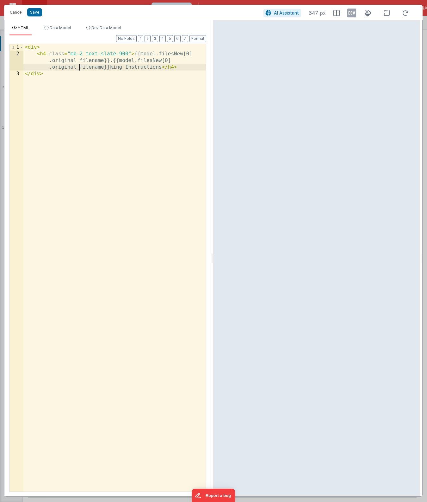
click at [78, 66] on div "< div > < h4 class = "mb-2 text-slate-900" > {{model.filesNew[0] .original_file…" at bounding box center [114, 274] width 183 height 461
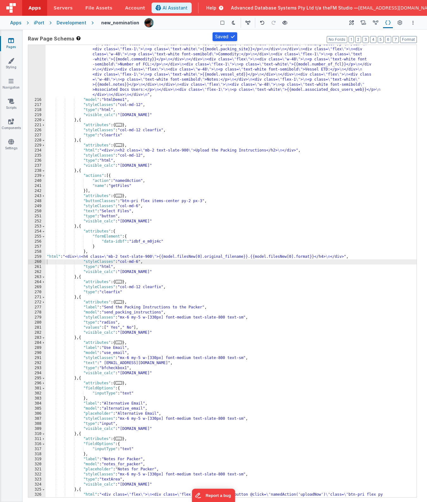
scroll to position [884, 0]
click at [215, 258] on div ""html" : "<div class= \" w-full p-4 space-y-2 bg-gray-200 rounded \" > \n <div …" at bounding box center [231, 283] width 371 height 554
click at [318, 258] on div ""html" : "<div class= \" w-full p-4 space-y-2 bg-gray-200 rounded \" > \n <div …" at bounding box center [231, 283] width 371 height 554
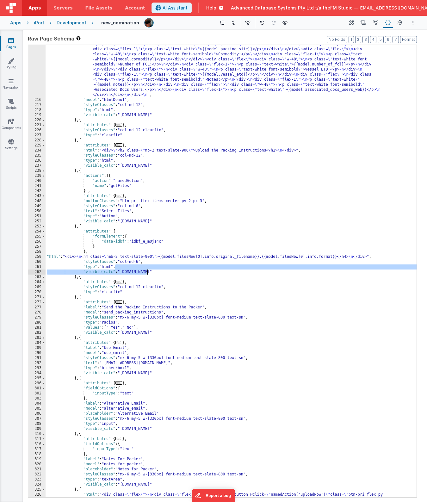
drag, startPoint x: 116, startPoint y: 267, endPoint x: 156, endPoint y: 272, distance: 40.4
click at [156, 272] on div ""html" : "<div class= \" w-full p-4 space-y-2 bg-gray-200 rounded \" > \n <div …" at bounding box center [231, 283] width 371 height 554
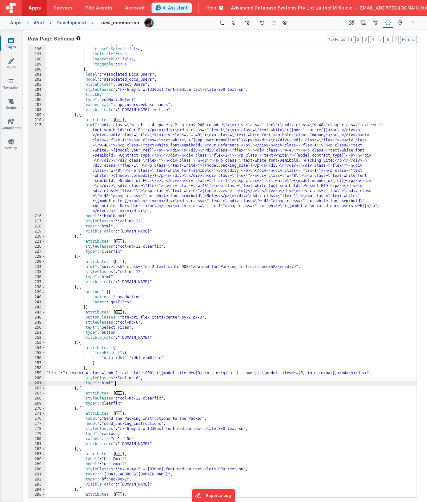
scroll to position [767, 0]
click at [182, 142] on div ""allowEmpty" : true , "closeOnSelect" : false , "multiple" : true , "searchable…" at bounding box center [231, 274] width 371 height 463
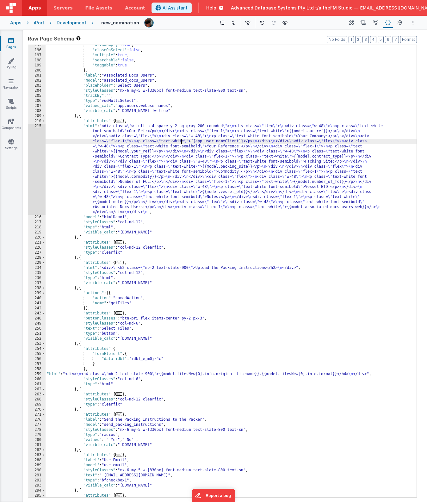
click at [36, 144] on div "215" at bounding box center [36, 169] width 17 height 91
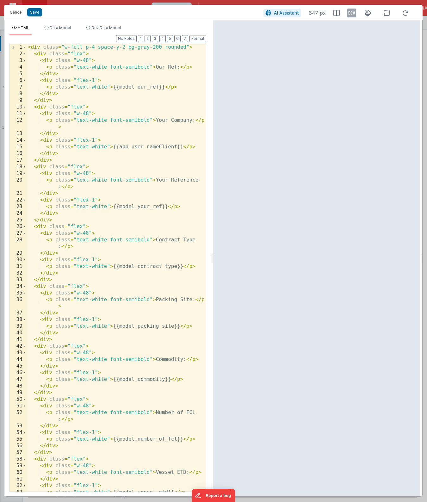
click at [159, 87] on div "< div class = "w-full p-4 space-y-2 bg-gray-200 rounded" > < div class = "flex"…" at bounding box center [116, 274] width 179 height 461
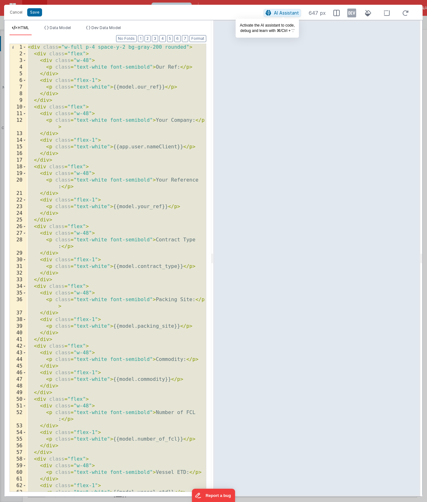
click at [284, 14] on span "AI Assistant" at bounding box center [286, 12] width 25 height 5
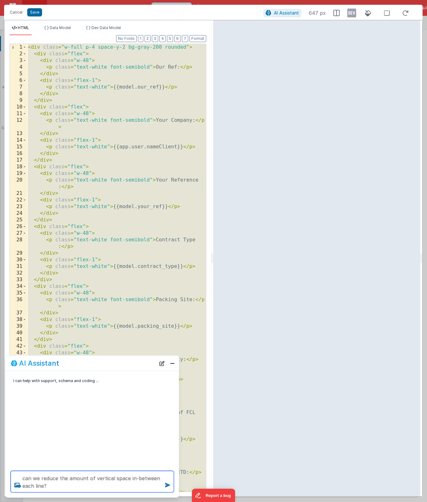
type textarea "can we reduce the amount of vertical space in-between each line?"
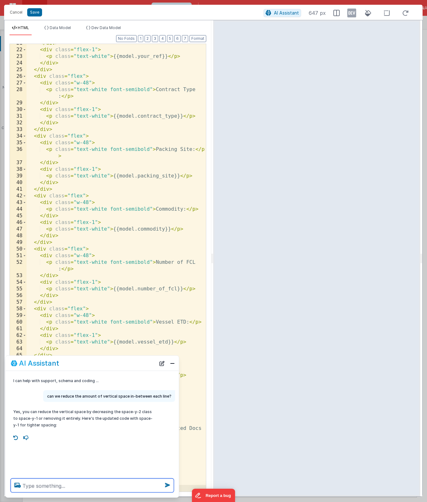
scroll to position [150, 0]
click at [134, 176] on div "</ div > < div class = "flex-1" > < p class = "text-white" > {{model.your_ref}}…" at bounding box center [116, 270] width 179 height 461
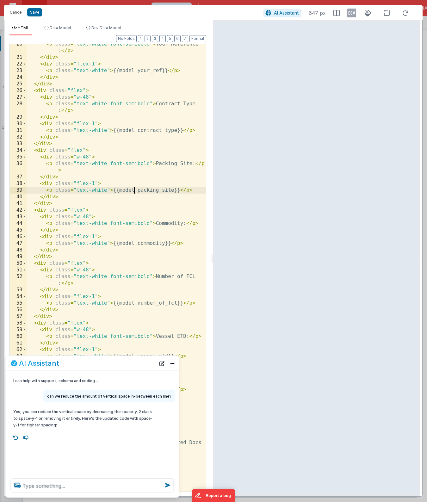
scroll to position [0, 0]
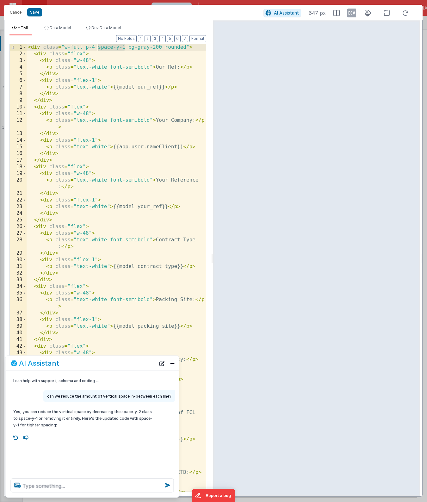
drag, startPoint x: 125, startPoint y: 48, endPoint x: 99, endPoint y: 48, distance: 26.3
click at [99, 48] on div "< div class = "w-full p-4 space-y-1 bg-gray-200 rounded" > < div class = "flex"…" at bounding box center [116, 274] width 179 height 461
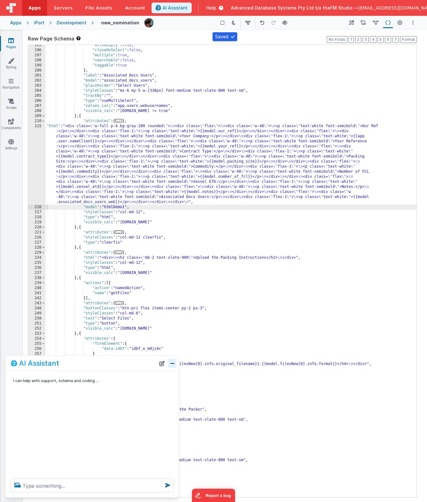
click at [172, 362] on button "Close" at bounding box center [172, 363] width 8 height 9
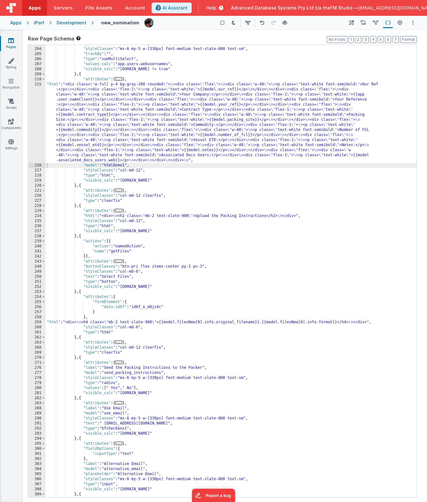
scroll to position [813, 0]
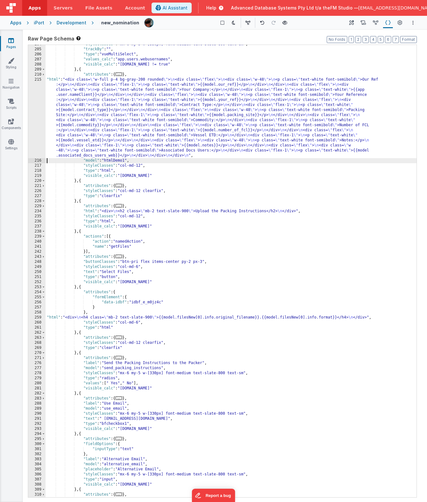
click at [118, 327] on div ""styleClasses" : "mx-6 my-5 w-[330px] font-medium text-slate-800 text-sm" , "tr…" at bounding box center [231, 273] width 371 height 463
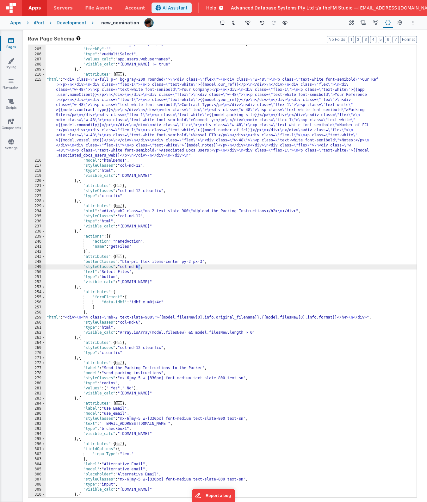
click at [140, 267] on div ""styleClasses" : "mx-6 my-5 w-[330px] font-medium text-slate-800 text-sm" , "tr…" at bounding box center [231, 273] width 371 height 463
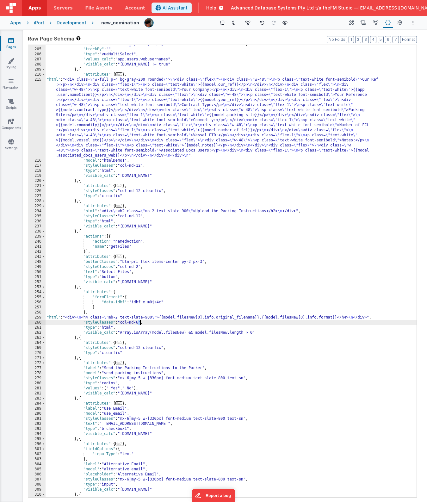
click at [139, 324] on div ""styleClasses" : "mx-6 my-5 w-[330px] font-medium text-slate-800 text-sm" , "tr…" at bounding box center [231, 273] width 371 height 463
click at [211, 124] on div ""styleClasses" : "mx-6 my-5 w-[330px] font-medium text-slate-800 text-sm" , "tr…" at bounding box center [231, 273] width 371 height 463
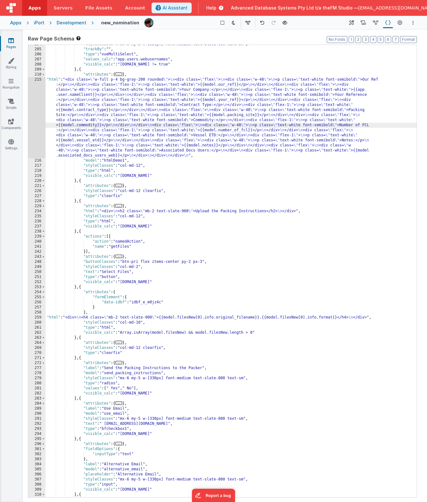
scroll to position [813, 0]
click at [307, 216] on div ""styleClasses" : "mx-6 my-5 w-[330px] font-medium text-slate-800 text-sm" , "tr…" at bounding box center [231, 273] width 371 height 463
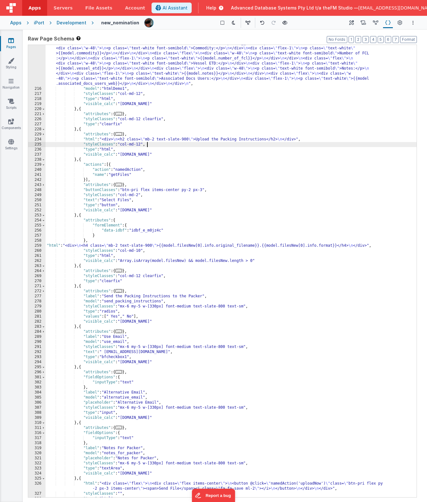
scroll to position [925, 0]
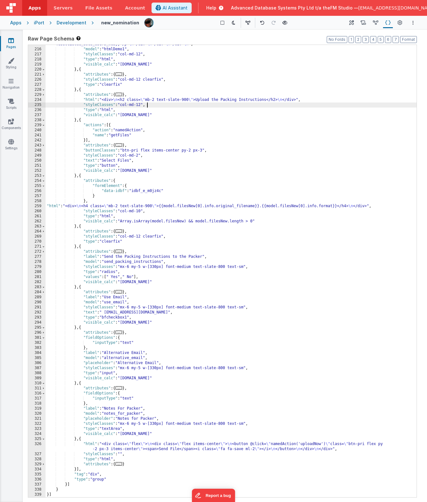
click at [206, 453] on div ""html" : "<div class= \" w-full p-4 bg-gray-200 rounded \" > \n <div class= \" …" at bounding box center [231, 235] width 371 height 539
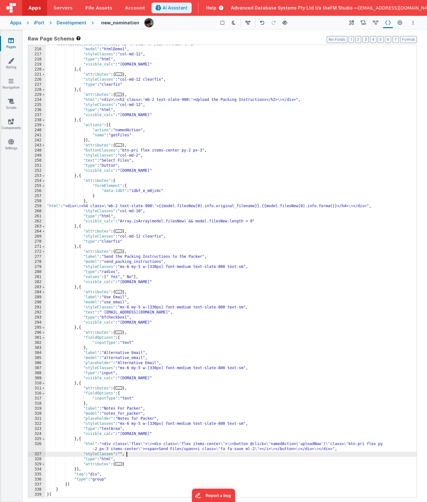
click at [190, 446] on div ""html" : "<div class= \" w-full p-4 bg-gray-200 rounded \" > \n <div class= \" …" at bounding box center [231, 235] width 371 height 539
click at [31, 444] on div "326" at bounding box center [36, 447] width 17 height 10
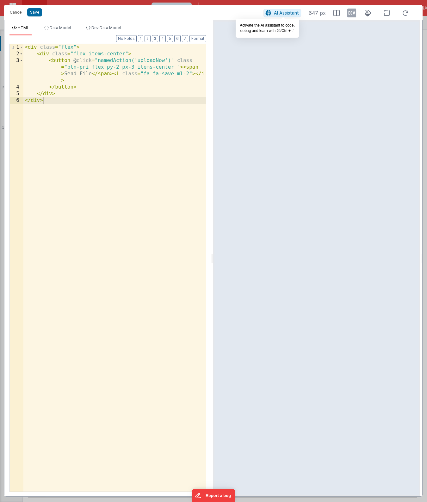
click at [282, 12] on span "AI Assistant" at bounding box center [286, 12] width 25 height 5
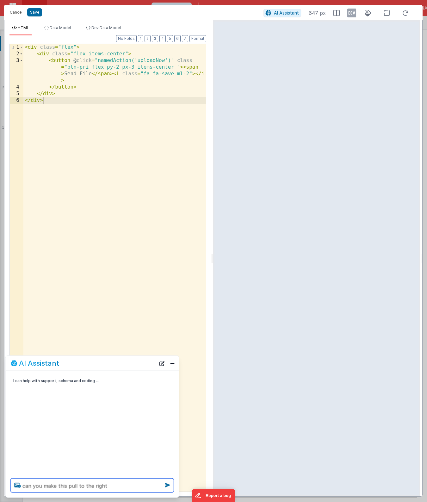
type textarea "can you make this pull to the right"
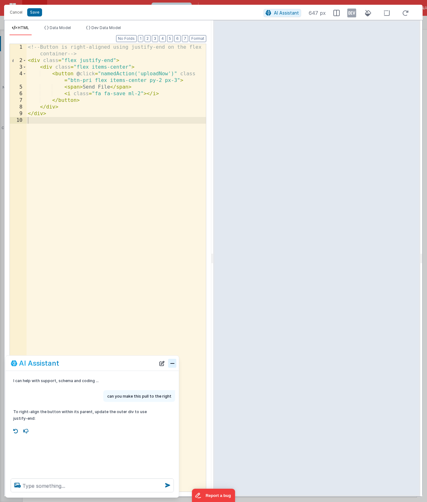
click at [173, 361] on button "Close" at bounding box center [172, 363] width 8 height 9
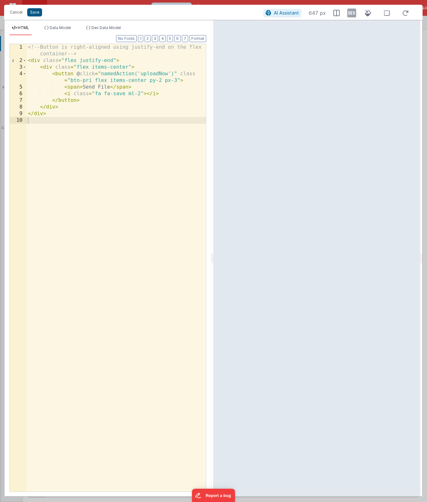
click at [36, 15] on button "Save" at bounding box center [34, 12] width 15 height 8
